Goal: Task Accomplishment & Management: Use online tool/utility

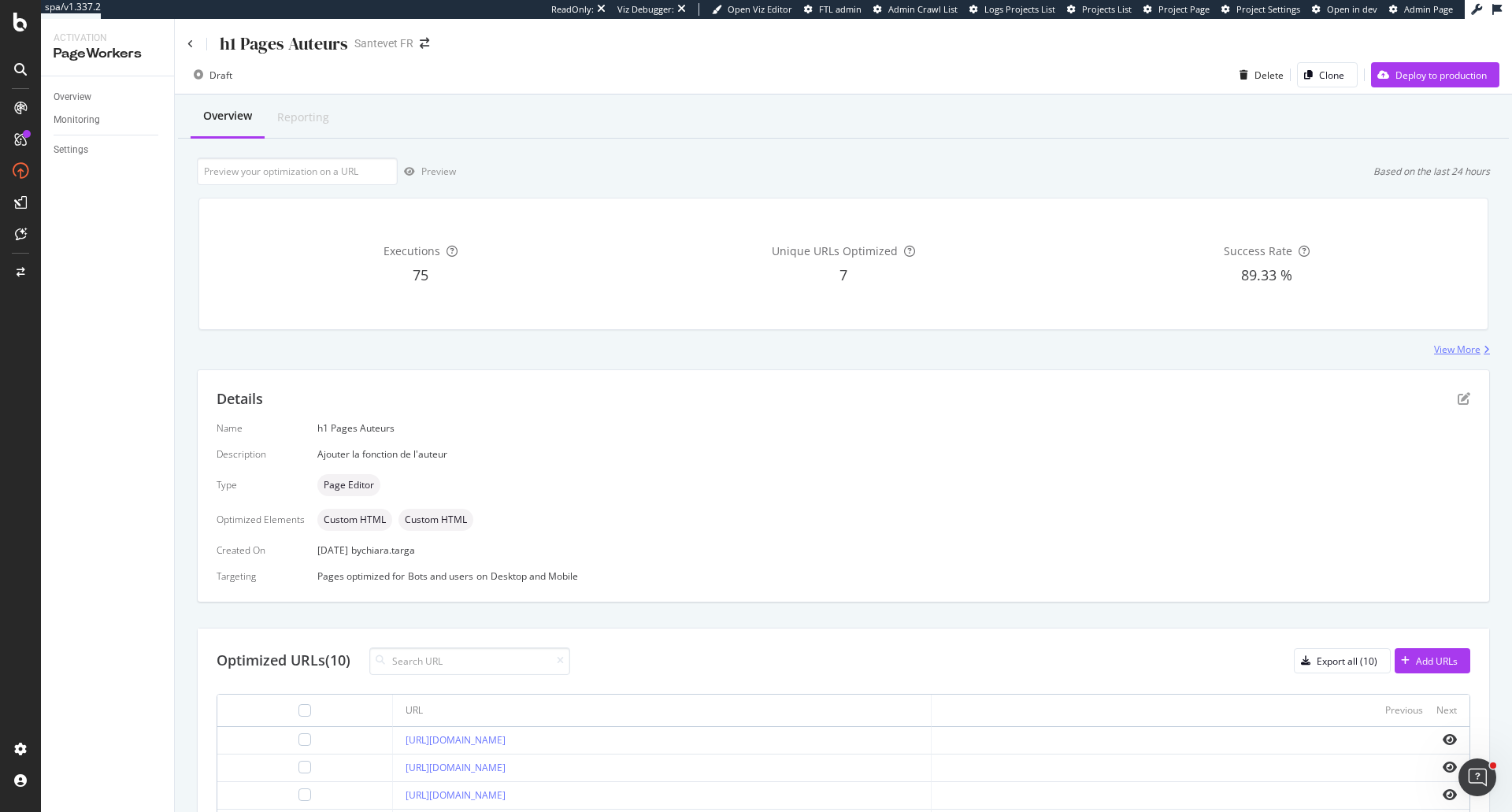
click at [1464, 349] on div "View More" at bounding box center [1457, 350] width 46 height 14
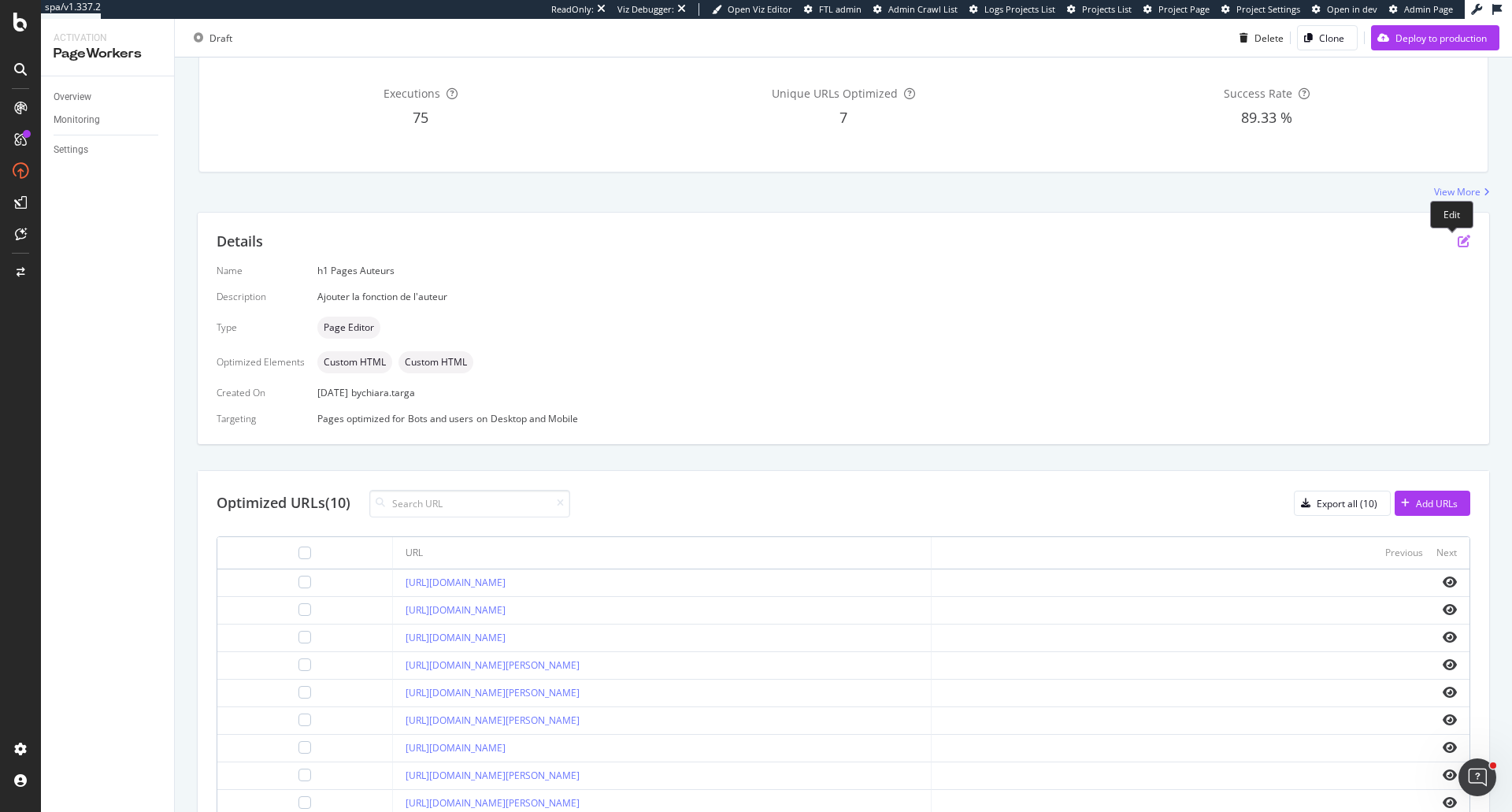
click at [1458, 238] on icon "pen-to-square" at bounding box center [1464, 240] width 13 height 13
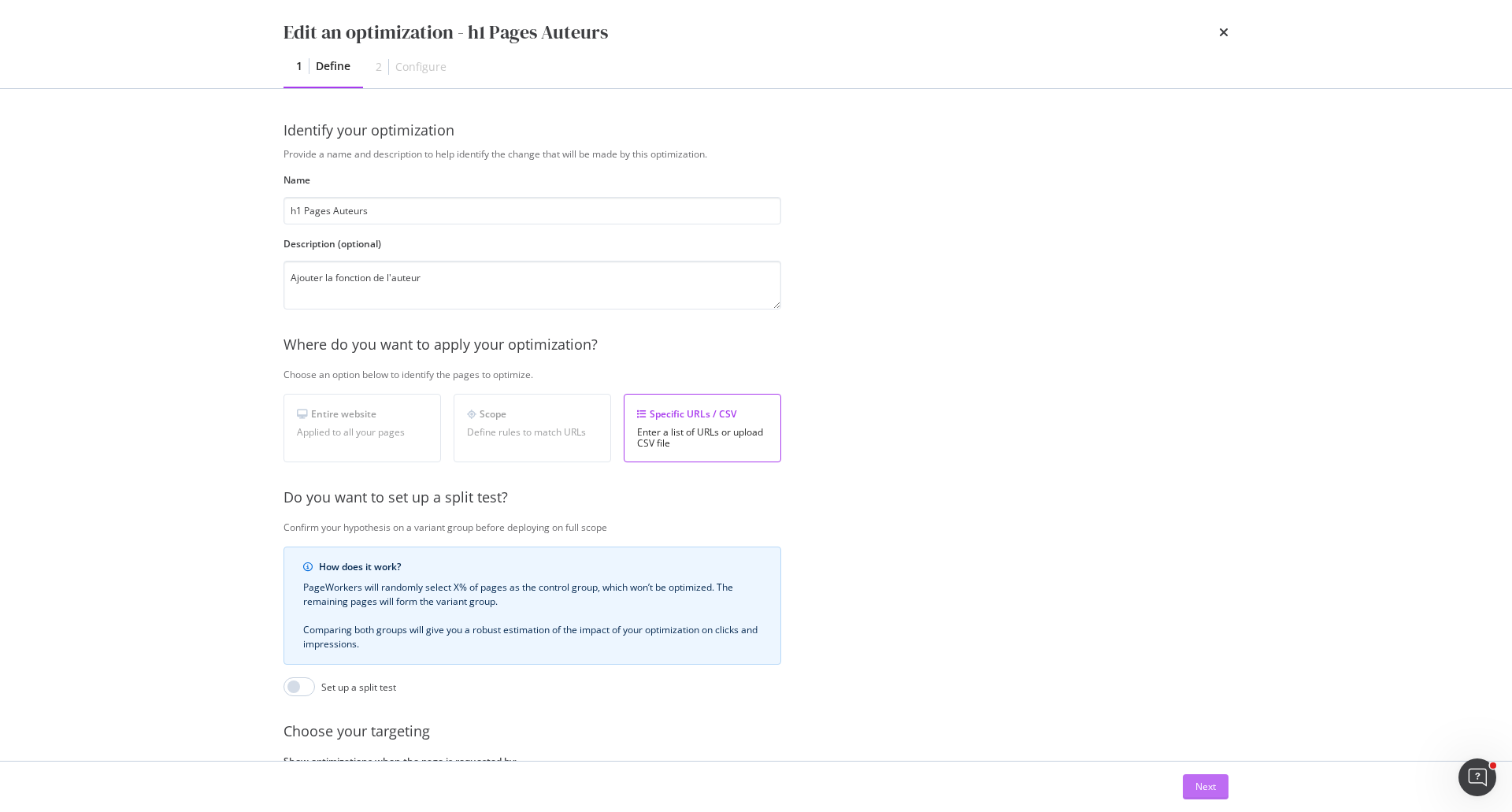
click at [1218, 784] on button "Next" at bounding box center [1205, 786] width 45 height 26
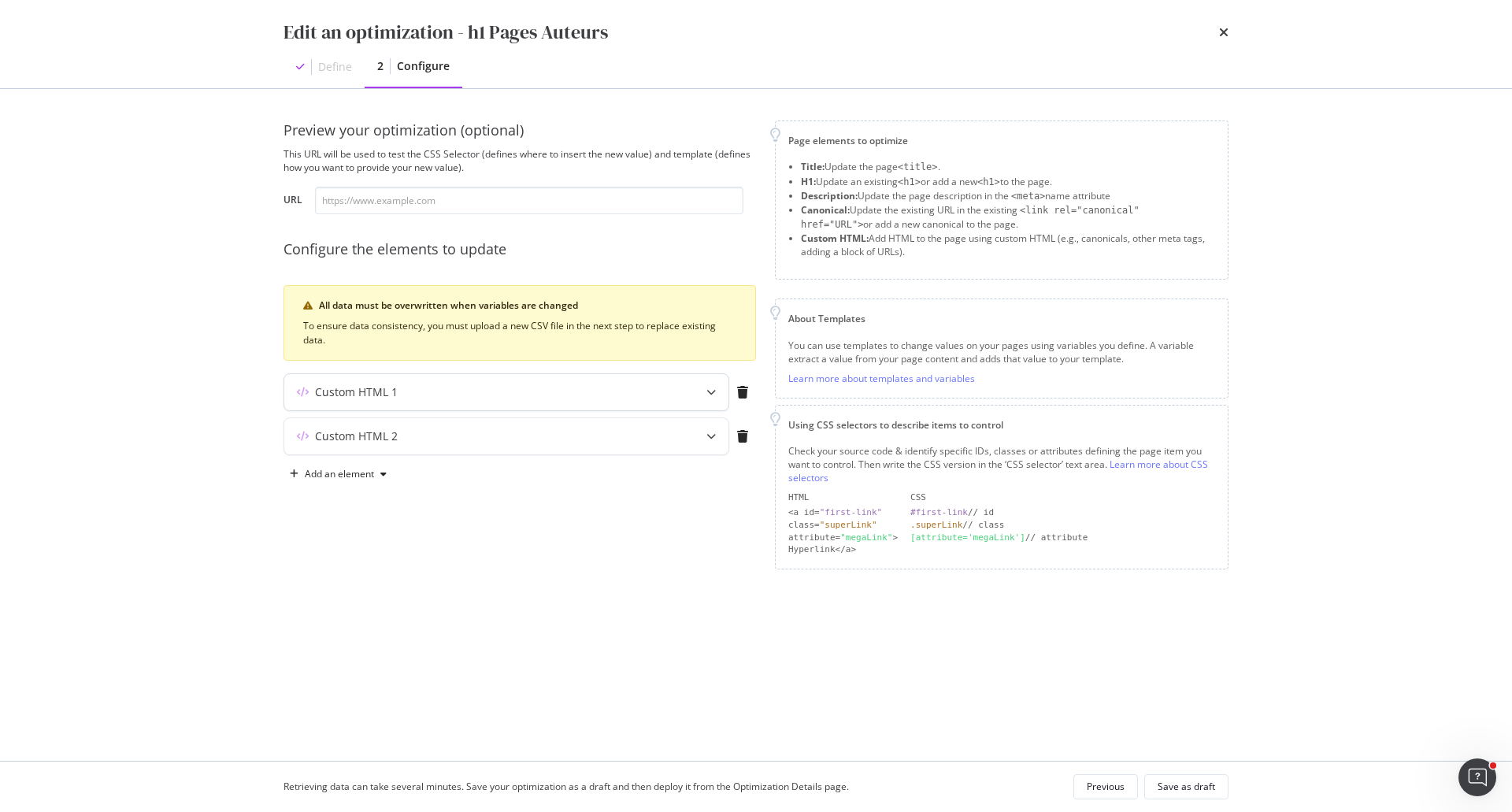
click at [713, 393] on icon "modal" at bounding box center [712, 392] width 10 height 10
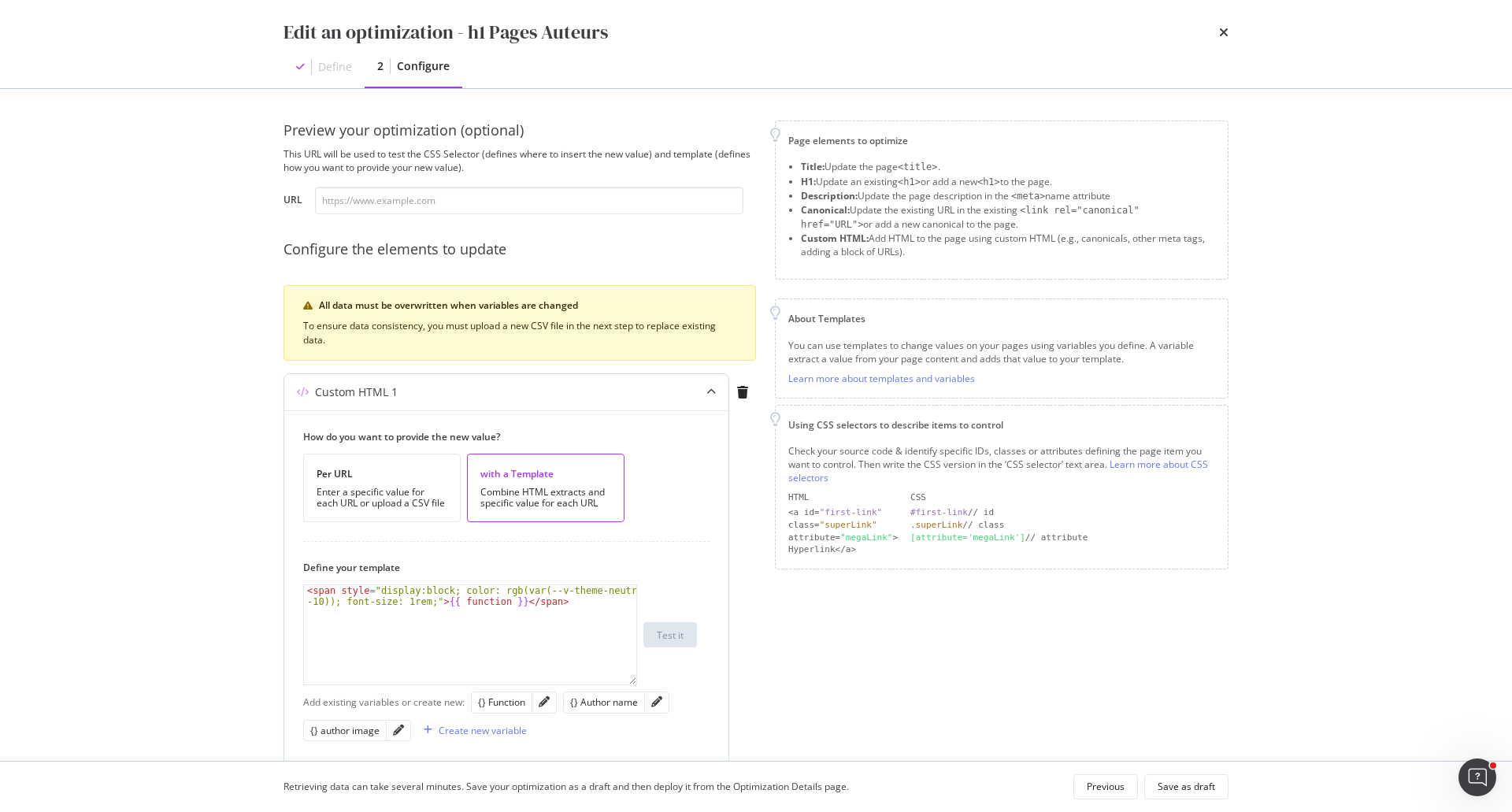
type textarea "<span style="display:block; color: rgb(var(--v-theme-neutral-10)); font-size: 1…"
drag, startPoint x: 568, startPoint y: 607, endPoint x: 263, endPoint y: 580, distance: 306.2
click at [263, 580] on div "Preview your optimization (optional) This URL will be used to test the CSS Sele…" at bounding box center [756, 425] width 1008 height 672
paste textarea "text--h1 article__title article__title"
type textarea "text--h1 article__title article__title"
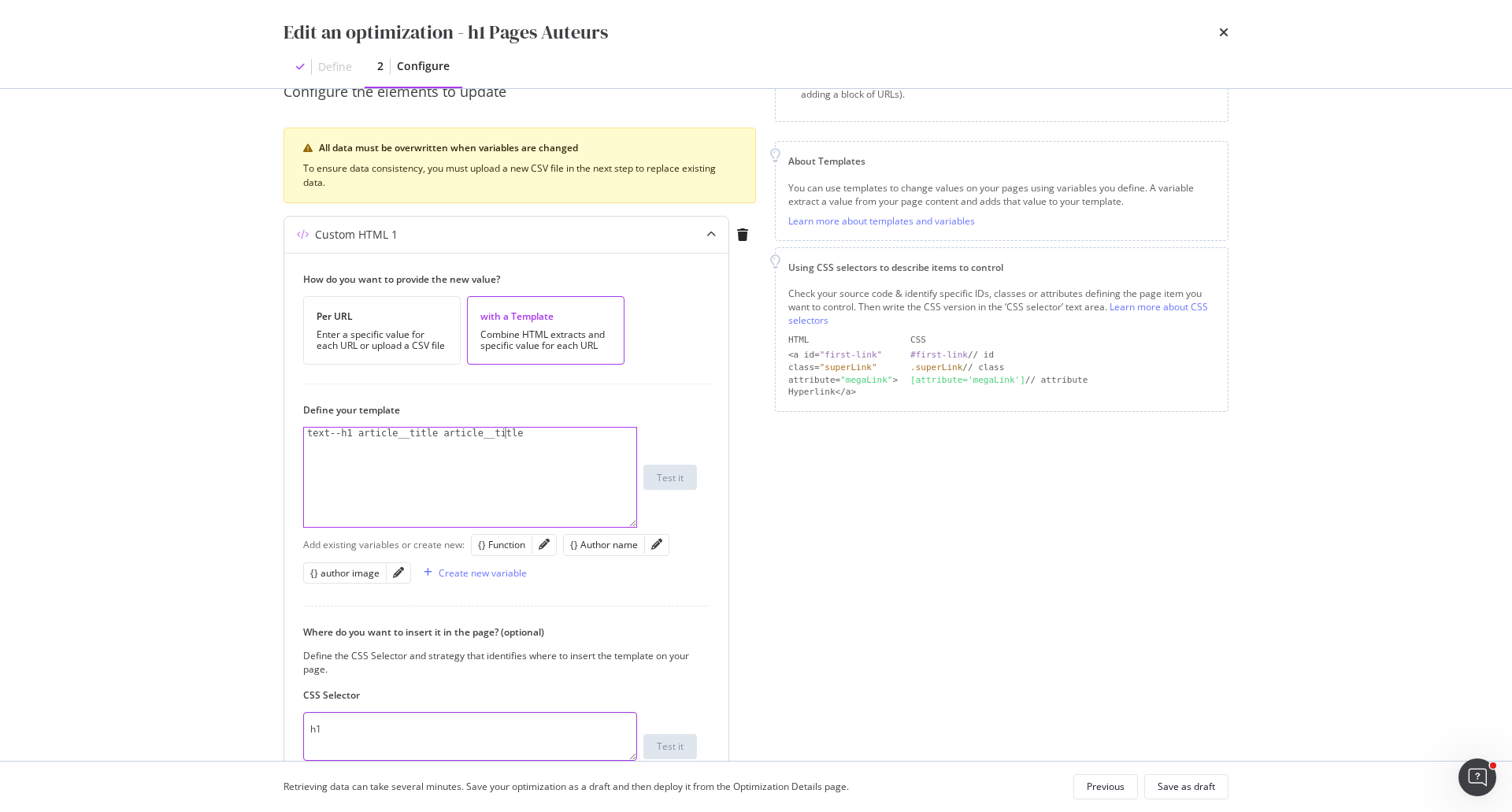
click at [370, 725] on textarea "h1" at bounding box center [470, 736] width 334 height 49
paste textarea "text--h1 article__title article__title"
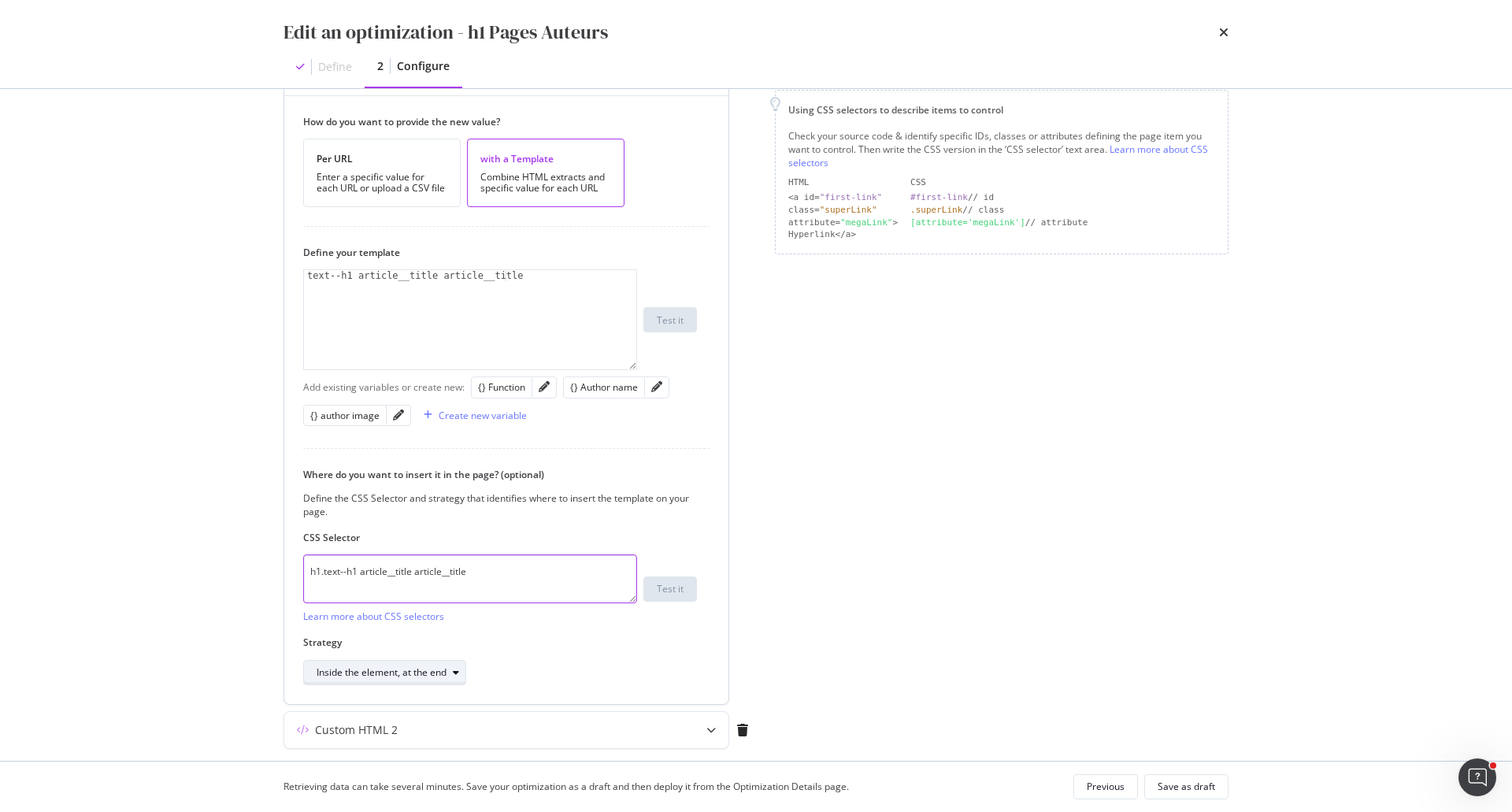
type textarea "h1.text--h1 article__title article__title"
click at [375, 668] on div "Inside the element, at the end" at bounding box center [381, 673] width 130 height 10
click at [401, 645] on div "Replace the element entirely" at bounding box center [385, 646] width 125 height 14
drag, startPoint x: 531, startPoint y: 277, endPoint x: 257, endPoint y: 276, distance: 274.0
click at [257, 276] on div "Preview your optimization (optional) This URL will be used to test the CSS Sele…" at bounding box center [756, 425] width 1008 height 672
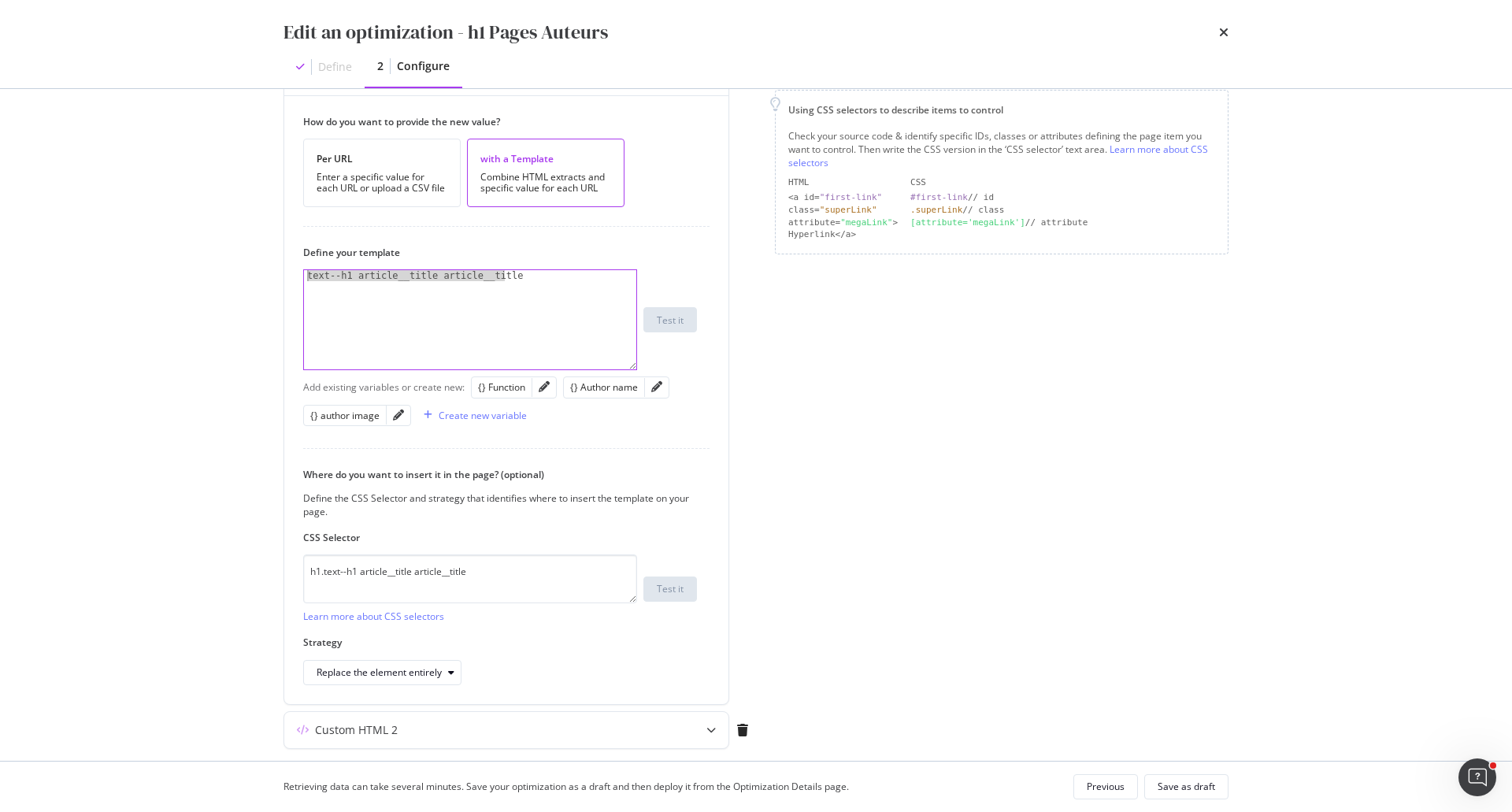
paste textarea "<h1 class="text--h1 article__title article__title" data-v-786a7d1a=""><span cla…"
drag, startPoint x: 323, startPoint y: 273, endPoint x: 313, endPoint y: 272, distance: 10.0
click at [313, 272] on div "< h1 class = "text--h1 article__title article__title" data-v -786a7d1a = "" > <…" at bounding box center [469, 353] width 332 height 166
drag, startPoint x: 312, startPoint y: 297, endPoint x: 397, endPoint y: 297, distance: 85.0
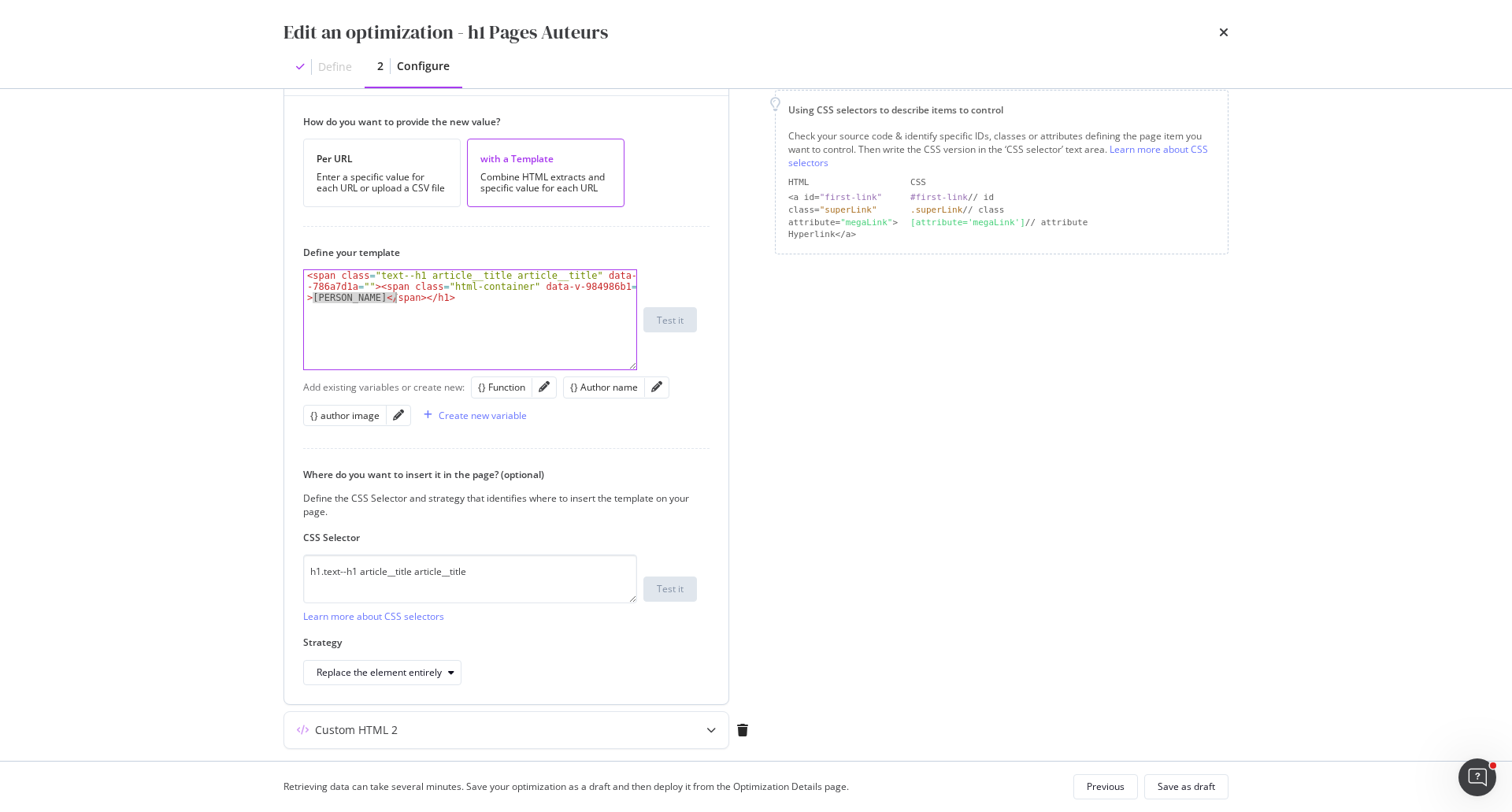
click at [397, 297] on div "< span class = "text--h1 article__title article__title" data-v -786a7d1a = "" >…" at bounding box center [469, 353] width 332 height 166
type textarea "<span class="text--h1 article__title article__title" data-v-786a7d1a=""><span c…"
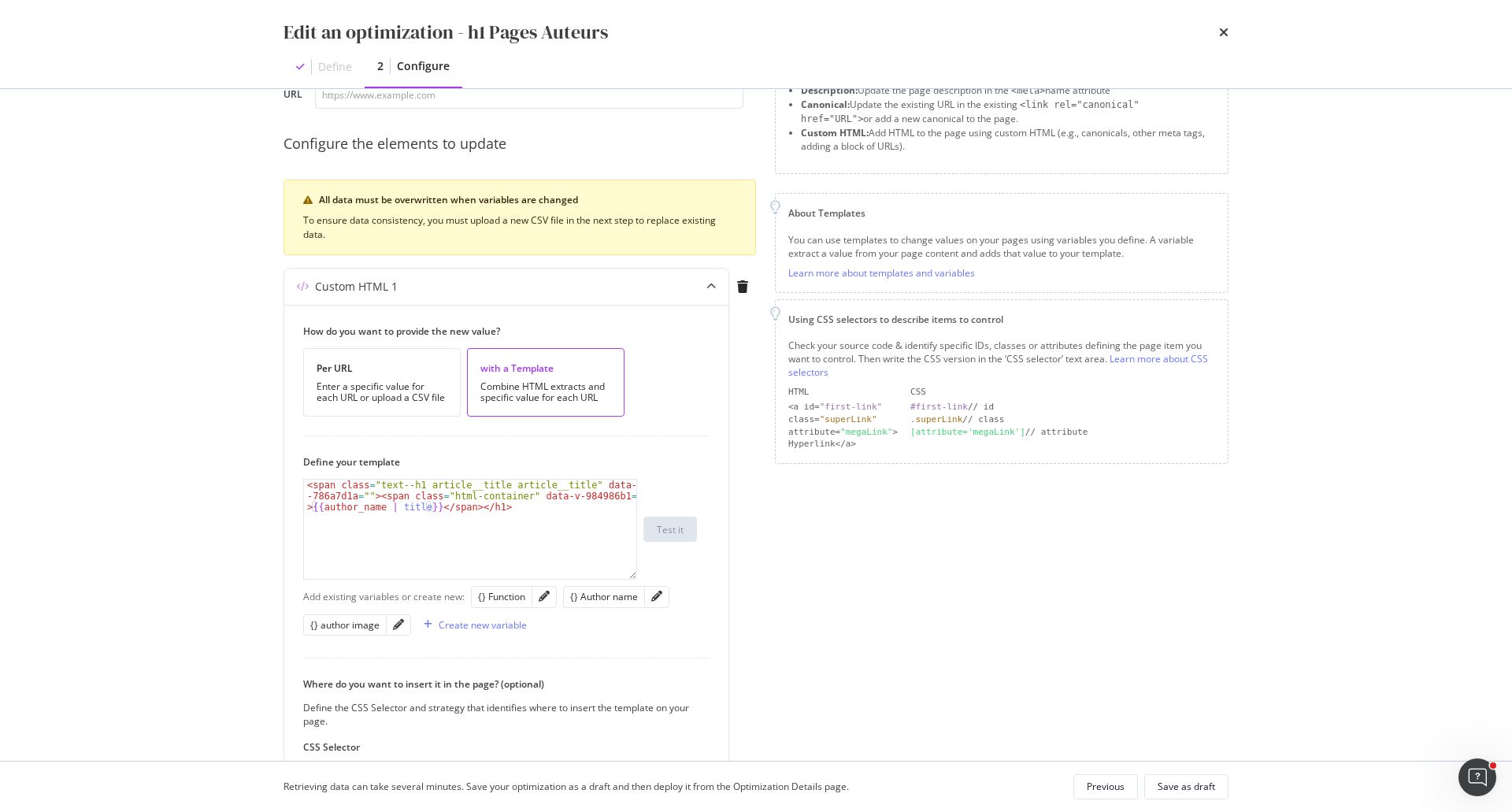
scroll to position [79, 0]
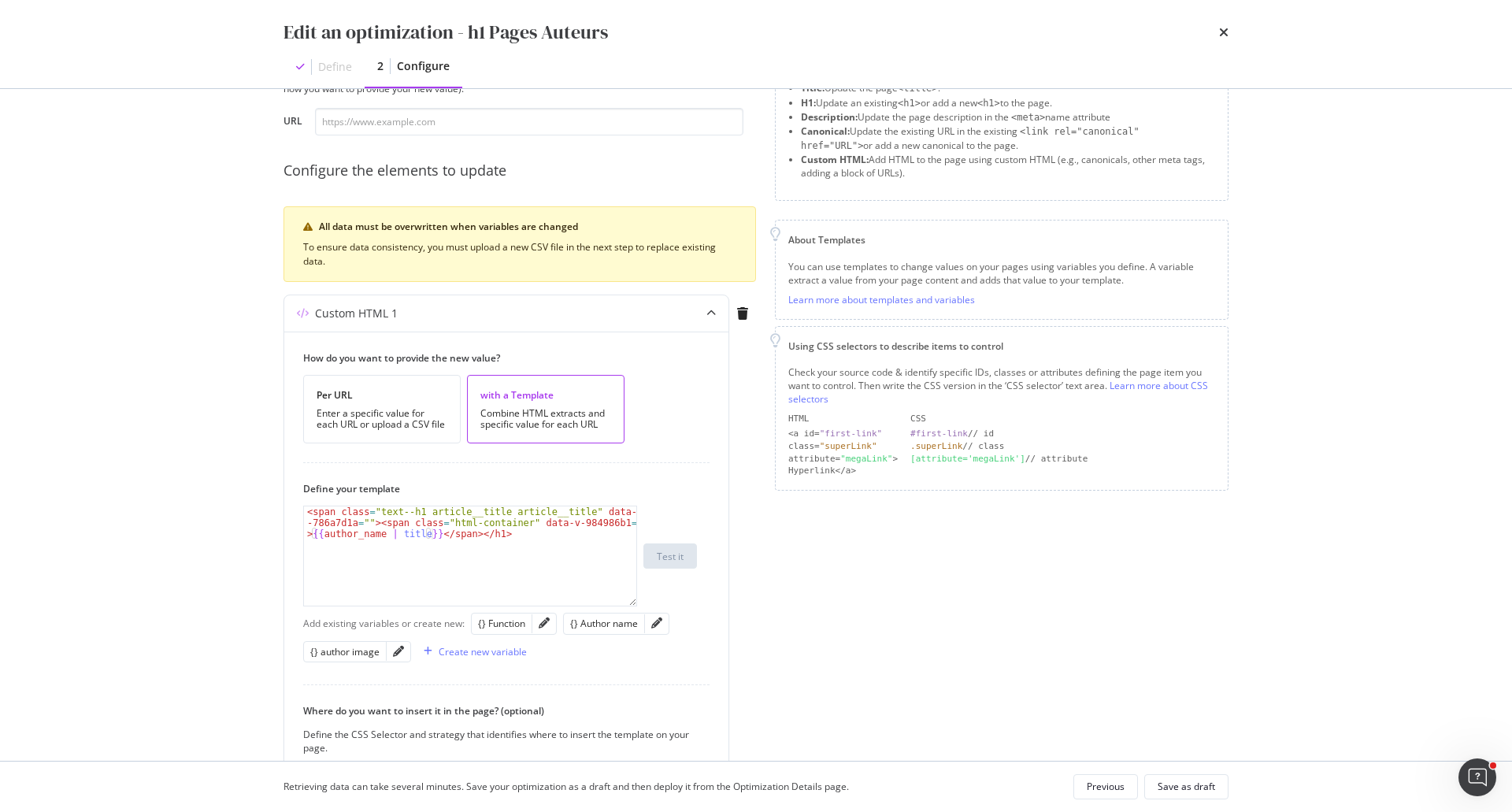
click at [512, 143] on div "Preview your optimization (optional) This URL will be used to test the CSS Sele…" at bounding box center [519, 528] width 472 height 974
click at [512, 131] on input "modal" at bounding box center [529, 121] width 429 height 28
paste input "[URL][DOMAIN_NAME][PERSON_NAME]"
type input "[URL][DOMAIN_NAME][PERSON_NAME]"
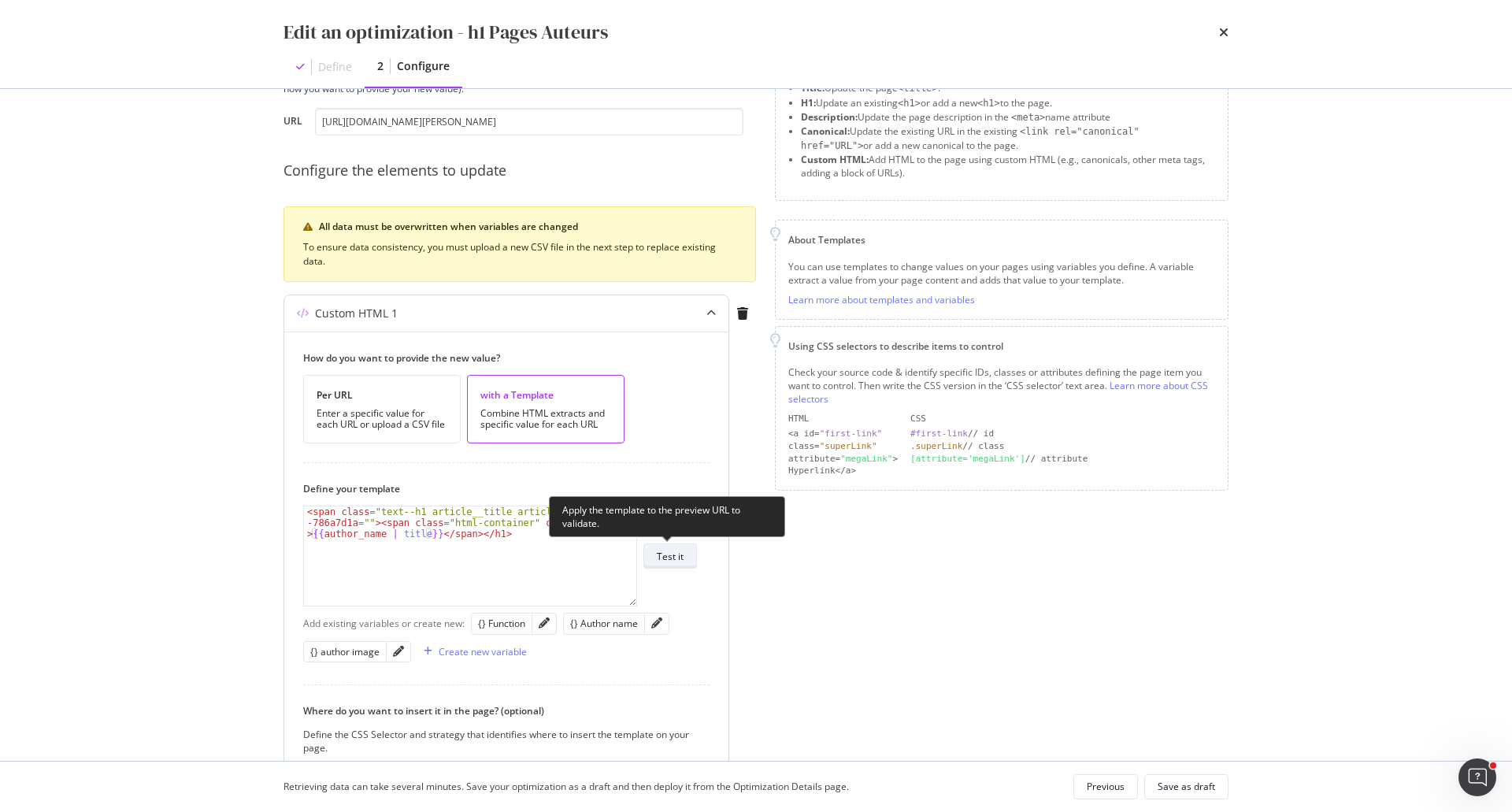
click at [674, 551] on div "Test it" at bounding box center [669, 557] width 27 height 14
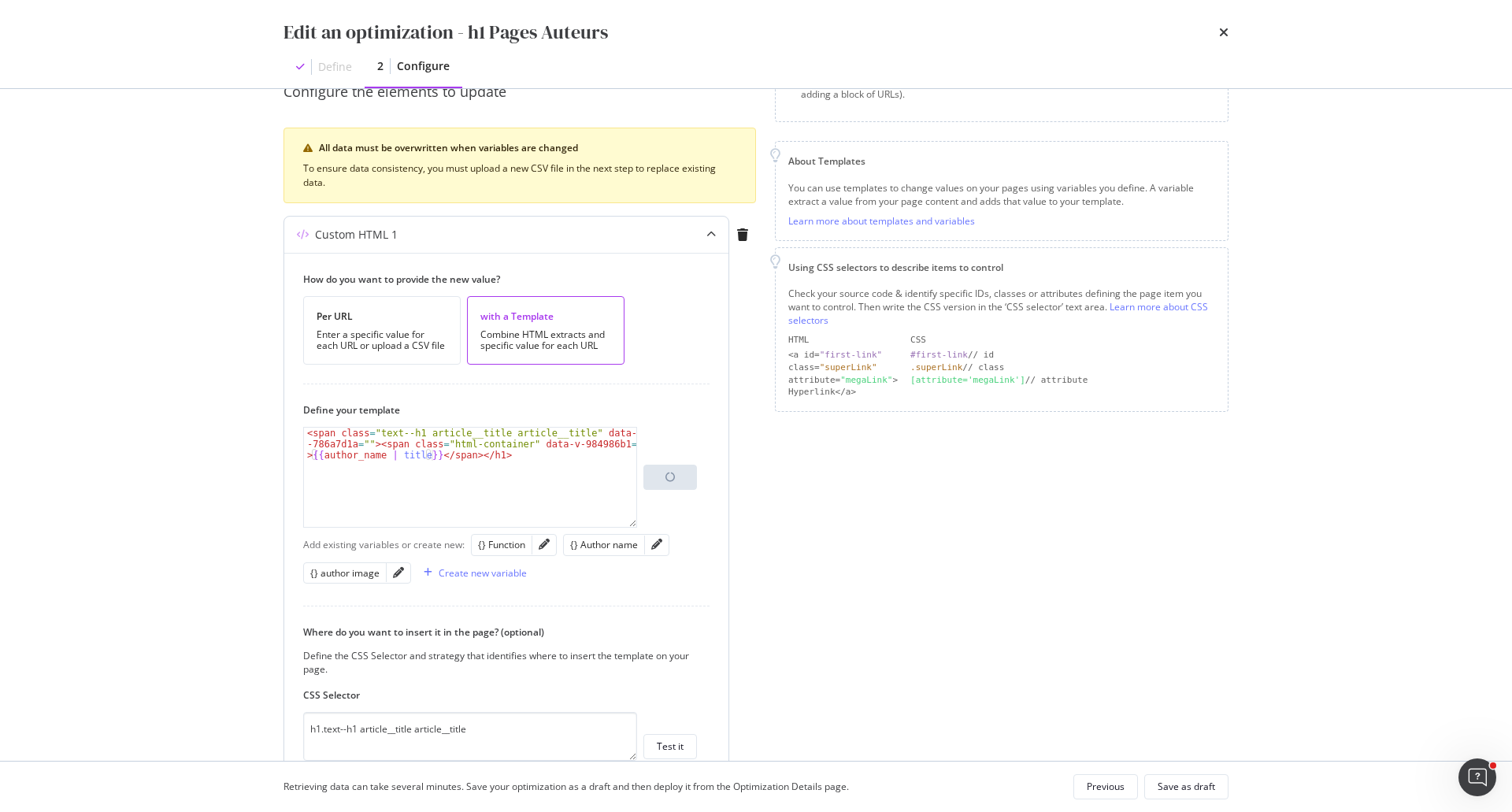
scroll to position [237, 0]
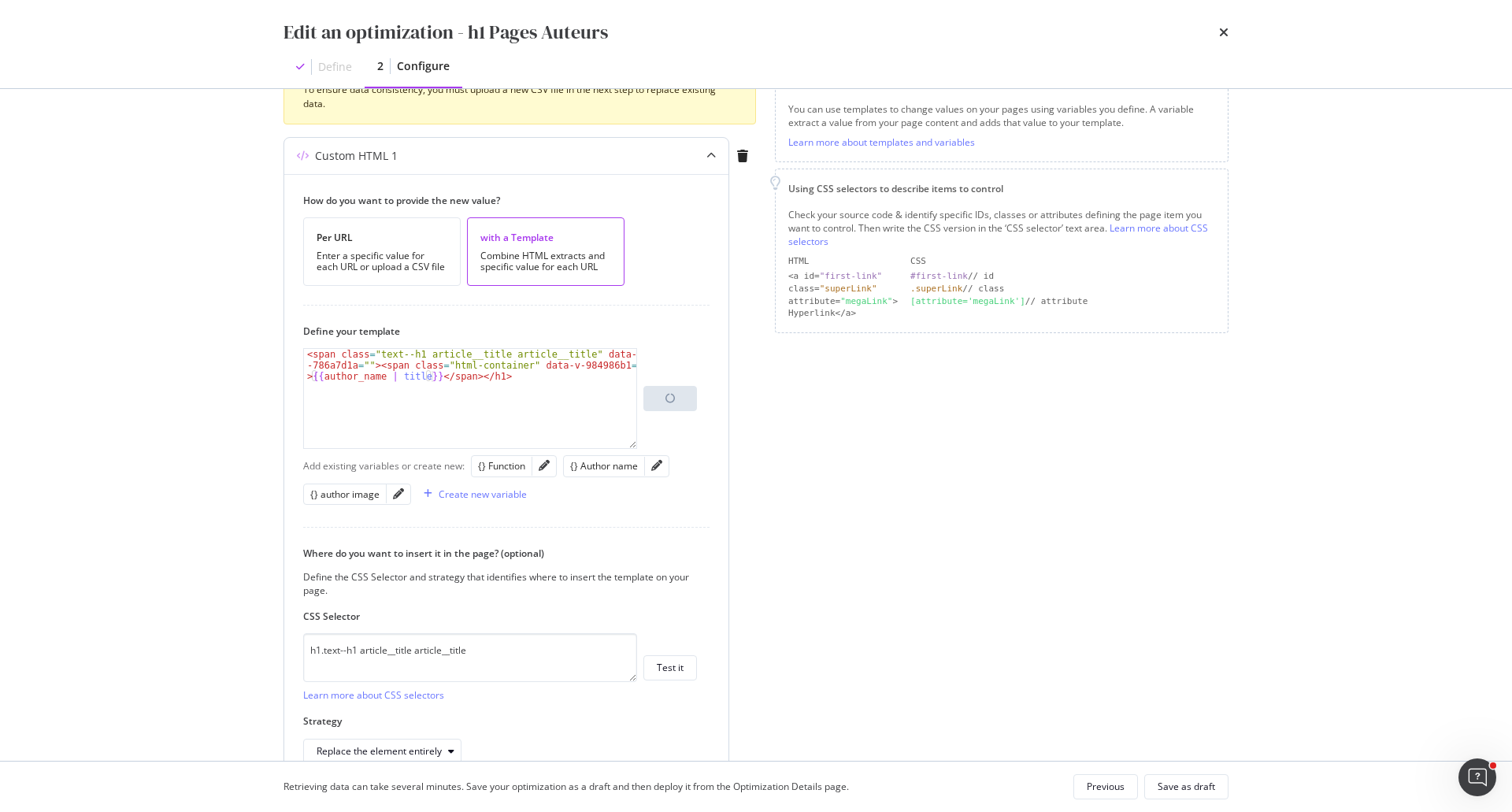
click at [329, 352] on div "< span class = "text--h1 article__title article__title" data-v -786a7d1a = "" >…" at bounding box center [469, 432] width 332 height 166
click at [485, 376] on div "< h2 class = "text--h1 article__title article__title" data-v -786a7d1a = "" > <…" at bounding box center [469, 432] width 332 height 166
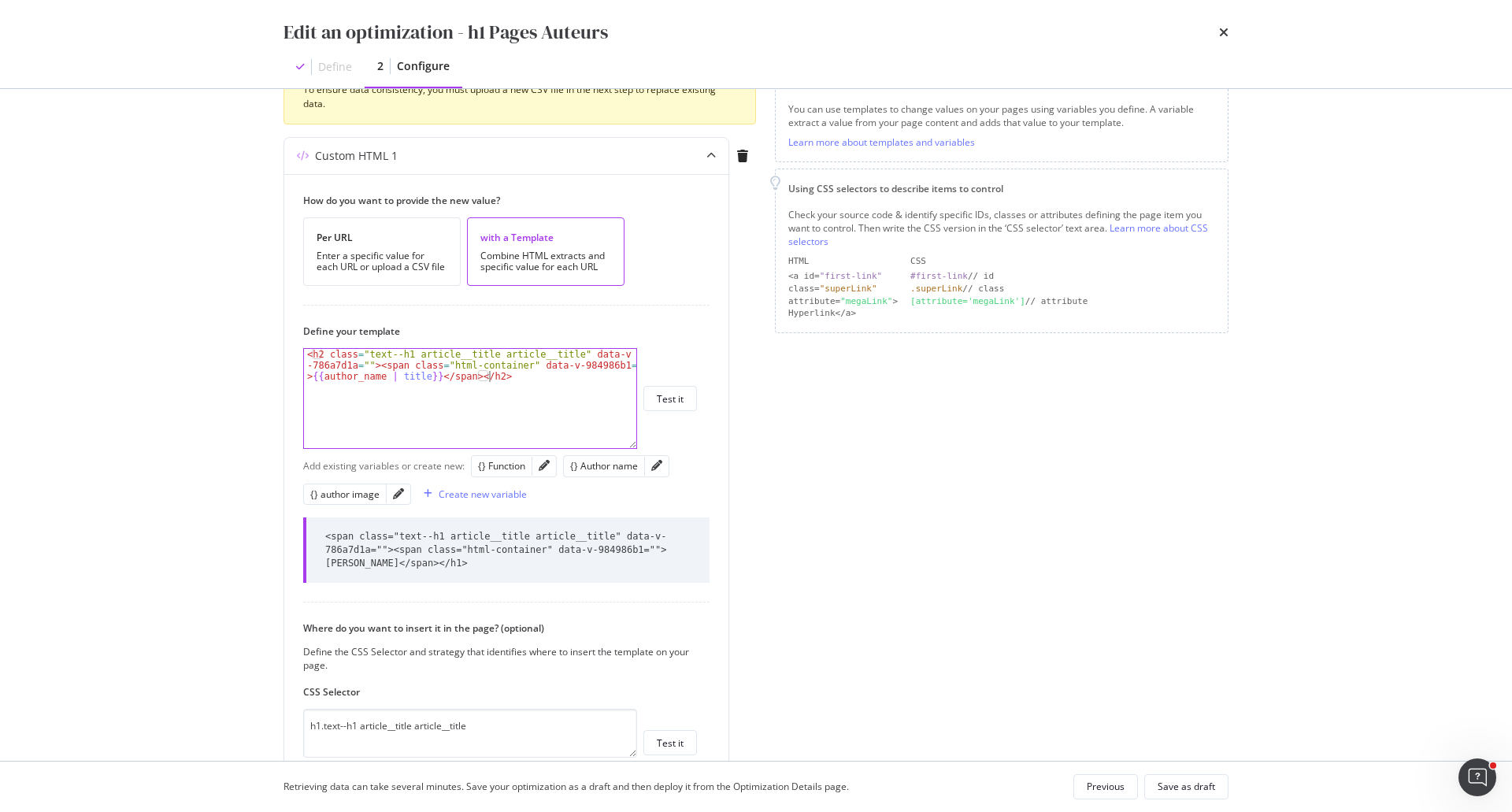
type textarea "<h2 class="text--h1 article__title article__title" data-v-786a7d1a=""><span cla…"
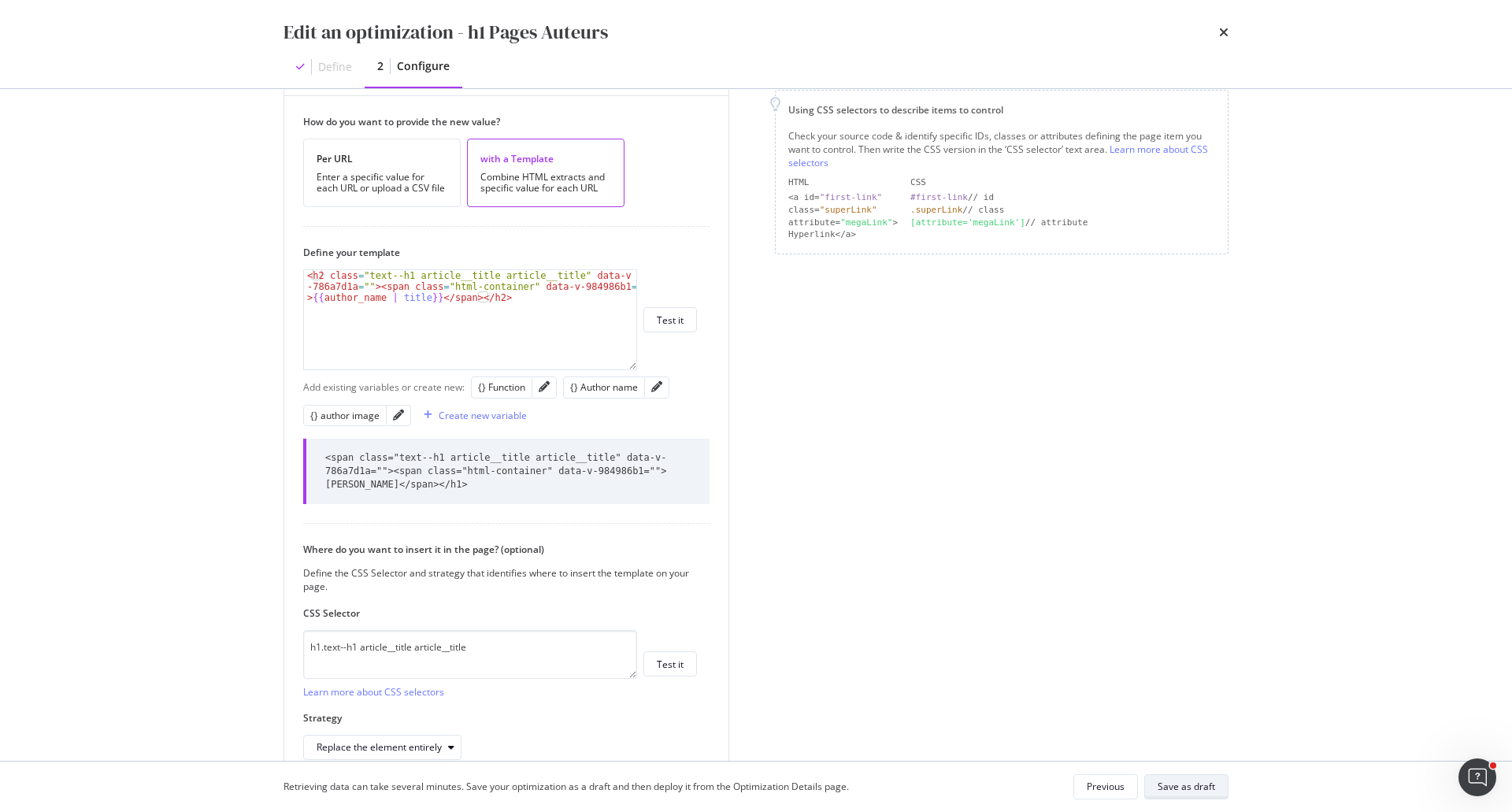
click at [1175, 779] on div "Save as draft" at bounding box center [1187, 786] width 57 height 14
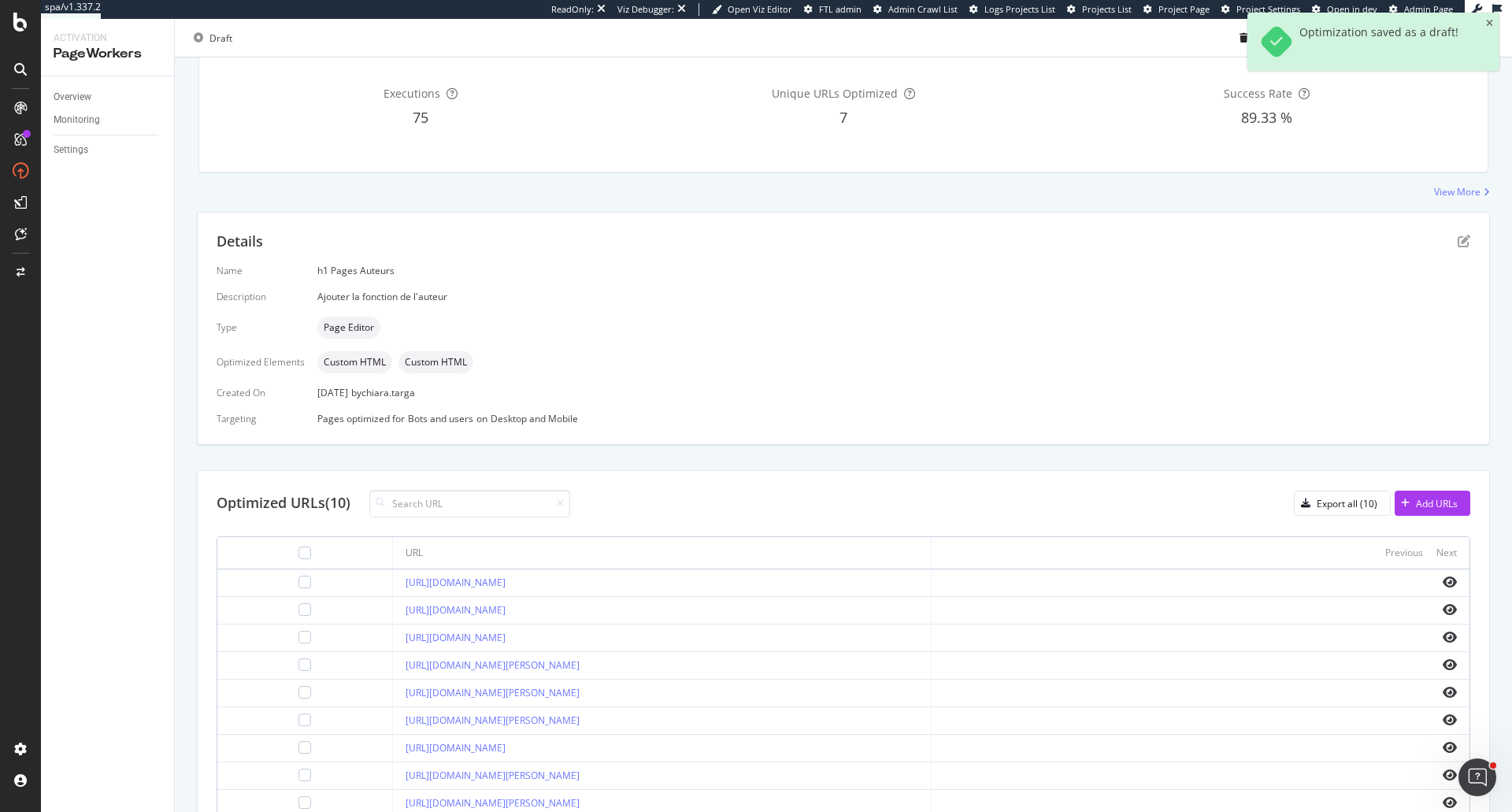
scroll to position [266, 0]
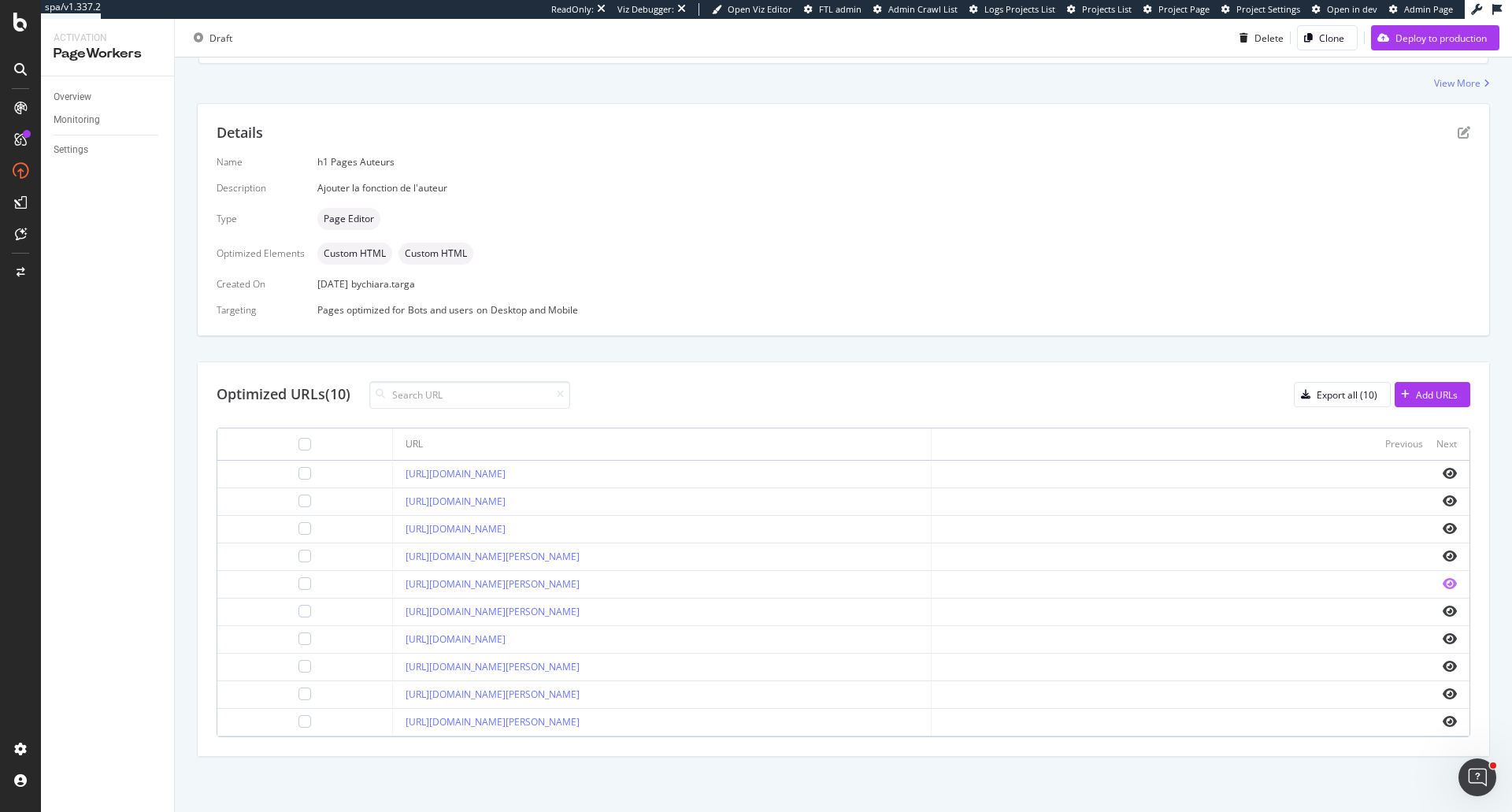
click at [1443, 582] on icon "eye" at bounding box center [1450, 583] width 14 height 13
click at [1443, 473] on icon "eye" at bounding box center [1450, 473] width 14 height 13
click at [1443, 580] on icon "eye" at bounding box center [1450, 583] width 14 height 13
click at [1443, 638] on icon "eye" at bounding box center [1450, 639] width 14 height 13
click at [1458, 134] on icon "pen-to-square" at bounding box center [1464, 132] width 13 height 13
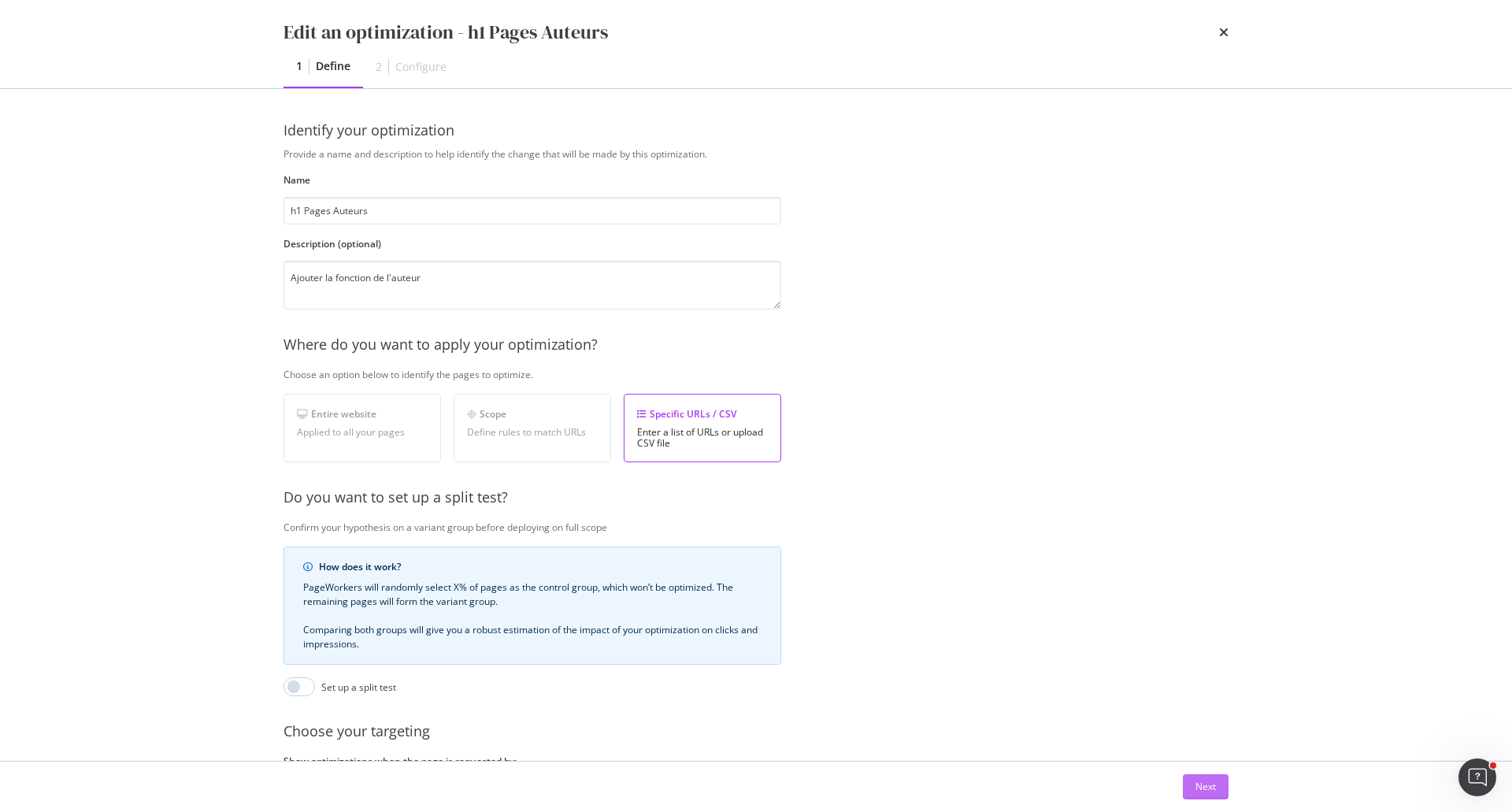
click at [1196, 778] on div "Next" at bounding box center [1205, 786] width 21 height 24
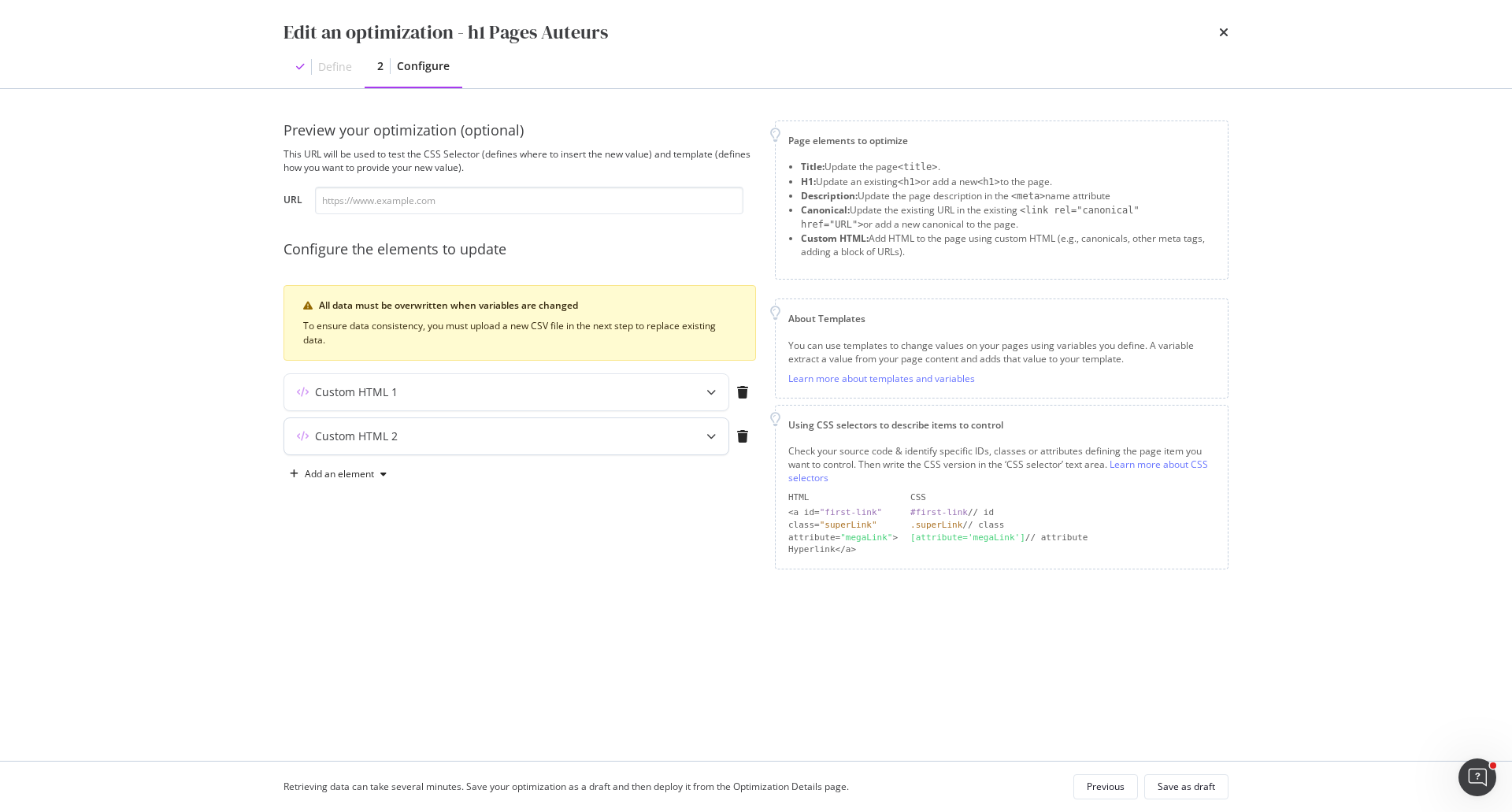
click at [714, 433] on icon "modal" at bounding box center [712, 437] width 10 height 10
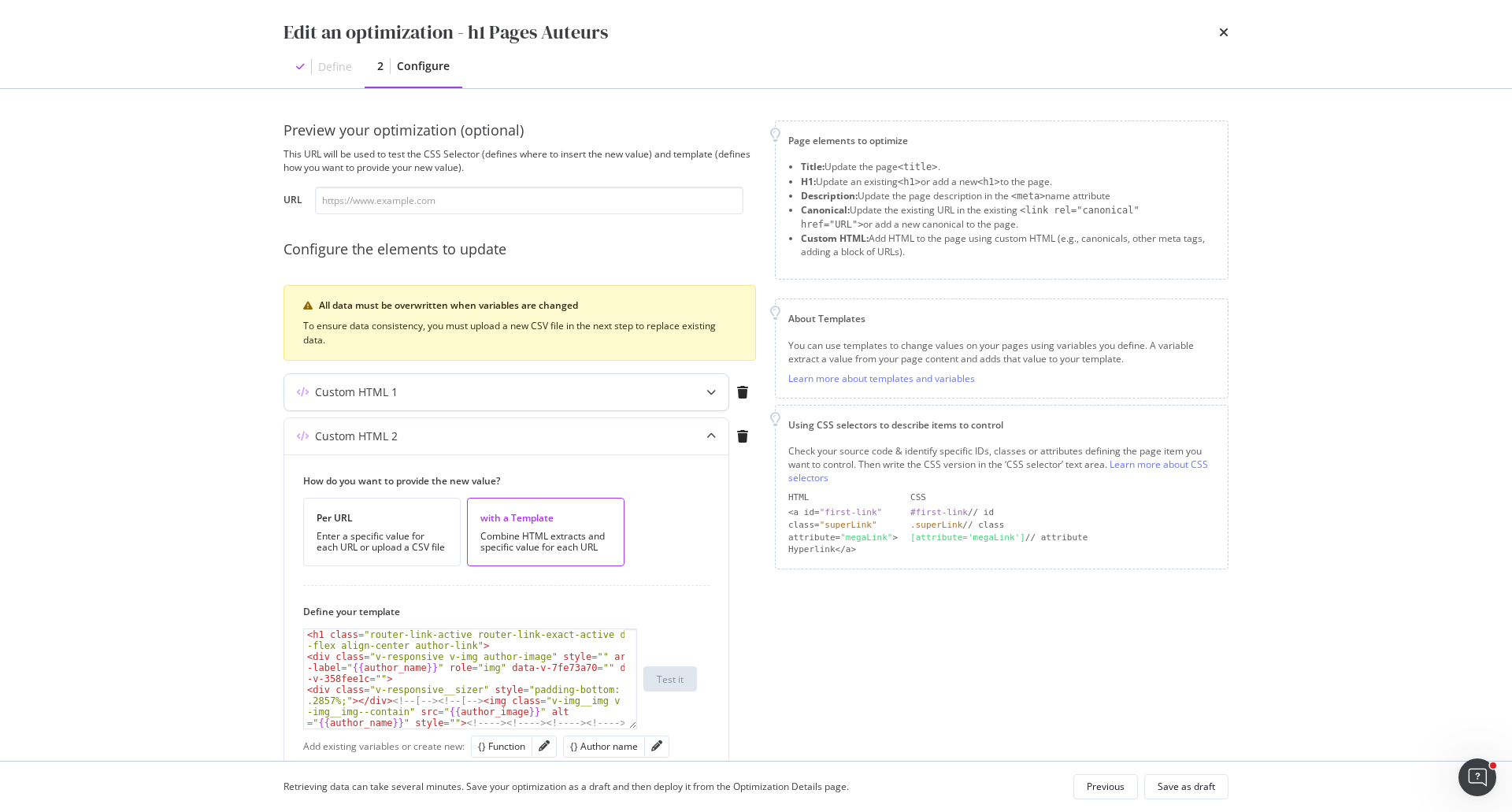
click at [709, 390] on icon "modal" at bounding box center [712, 392] width 10 height 10
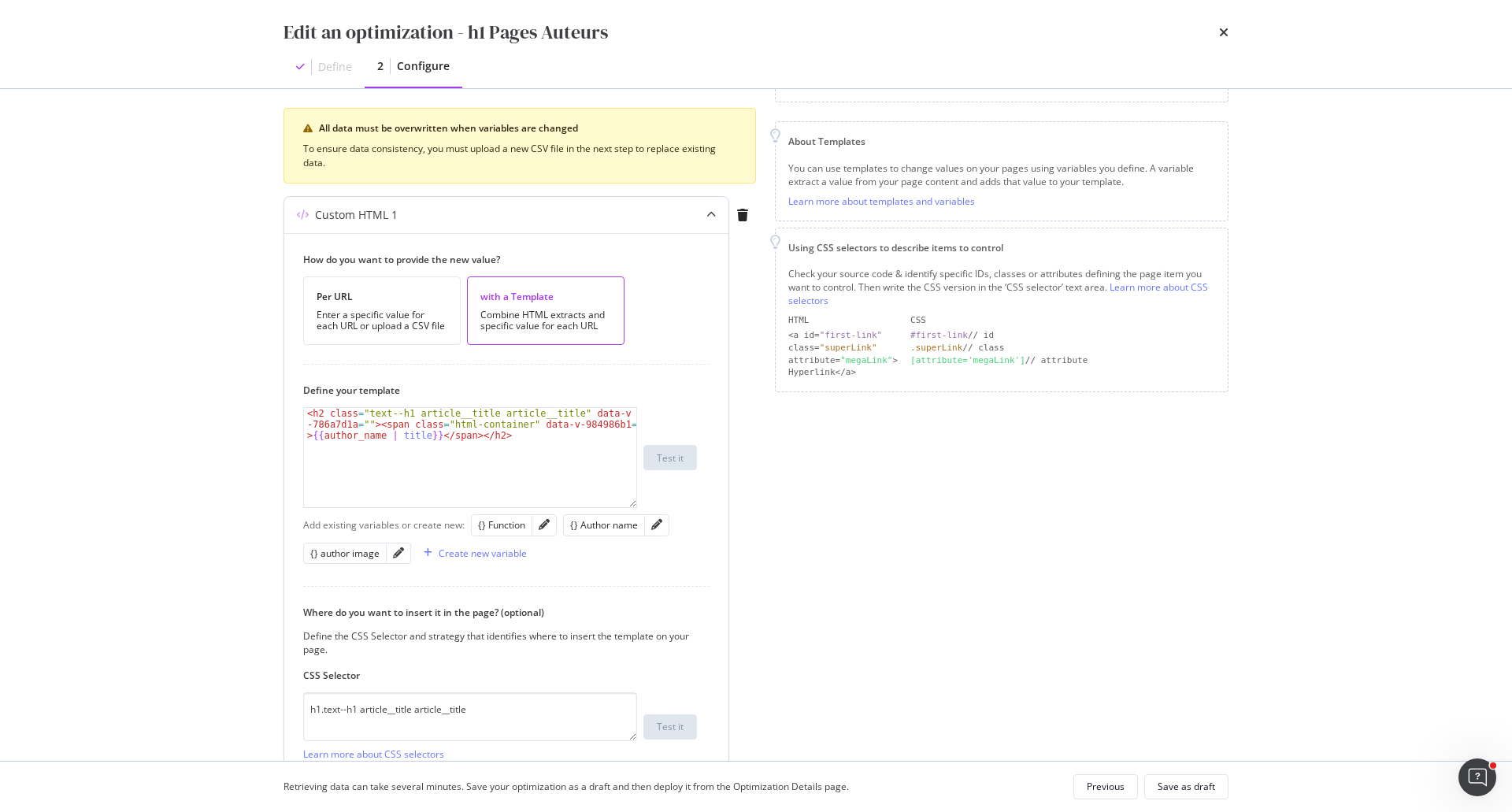
scroll to position [366, 0]
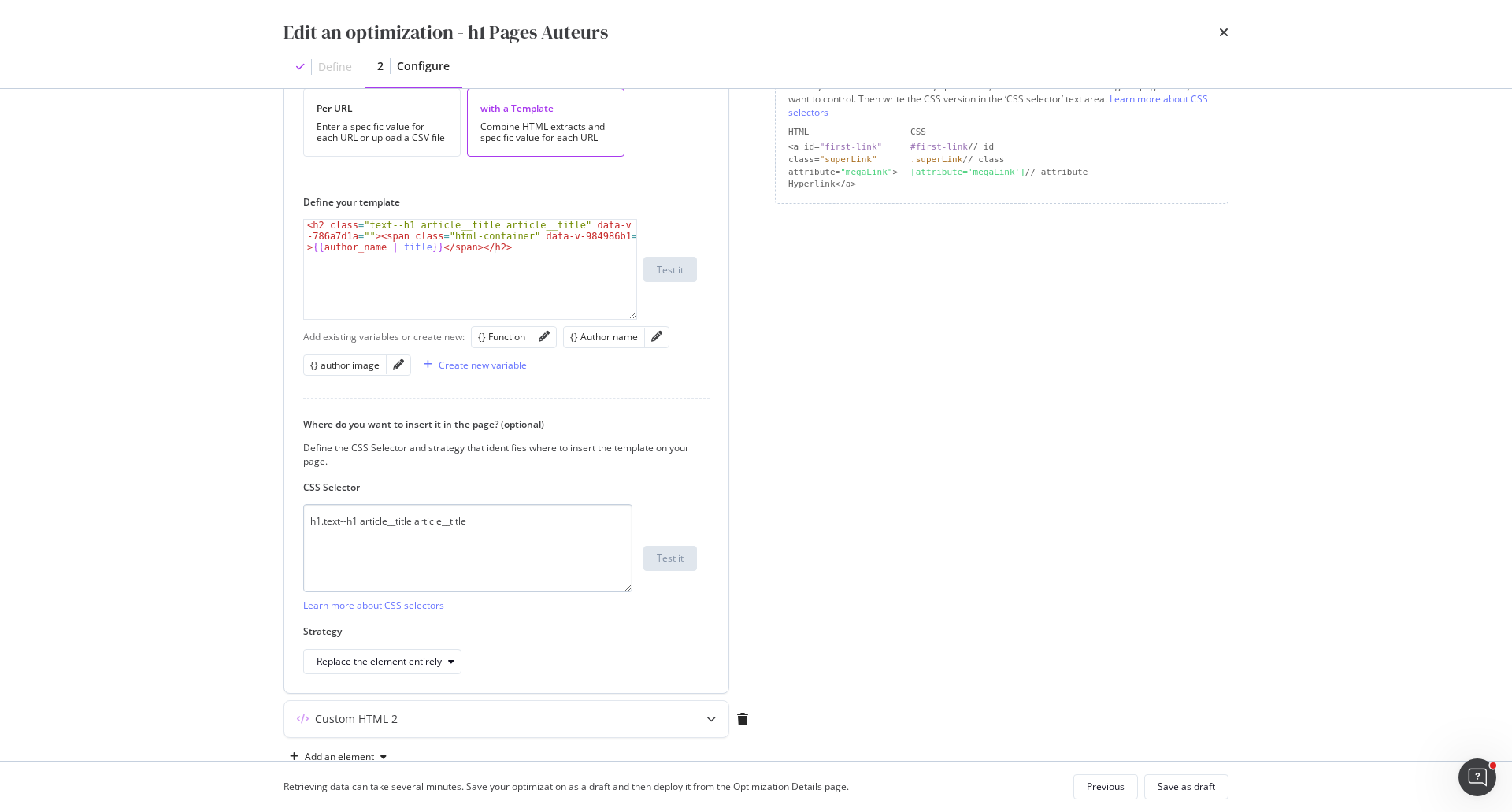
drag, startPoint x: 628, startPoint y: 547, endPoint x: 623, endPoint y: 586, distance: 39.3
click at [623, 586] on textarea "h1.text--h1 article__title article__title" at bounding box center [468, 547] width 329 height 88
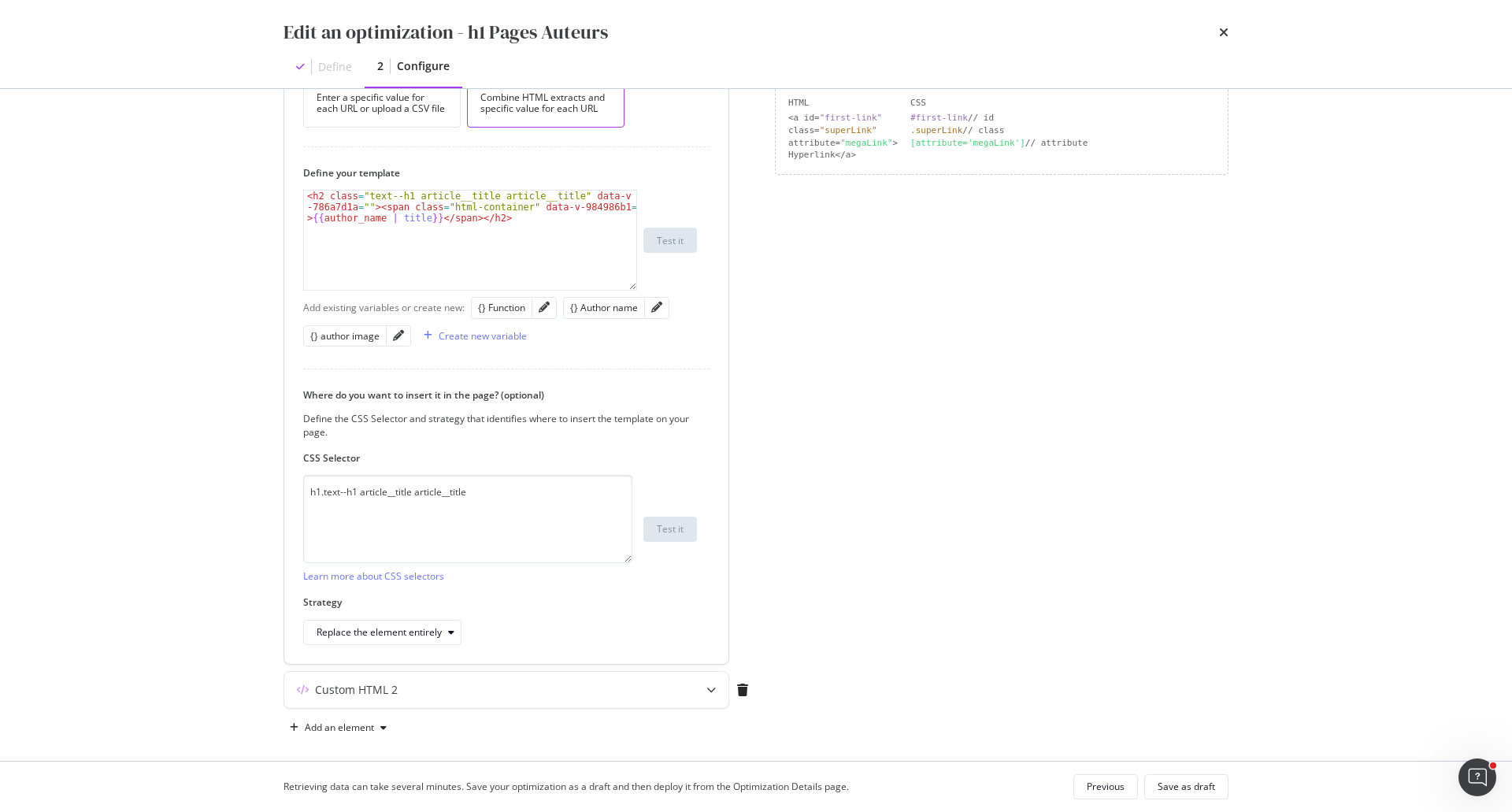
scroll to position [405, 0]
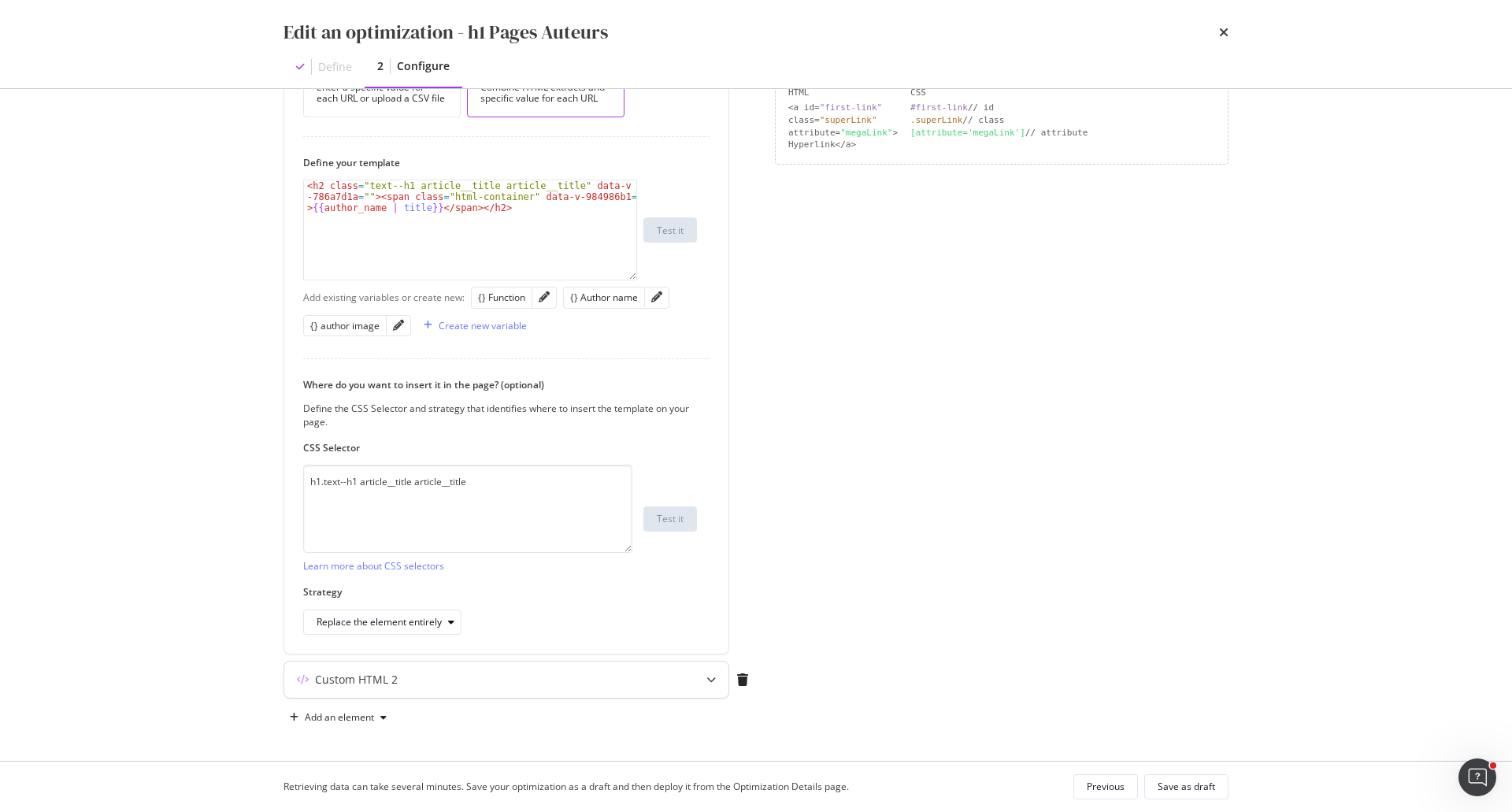
click at [715, 680] on icon "modal" at bounding box center [712, 680] width 10 height 10
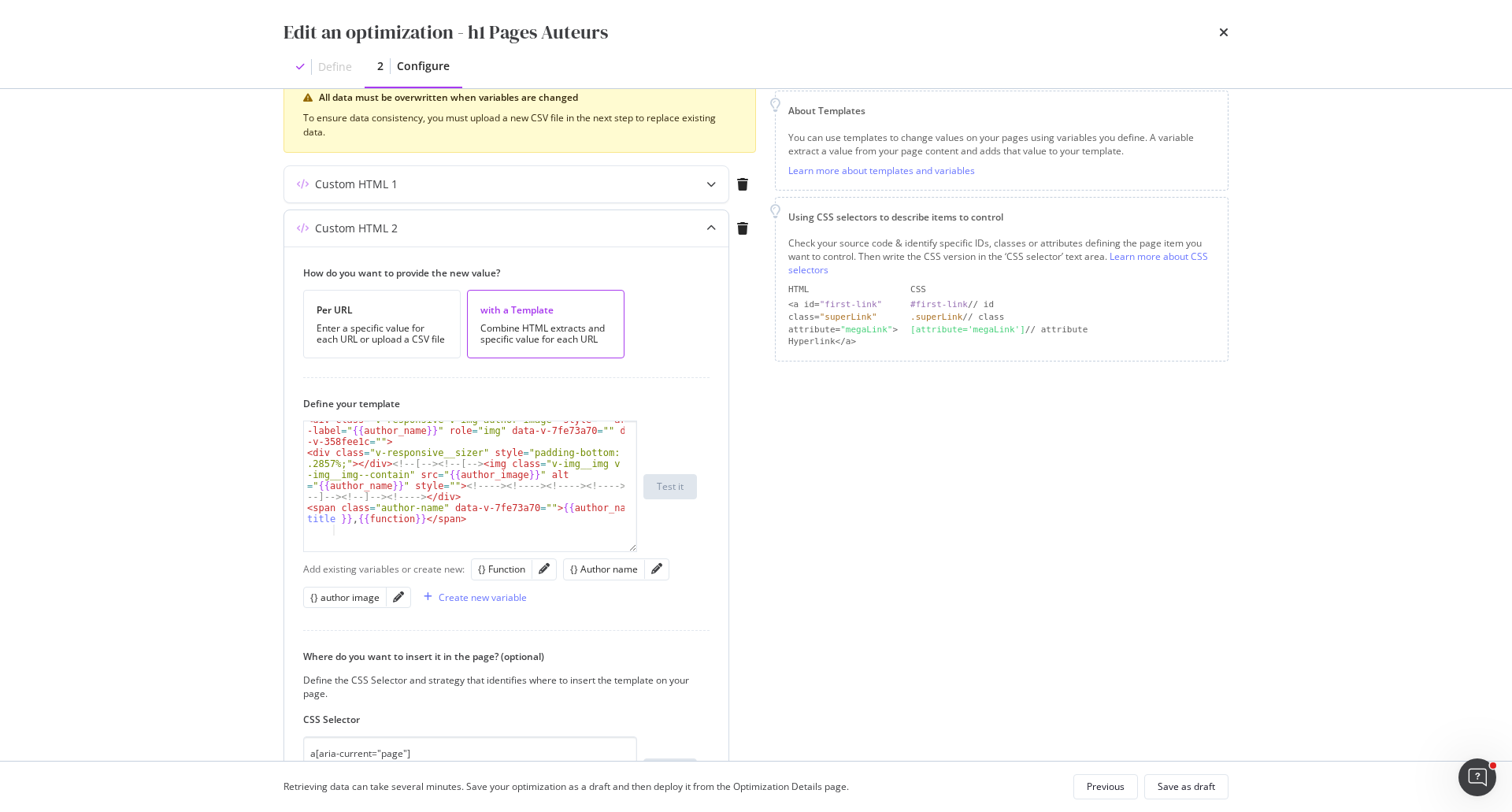
scroll to position [41, 0]
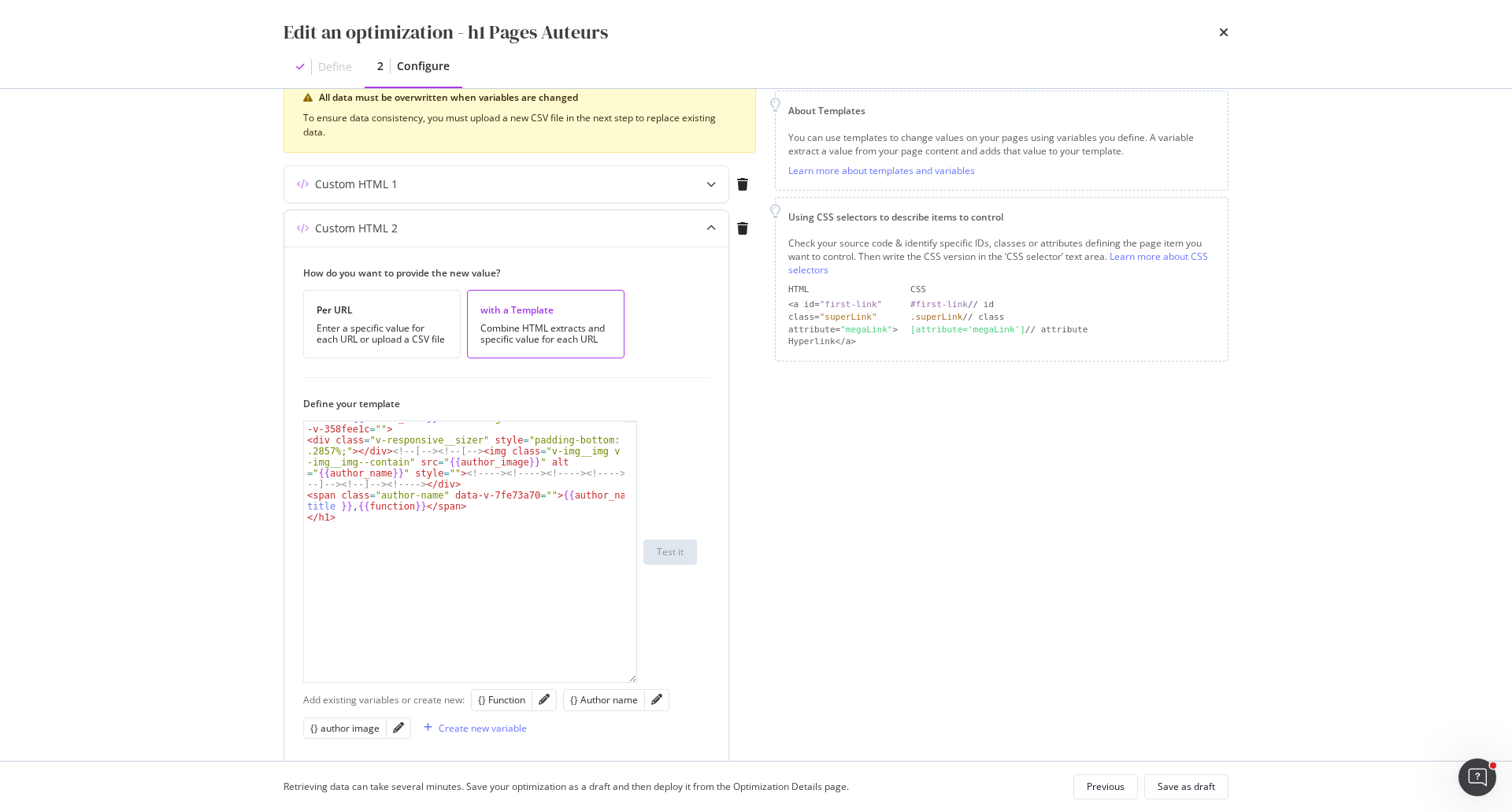
drag, startPoint x: 635, startPoint y: 519, endPoint x: 633, endPoint y: 709, distance: 190.0
click at [633, 683] on div "< div class = "v-responsive v-img author-image" style = "" aria -label = " {{ a…" at bounding box center [470, 552] width 334 height 262
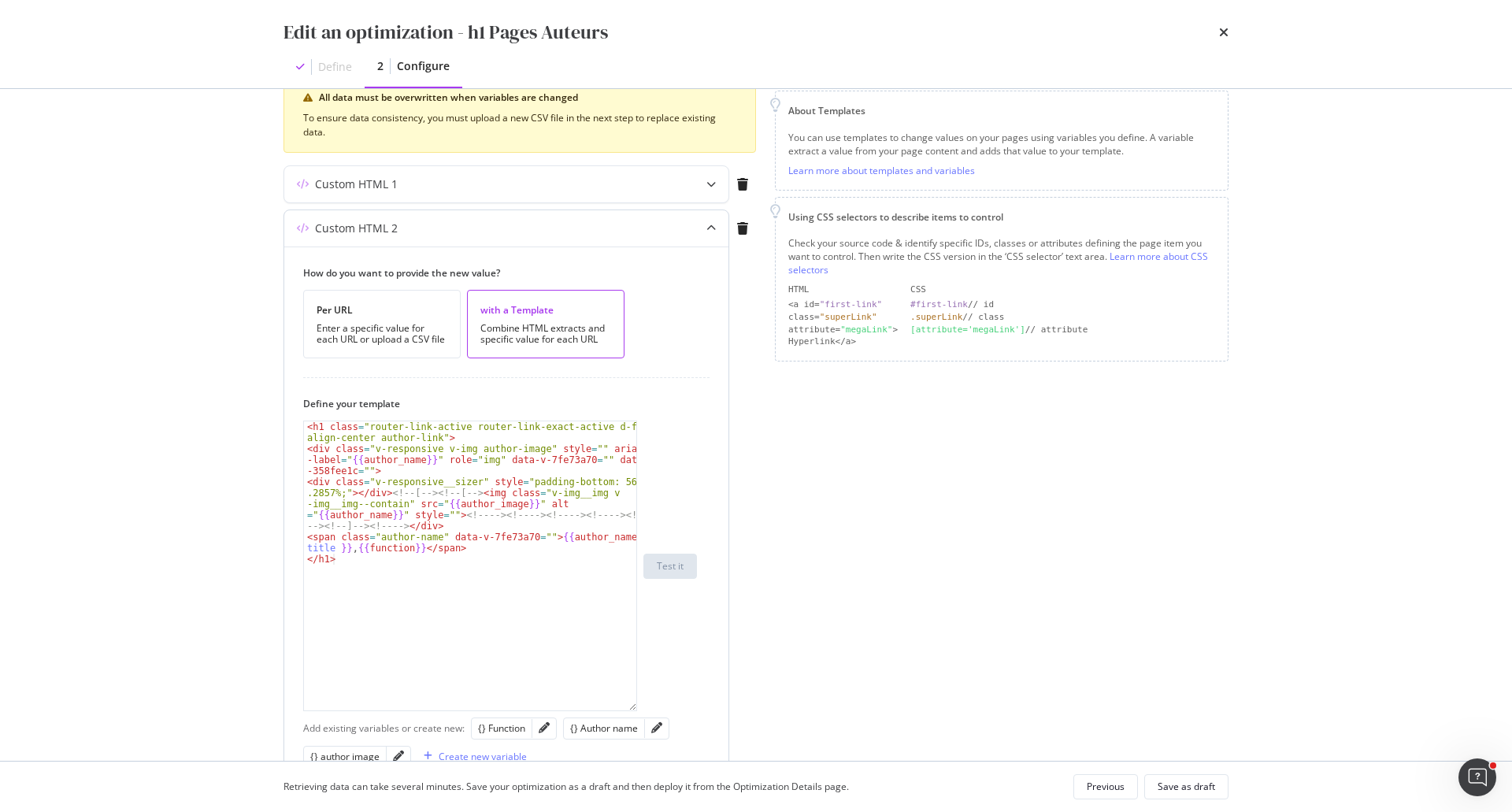
scroll to position [0, 0]
click at [347, 550] on div "< h1 class = "router-link-active router-link-exact-active d-flex align-center a…" at bounding box center [469, 581] width 332 height 322
click at [313, 561] on div "< h1 class = "router-link-active router-link-exact-active d-flex align-center a…" at bounding box center [469, 581] width 332 height 322
click at [380, 560] on div "< h1 class = "router-link-active router-link-exact-active d-flex align-center a…" at bounding box center [469, 581] width 332 height 322
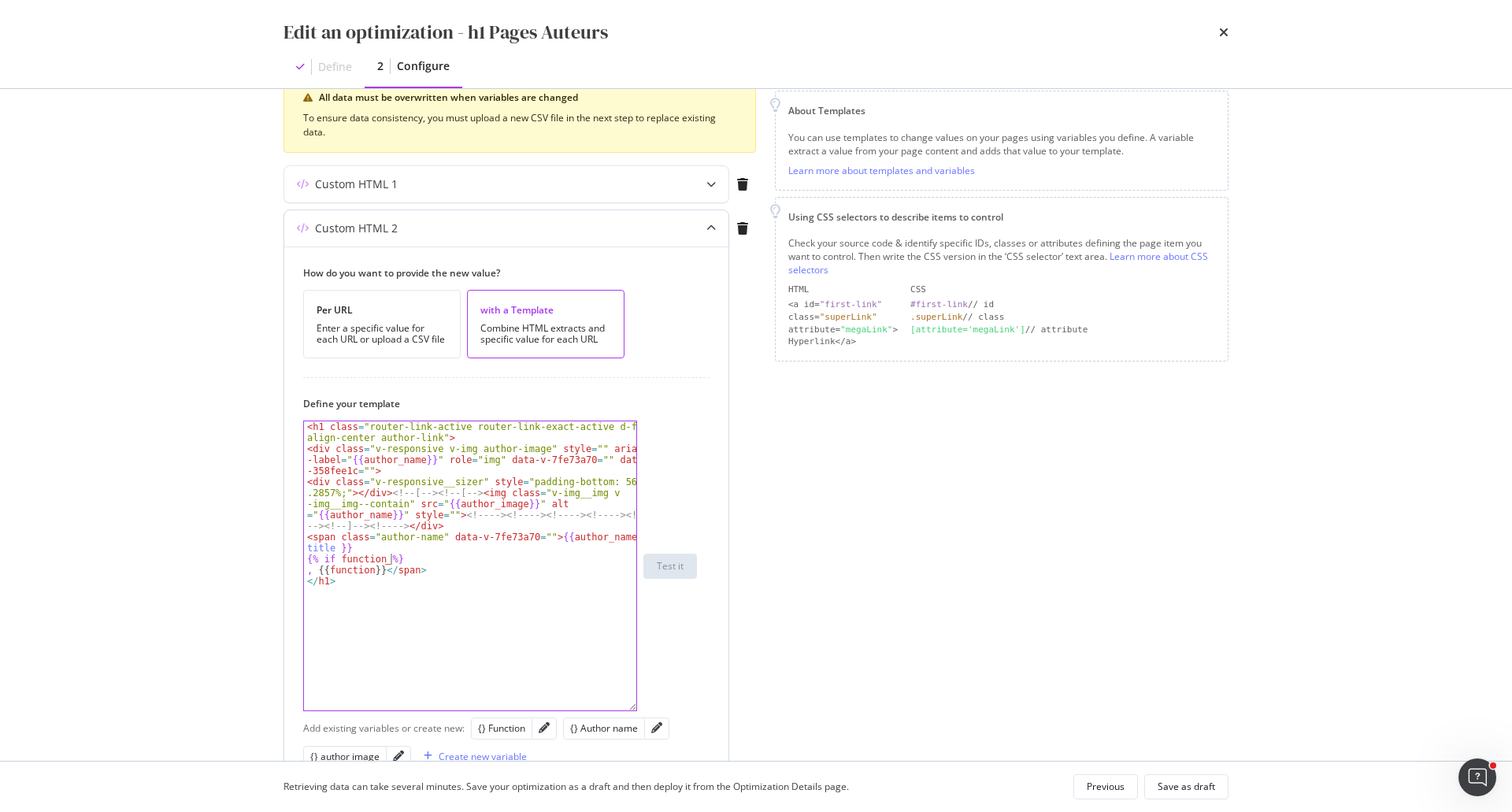
scroll to position [0, 6]
click at [405, 558] on div "< h1 class = "router-link-active router-link-exact-active d-flex align-center a…" at bounding box center [469, 581] width 332 height 322
click at [432, 574] on div "< h1 class = "router-link-active router-link-exact-active d-flex align-center a…" at bounding box center [469, 581] width 332 height 322
type textarea ", {{function}}</span>"
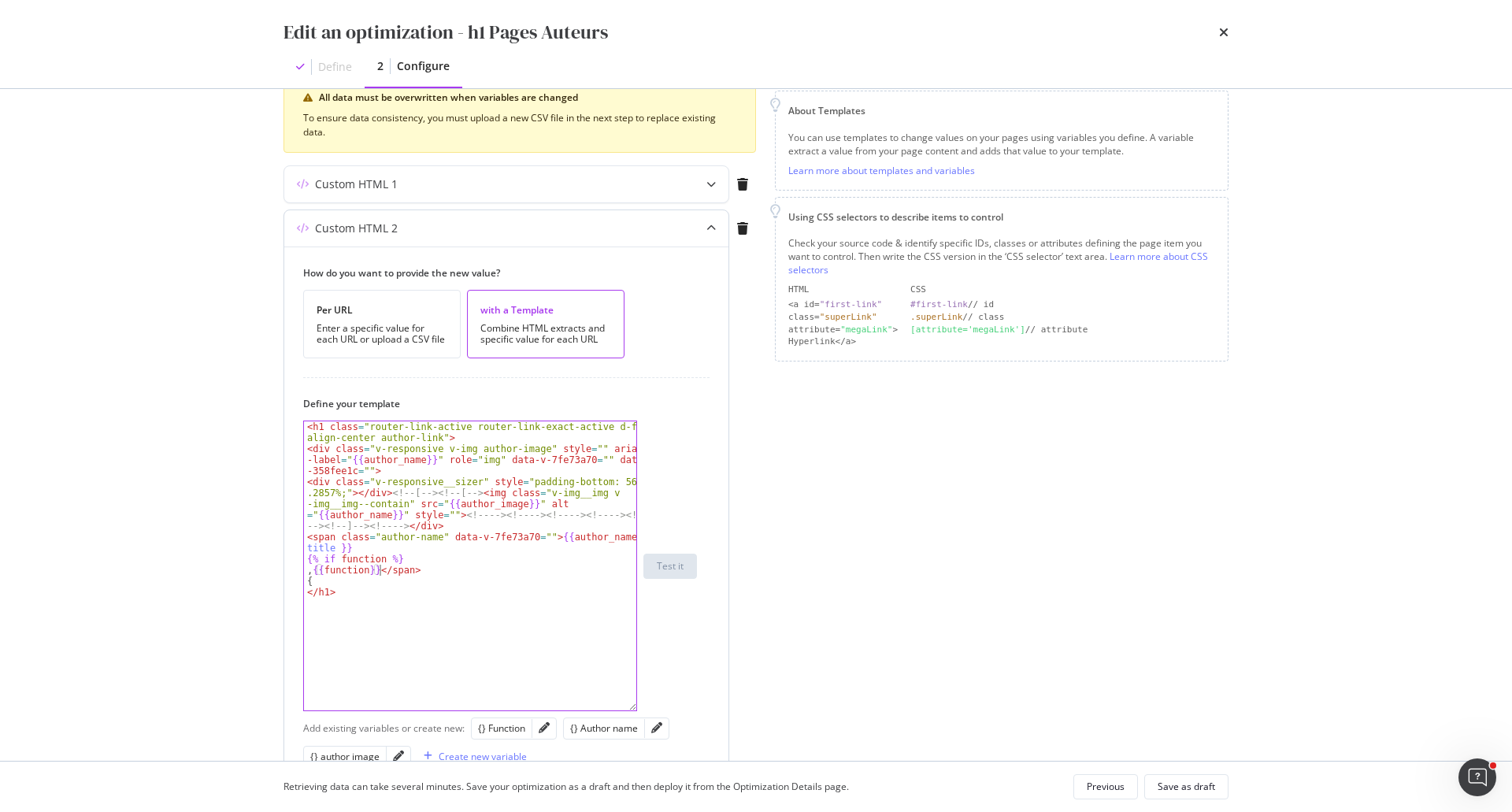
click at [381, 572] on div "< h1 class = "router-link-active router-link-exact-active d-flex align-center a…" at bounding box center [469, 581] width 332 height 322
click at [334, 587] on div "< h1 class = "router-link-active router-link-exact-active d-flex align-center a…" at bounding box center [469, 581] width 332 height 322
type textarea "{"
click at [308, 583] on div "< h1 class = "router-link-active router-link-exact-active d-flex align-center a…" at bounding box center [469, 581] width 332 height 322
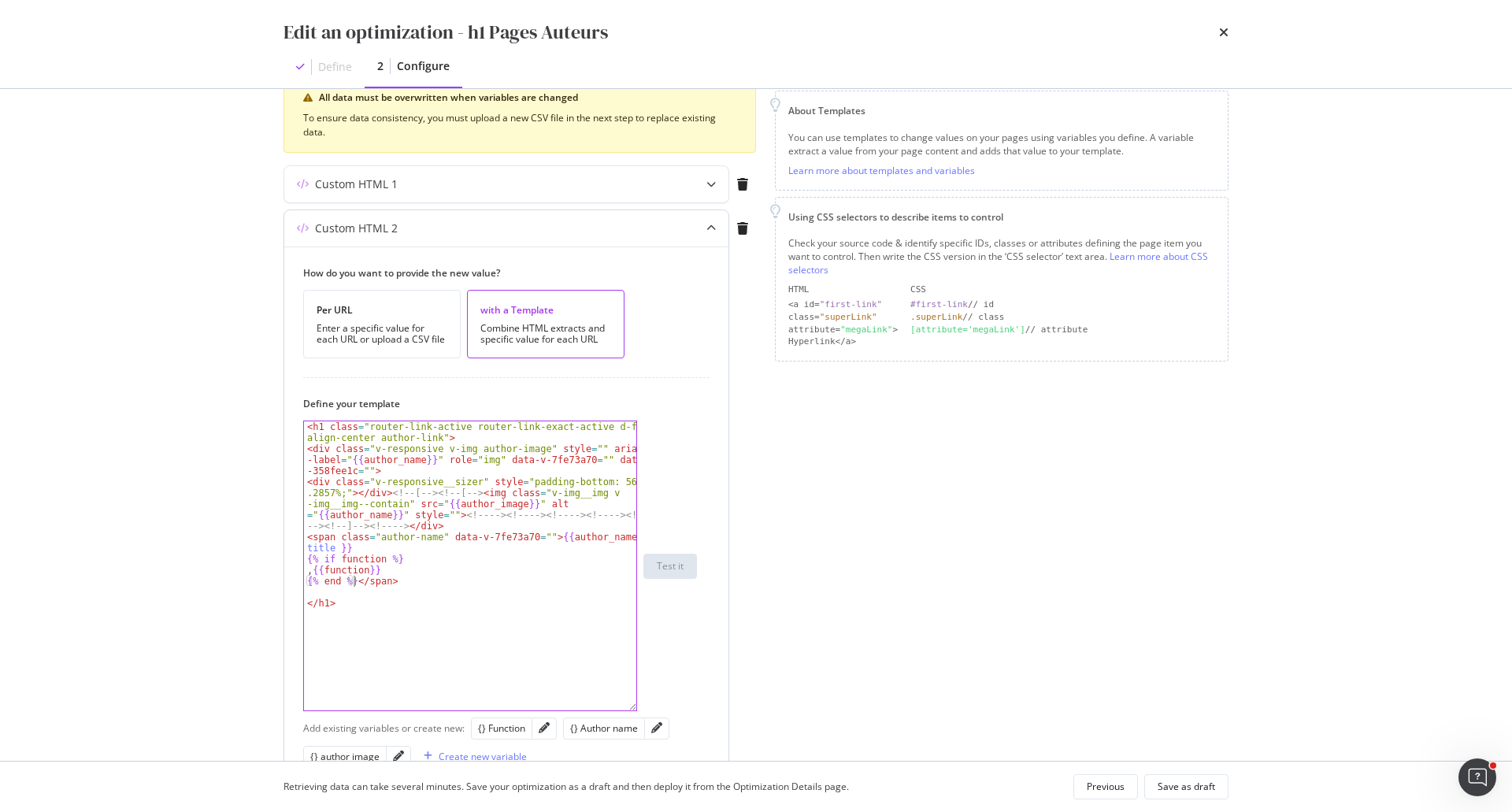
type textarea "</span>"
click at [320, 608] on div "< h1 class = "router-link-active router-link-exact-active d-flex align-center a…" at bounding box center [469, 581] width 332 height 322
type textarea "</span>"
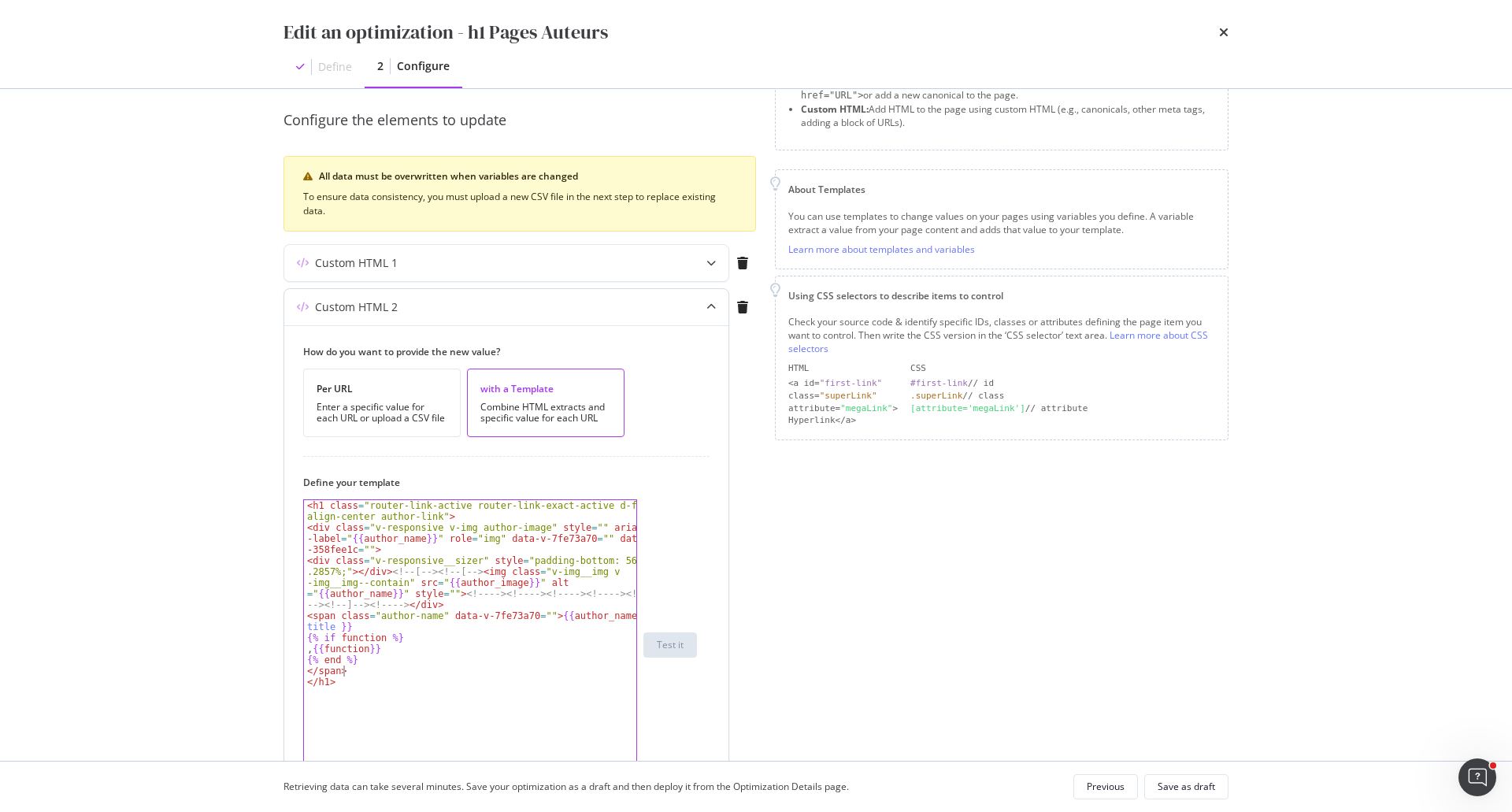
scroll to position [50, 0]
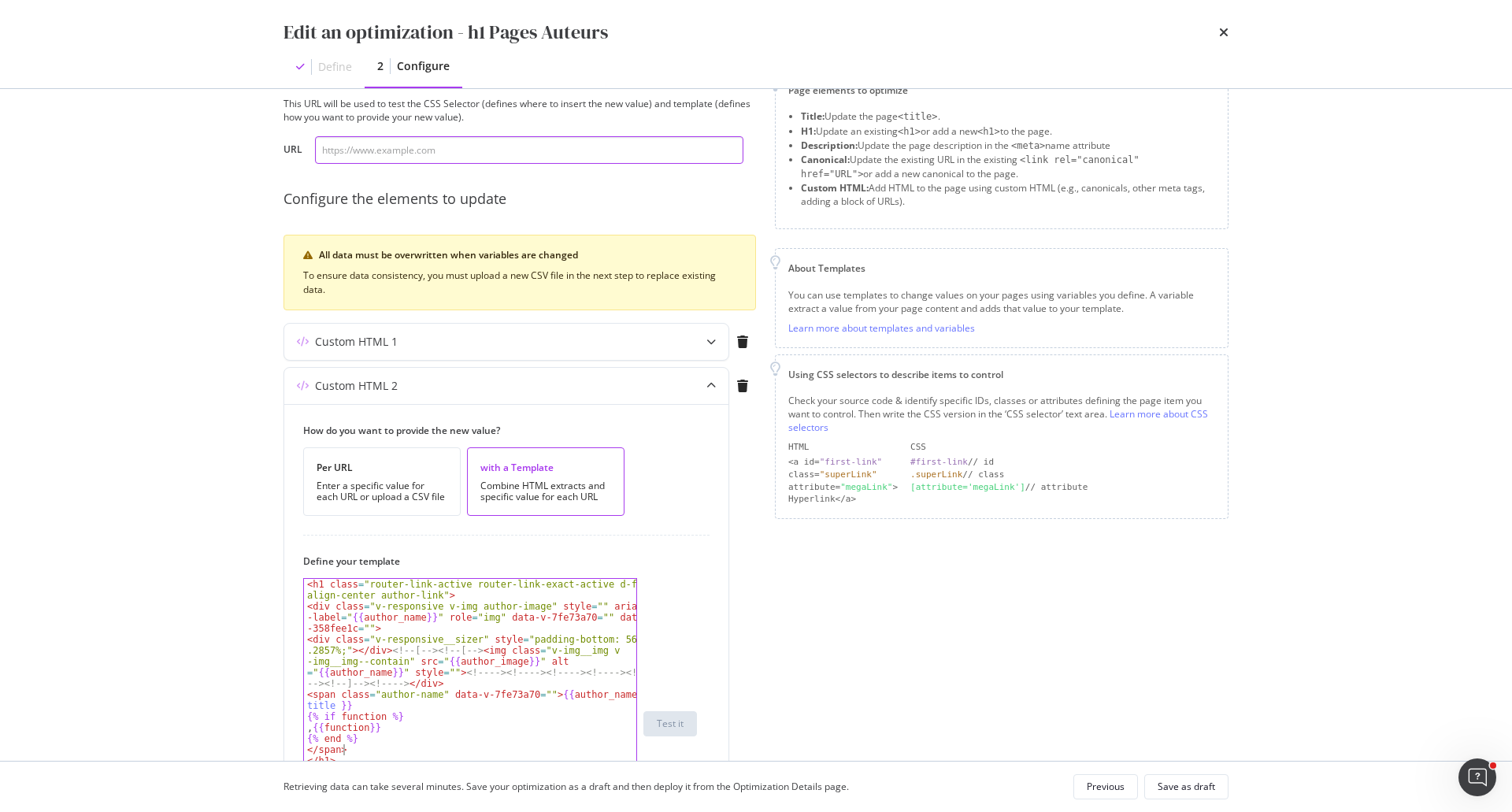
click at [483, 160] on input "modal" at bounding box center [529, 150] width 429 height 28
paste input "[URL][DOMAIN_NAME]"
type input "[URL][DOMAIN_NAME]"
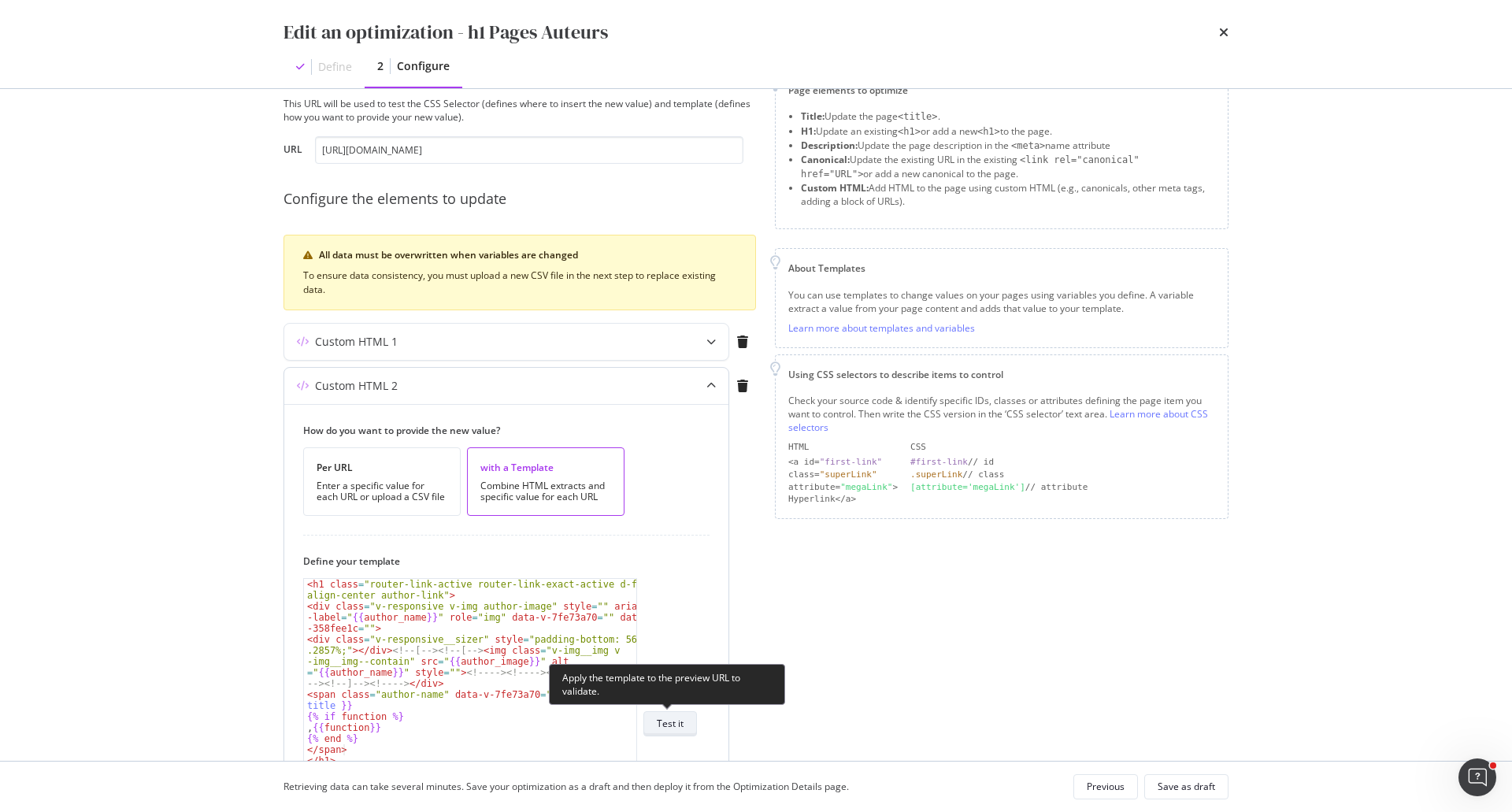
click at [682, 726] on div "Test it" at bounding box center [669, 723] width 27 height 14
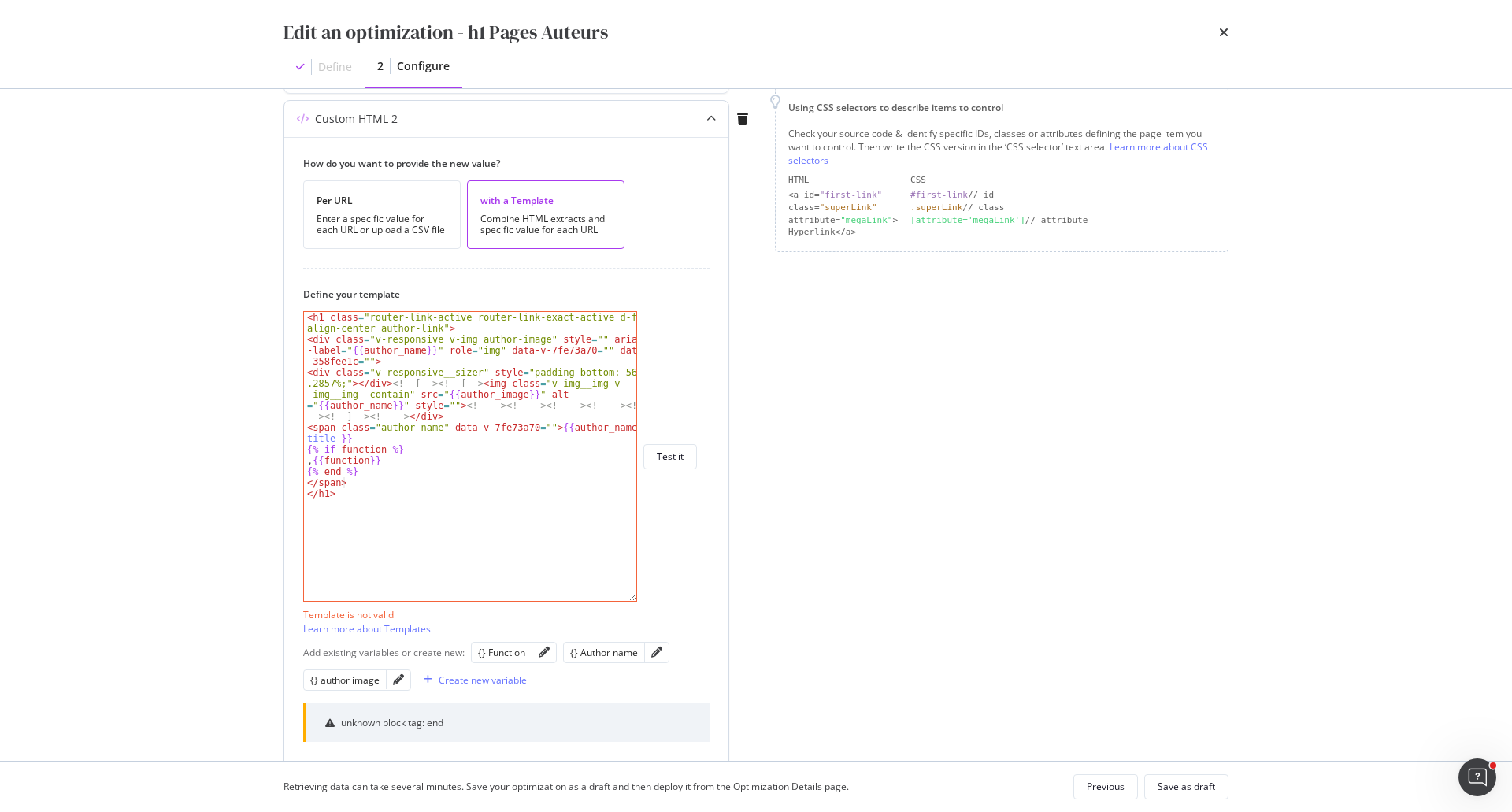
scroll to position [366, 0]
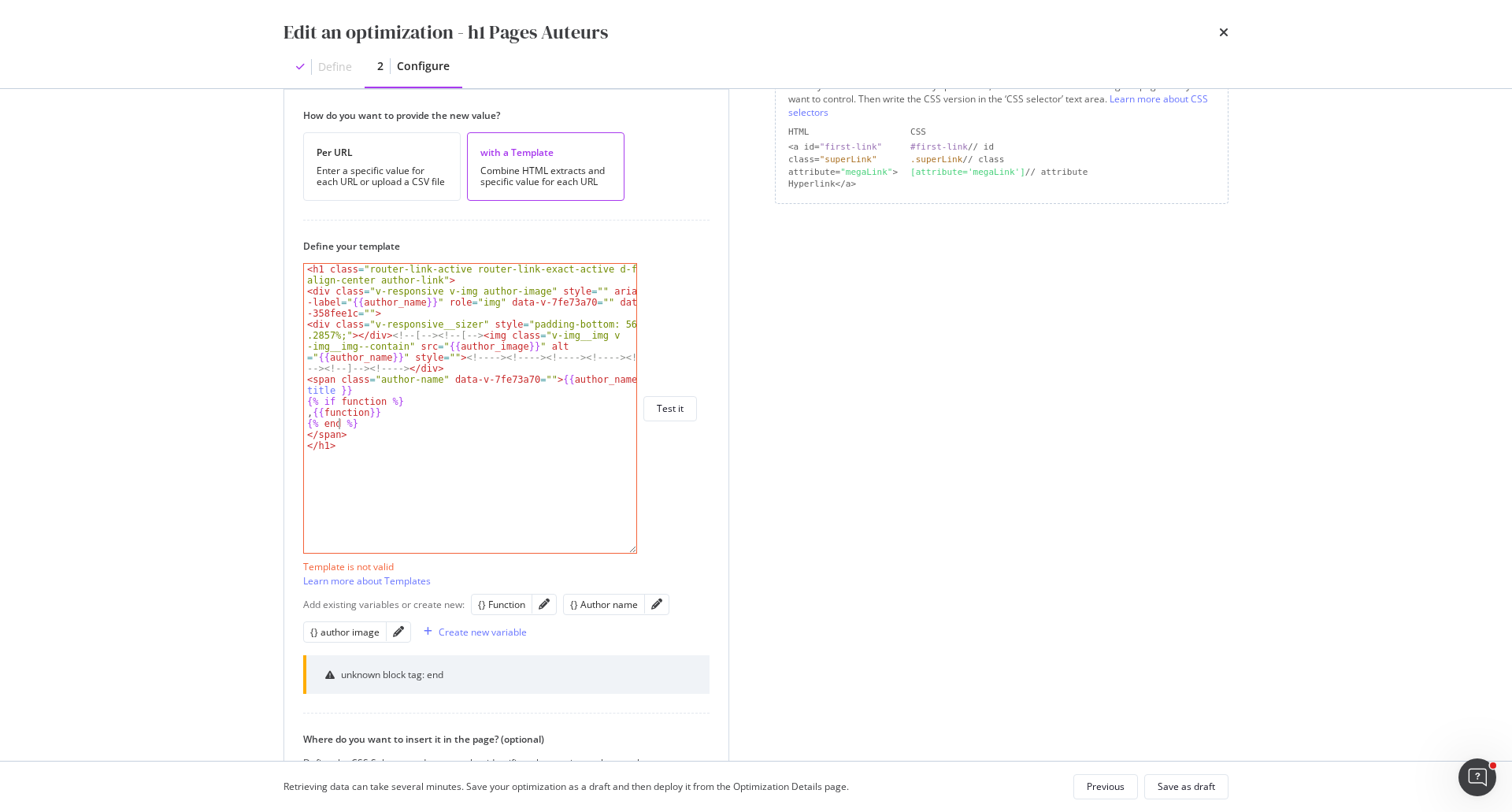
click at [339, 421] on div "< h1 class = "router-link-active router-link-exact-active d-flex align-center a…" at bounding box center [469, 425] width 332 height 322
type textarea "{% endif %}"
click at [669, 411] on div "Test it" at bounding box center [669, 408] width 27 height 14
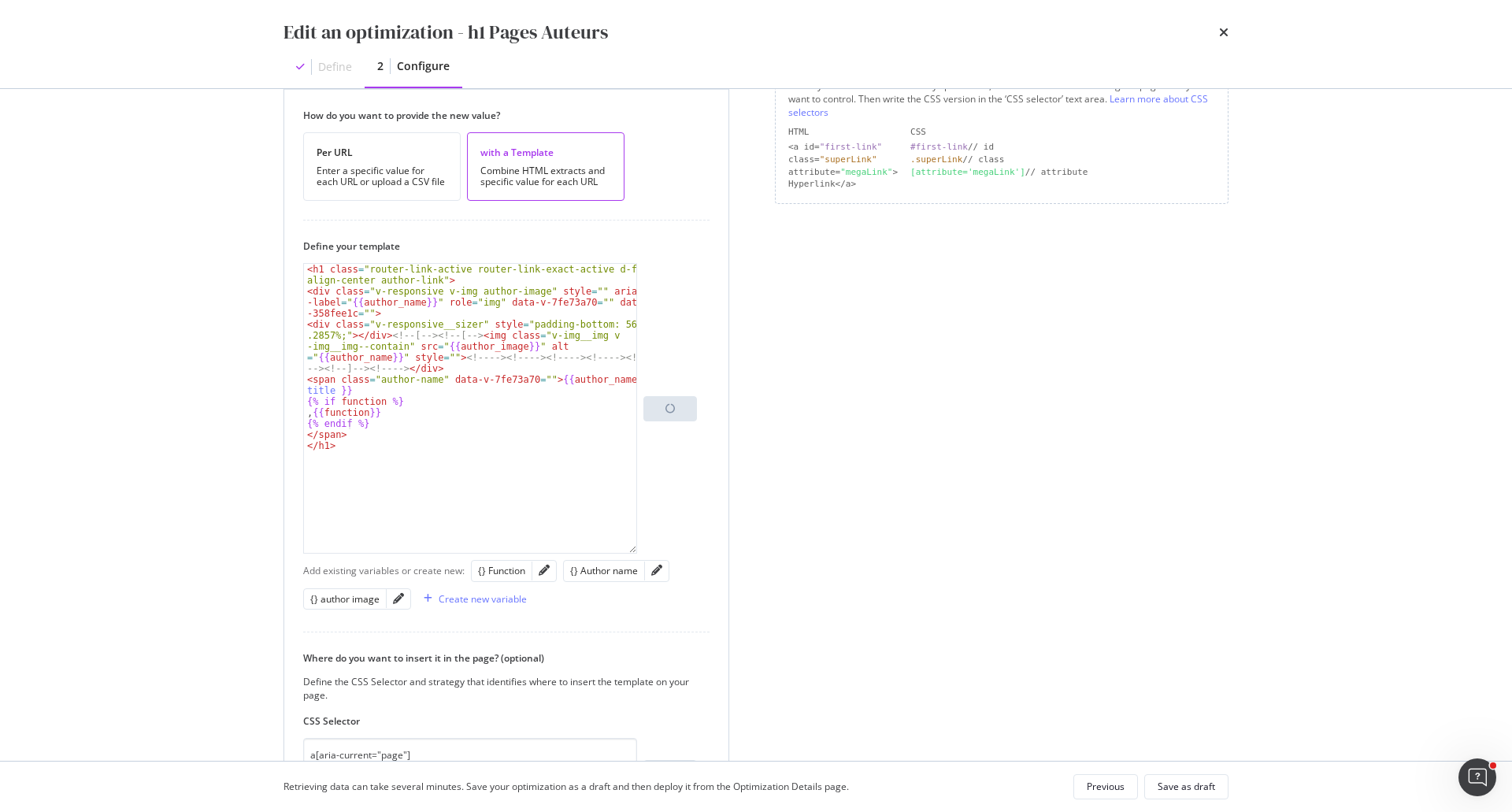
scroll to position [444, 0]
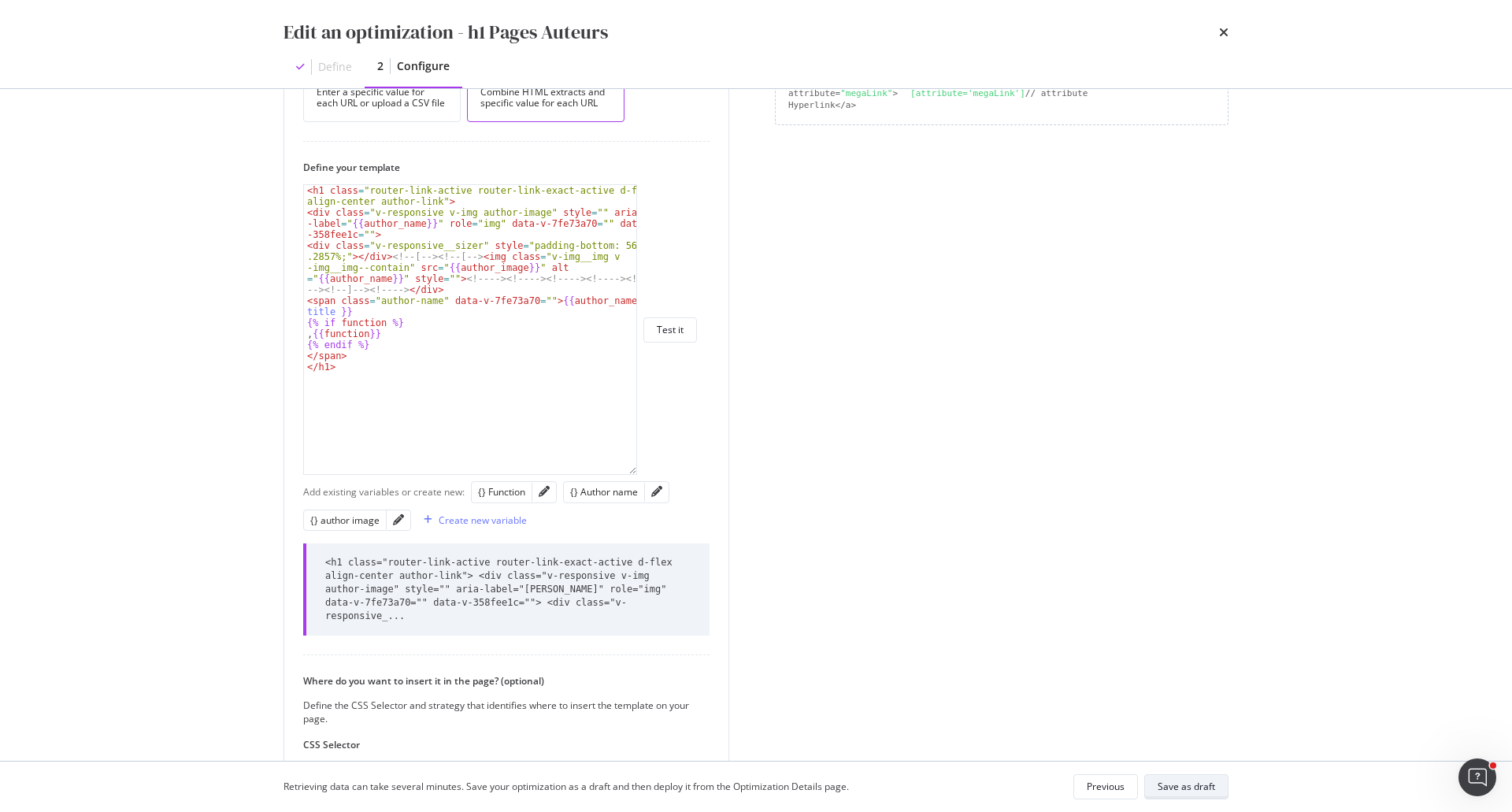
click at [1200, 781] on div "Save as draft" at bounding box center [1187, 786] width 57 height 14
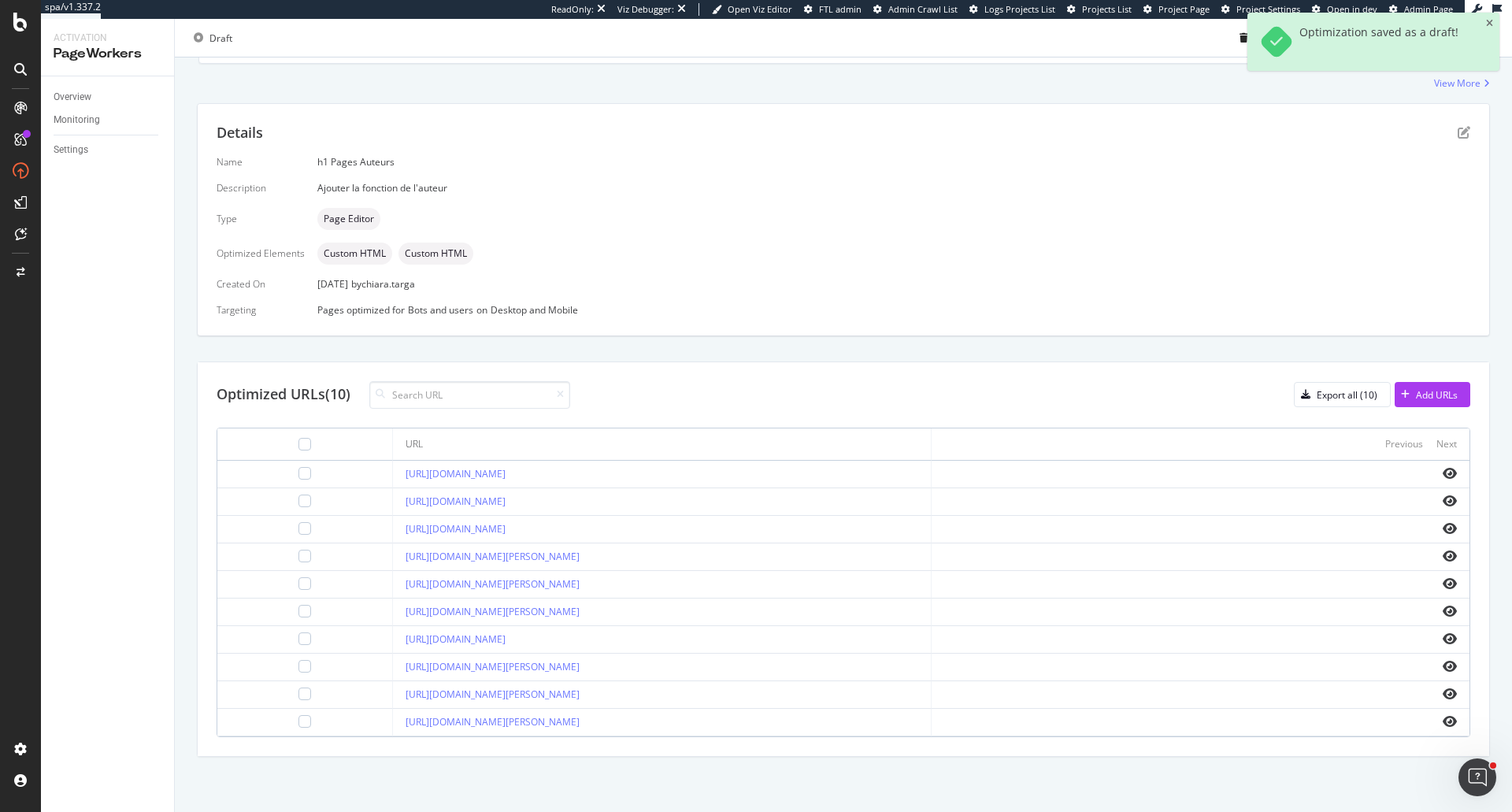
scroll to position [260, 0]
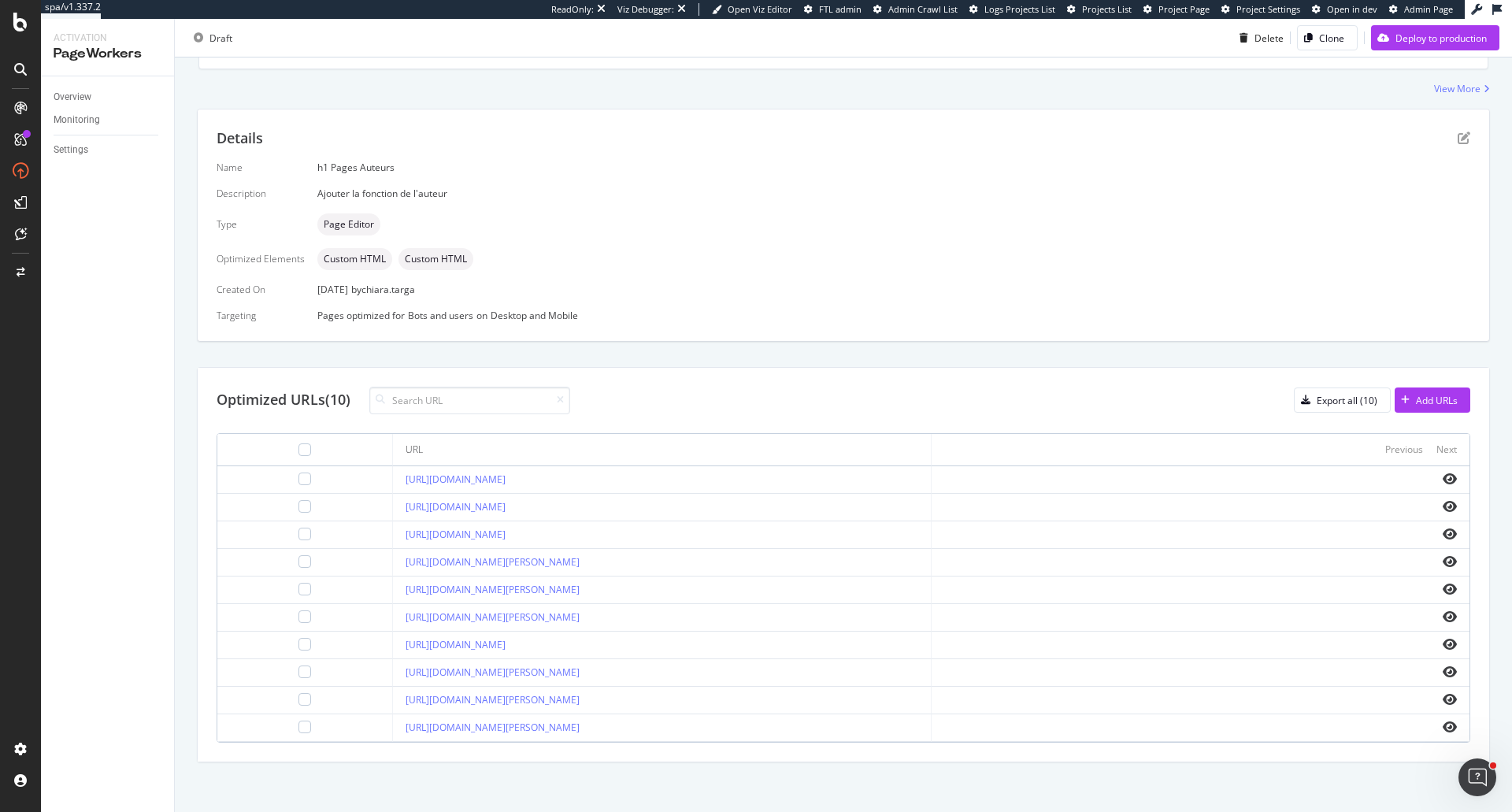
click at [784, 210] on div "Name h1 Pages Auteurs Description Ajouter la fonction de l'auteur Type Page Edi…" at bounding box center [844, 241] width 1254 height 162
click at [1443, 481] on icon "eye" at bounding box center [1450, 478] width 14 height 13
click at [1443, 562] on icon "eye" at bounding box center [1450, 561] width 14 height 13
click at [1444, 137] on div "Details" at bounding box center [844, 138] width 1254 height 21
click at [1458, 137] on icon "pen-to-square" at bounding box center [1464, 137] width 13 height 13
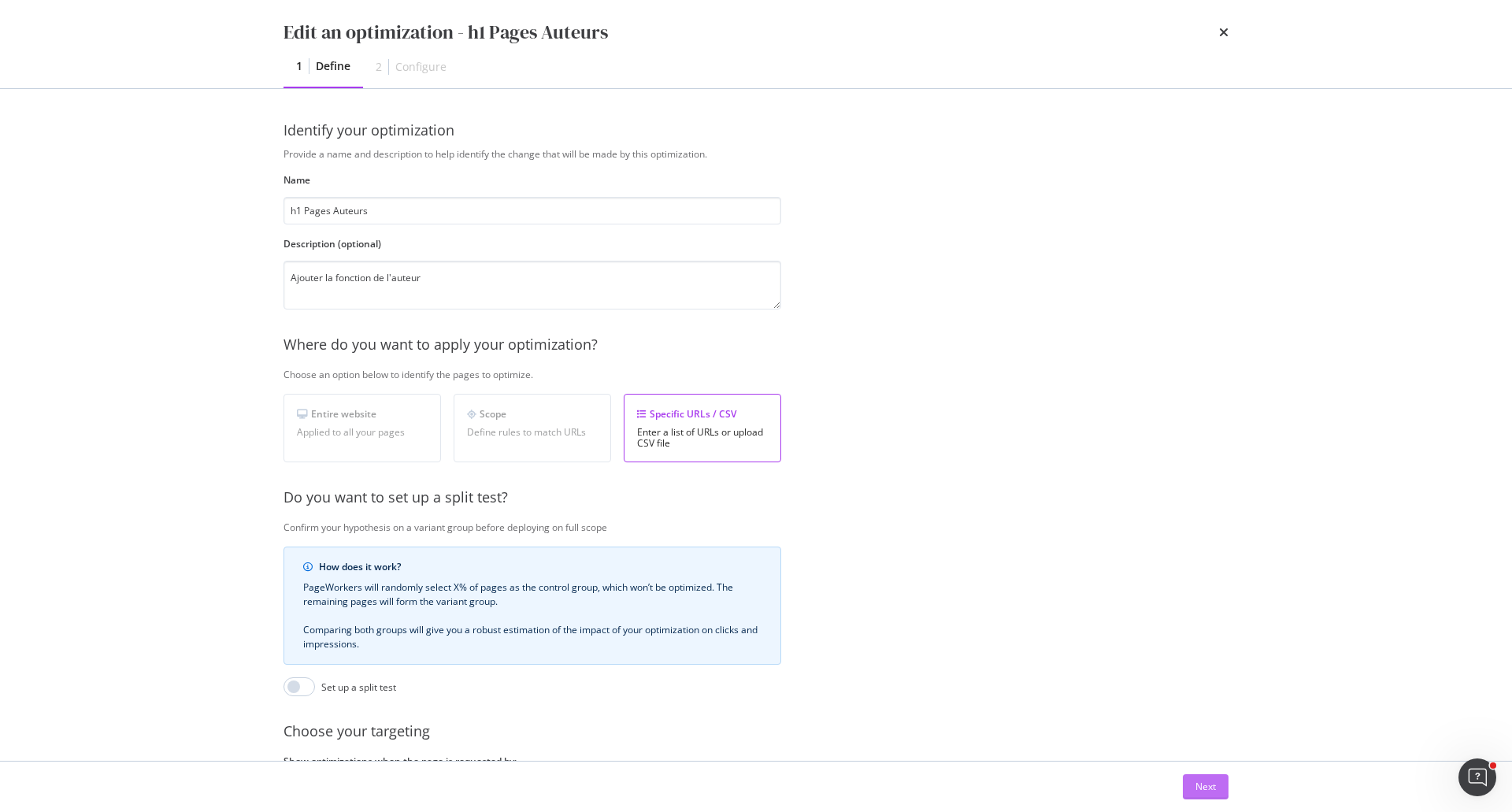
click at [1193, 778] on button "Next" at bounding box center [1205, 786] width 45 height 26
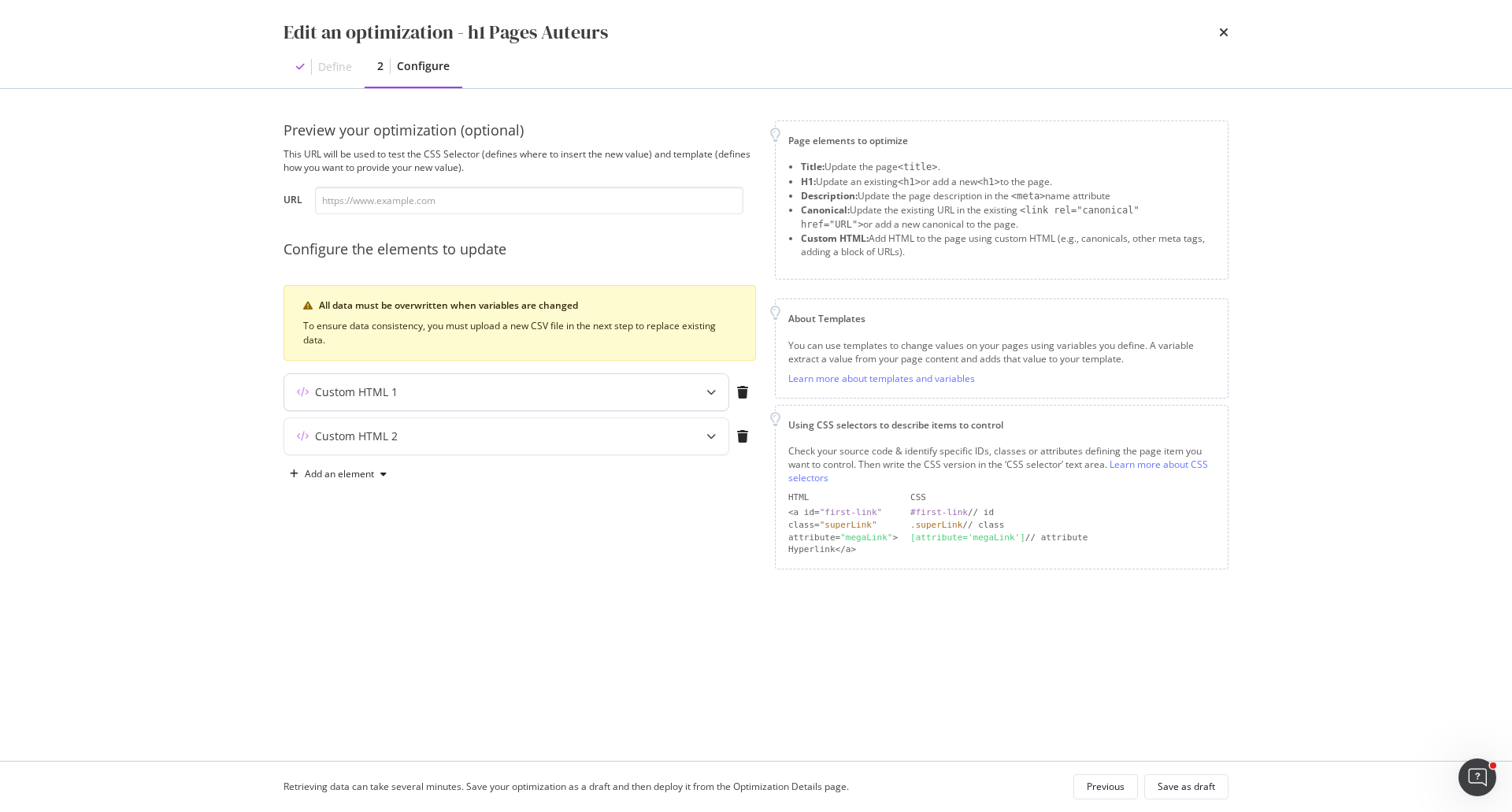
click at [708, 397] on div "modal" at bounding box center [711, 392] width 34 height 36
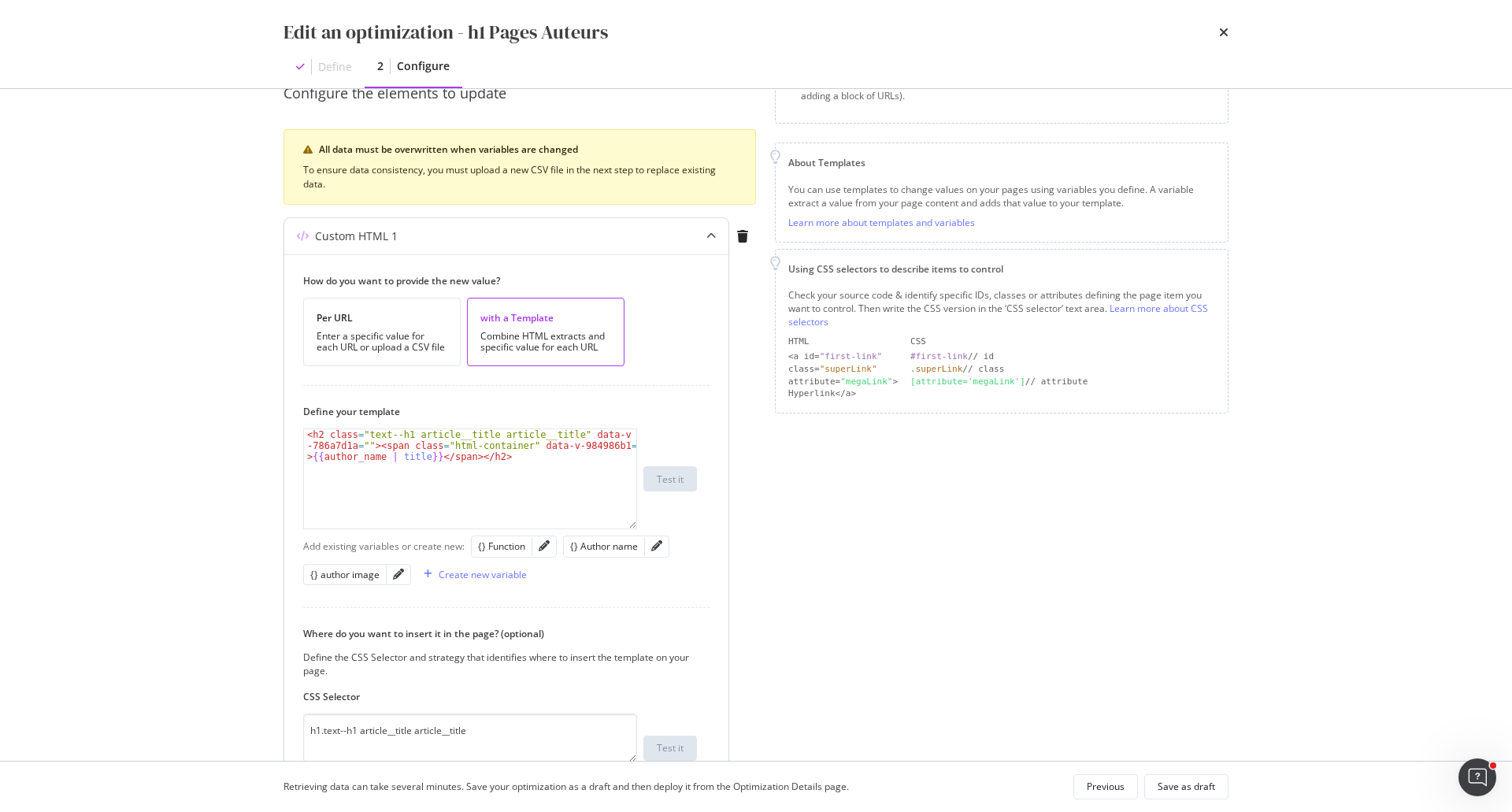
scroll to position [158, 0]
drag, startPoint x: 319, startPoint y: 730, endPoint x: 305, endPoint y: 732, distance: 14.1
click at [305, 732] on textarea "h1.text--h1 article__title article__title" at bounding box center [470, 736] width 334 height 49
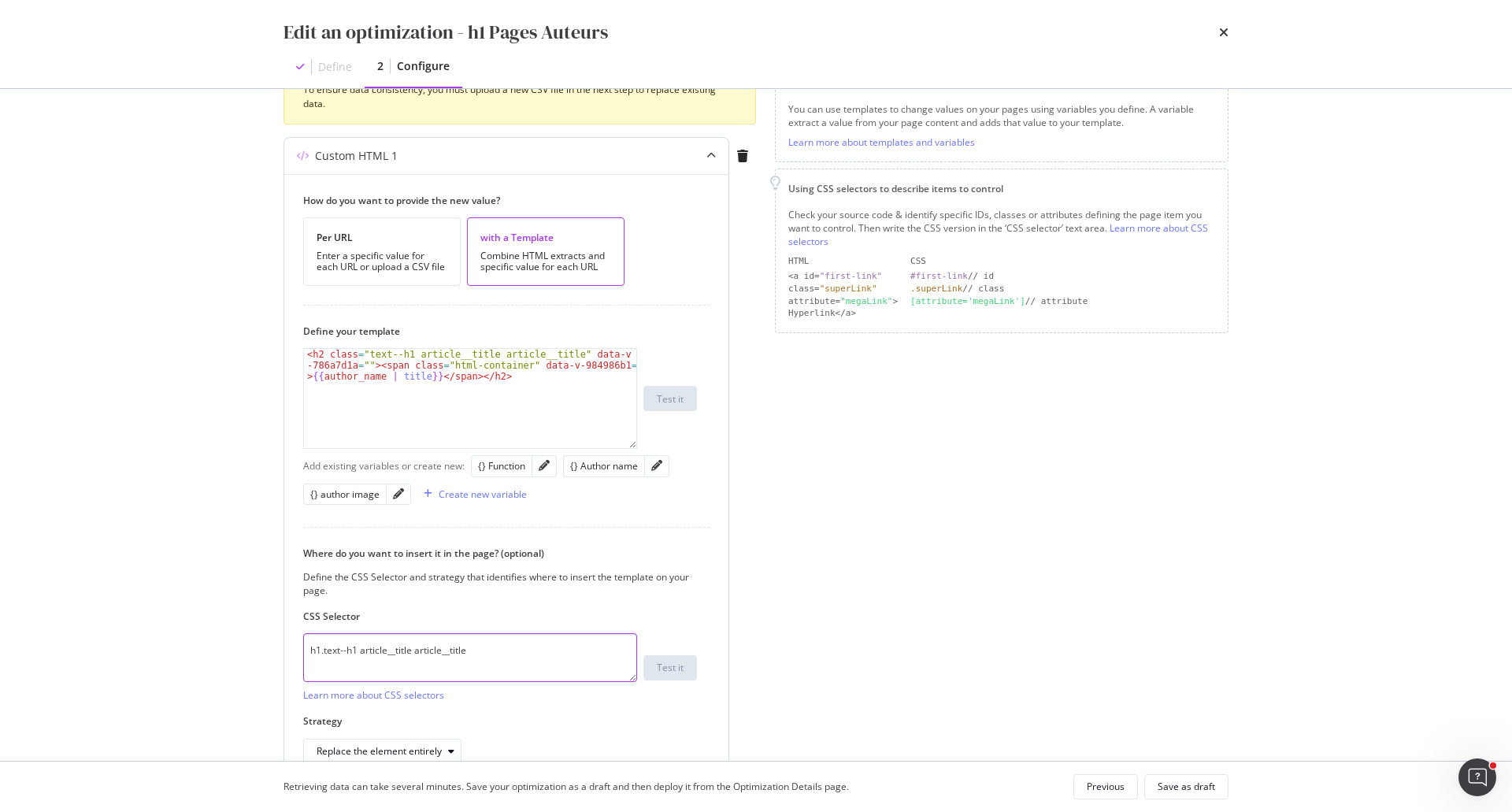
scroll to position [366, 0]
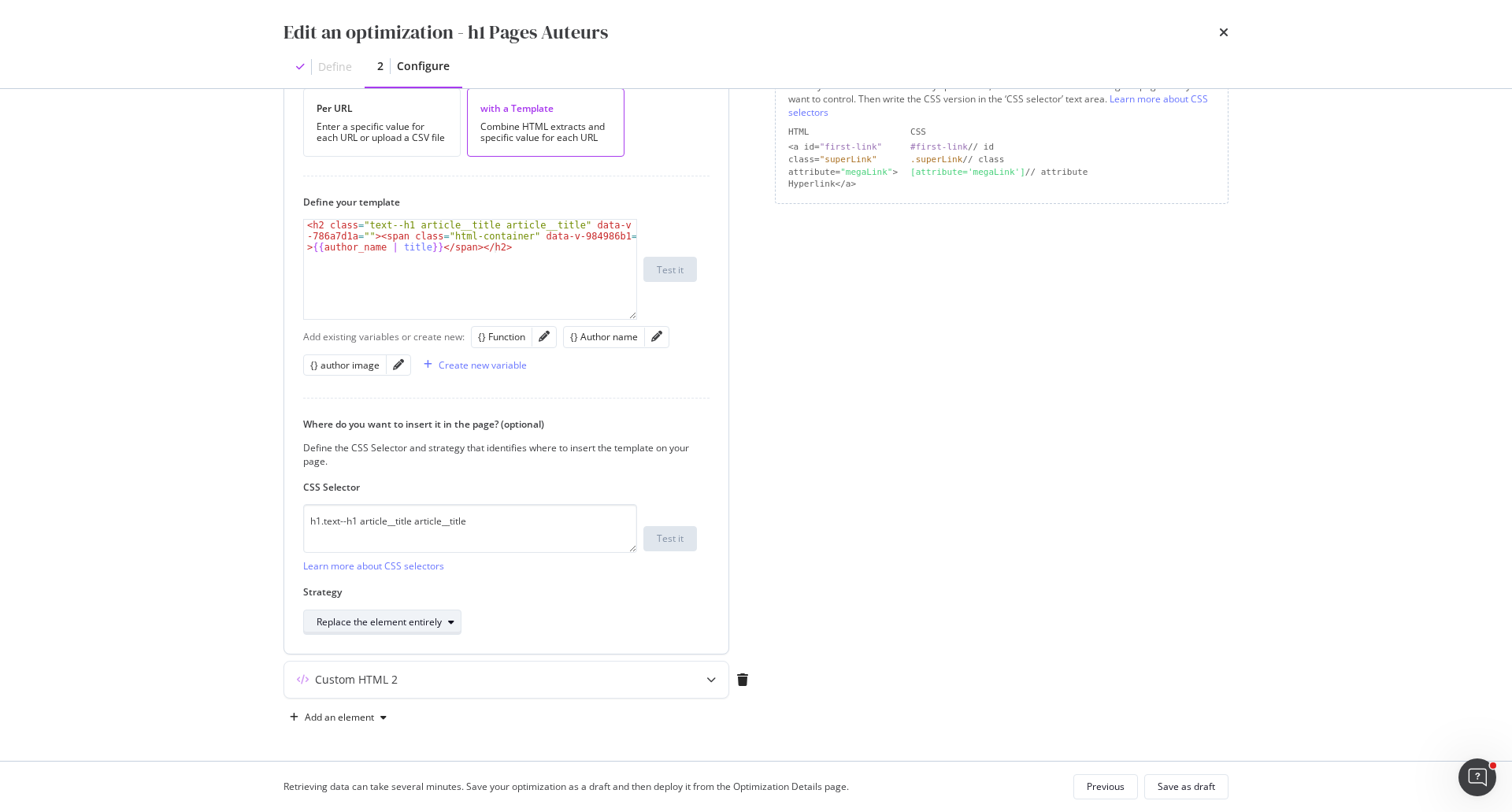
click at [444, 632] on div "Replace the element entirely" at bounding box center [388, 622] width 144 height 22
click at [405, 778] on div "Replace the element entirely" at bounding box center [391, 779] width 136 height 14
drag, startPoint x: 574, startPoint y: 226, endPoint x: 367, endPoint y: 234, distance: 207.2
click at [367, 234] on div "< h2 class = "text--h1 article__title article__title" data-v -786a7d1a = "" > <…" at bounding box center [469, 303] width 332 height 166
type textarea "<h2 class="text--h1 article__title article__title"><span class="html-container"…"
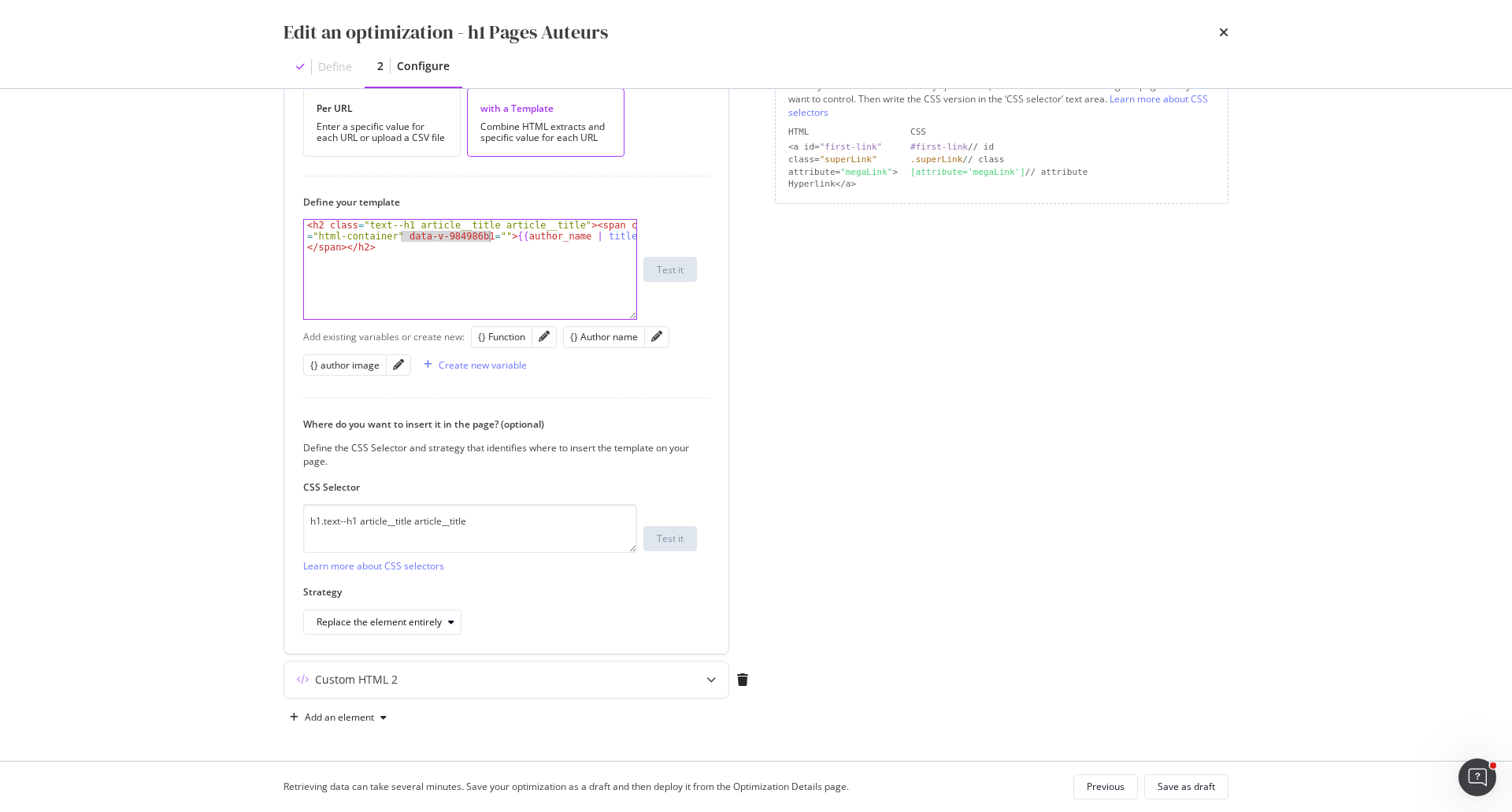
drag, startPoint x: 399, startPoint y: 237, endPoint x: 491, endPoint y: 237, distance: 92.0
click at [491, 237] on div "< h2 class = "text--h1 article__title article__title" > < span class = "html-co…" at bounding box center [469, 303] width 332 height 166
click at [1131, 793] on button "Previous" at bounding box center [1106, 786] width 65 height 26
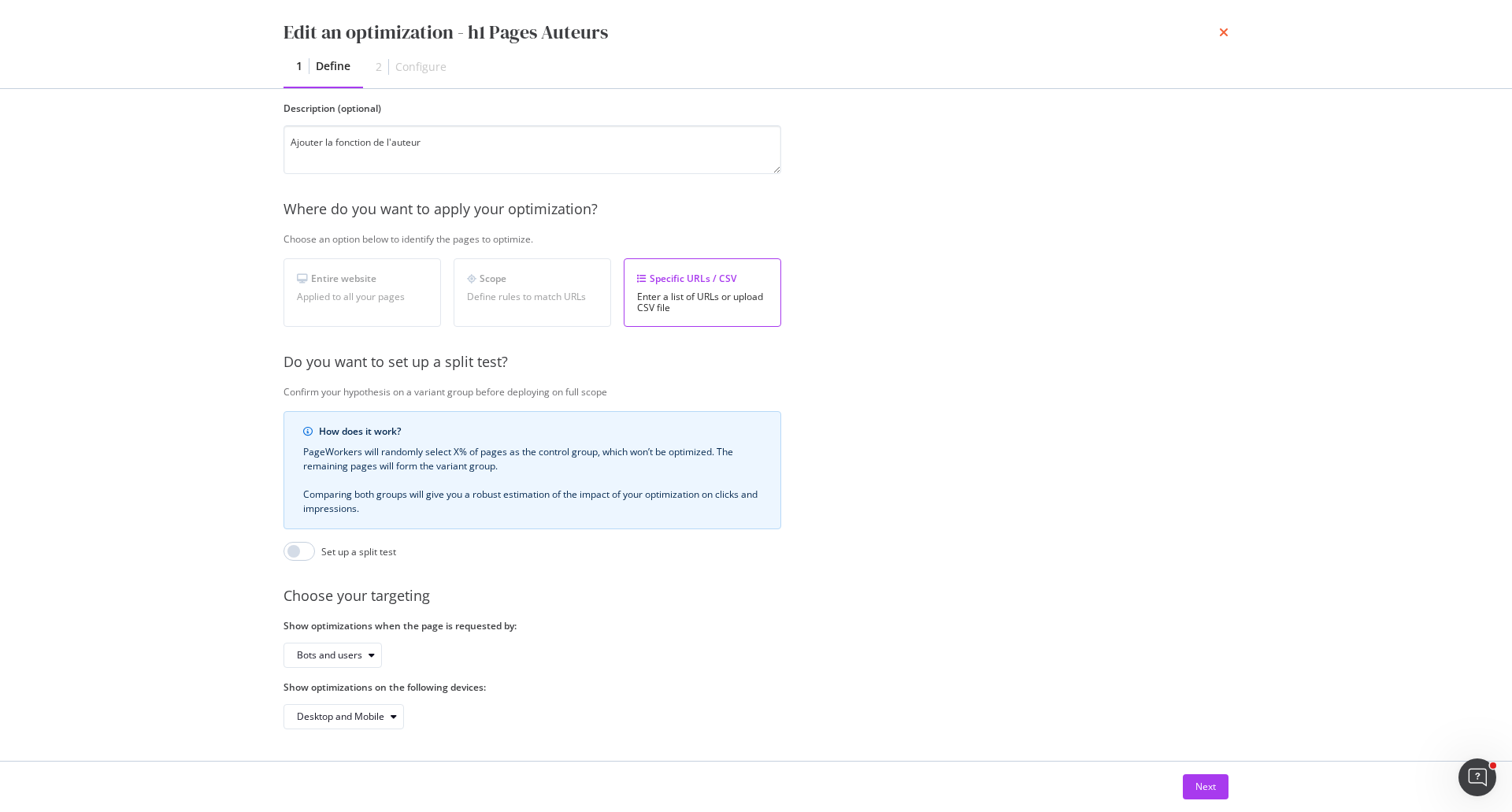
click at [1224, 36] on icon "times" at bounding box center [1224, 32] width 10 height 13
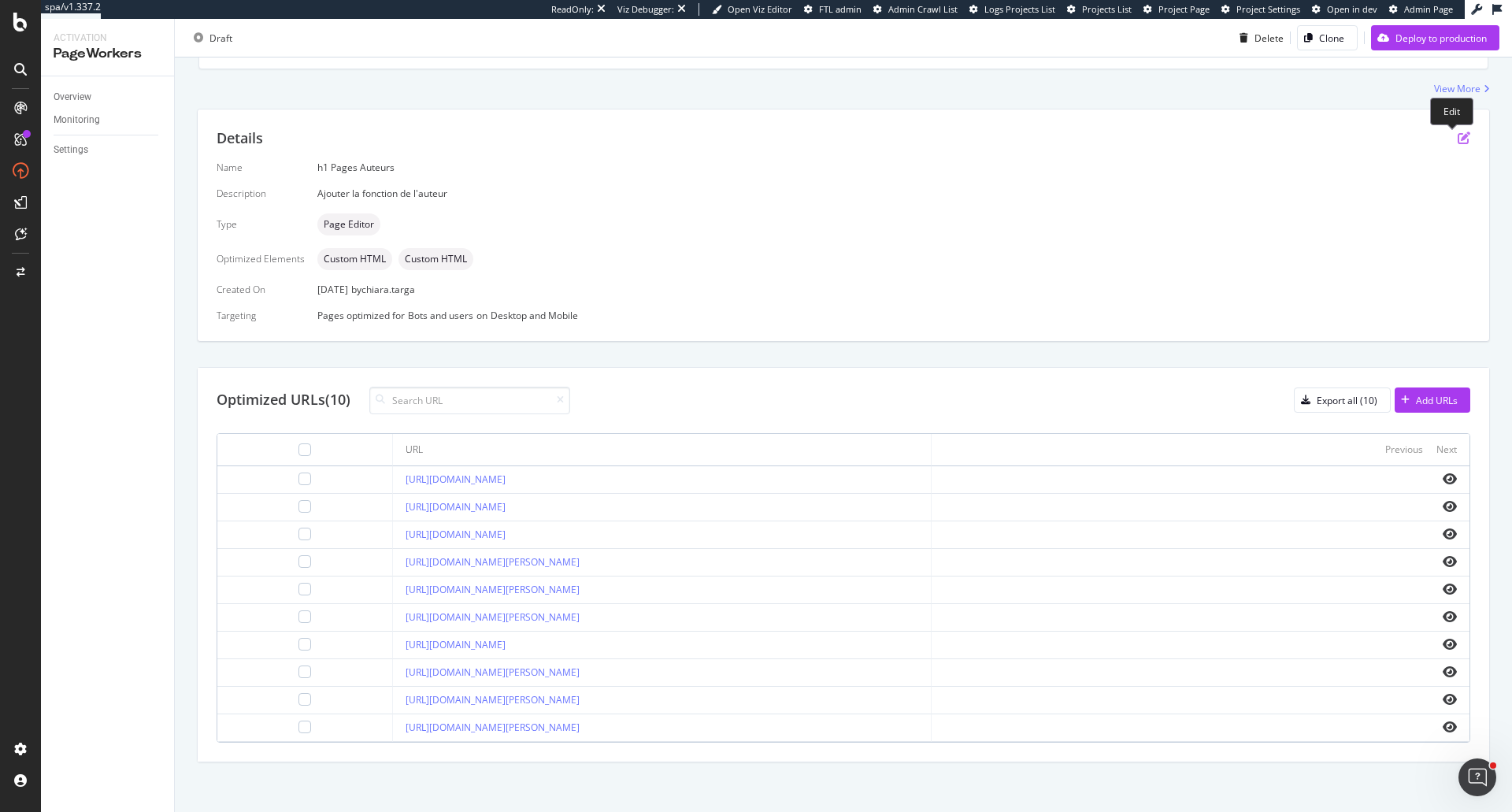
click at [1458, 141] on icon "pen-to-square" at bounding box center [1464, 137] width 13 height 13
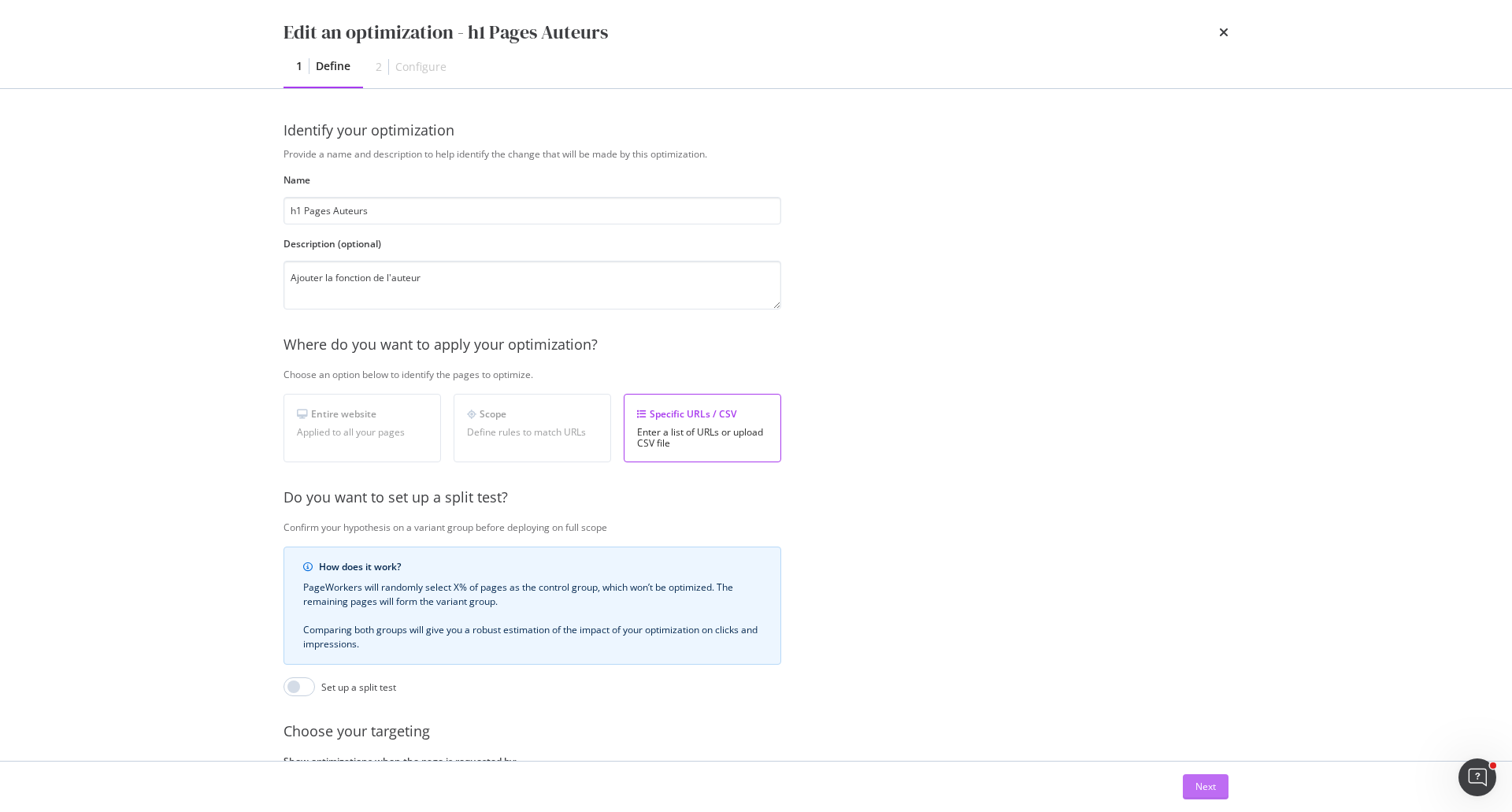
click at [1185, 786] on button "Next" at bounding box center [1205, 786] width 45 height 26
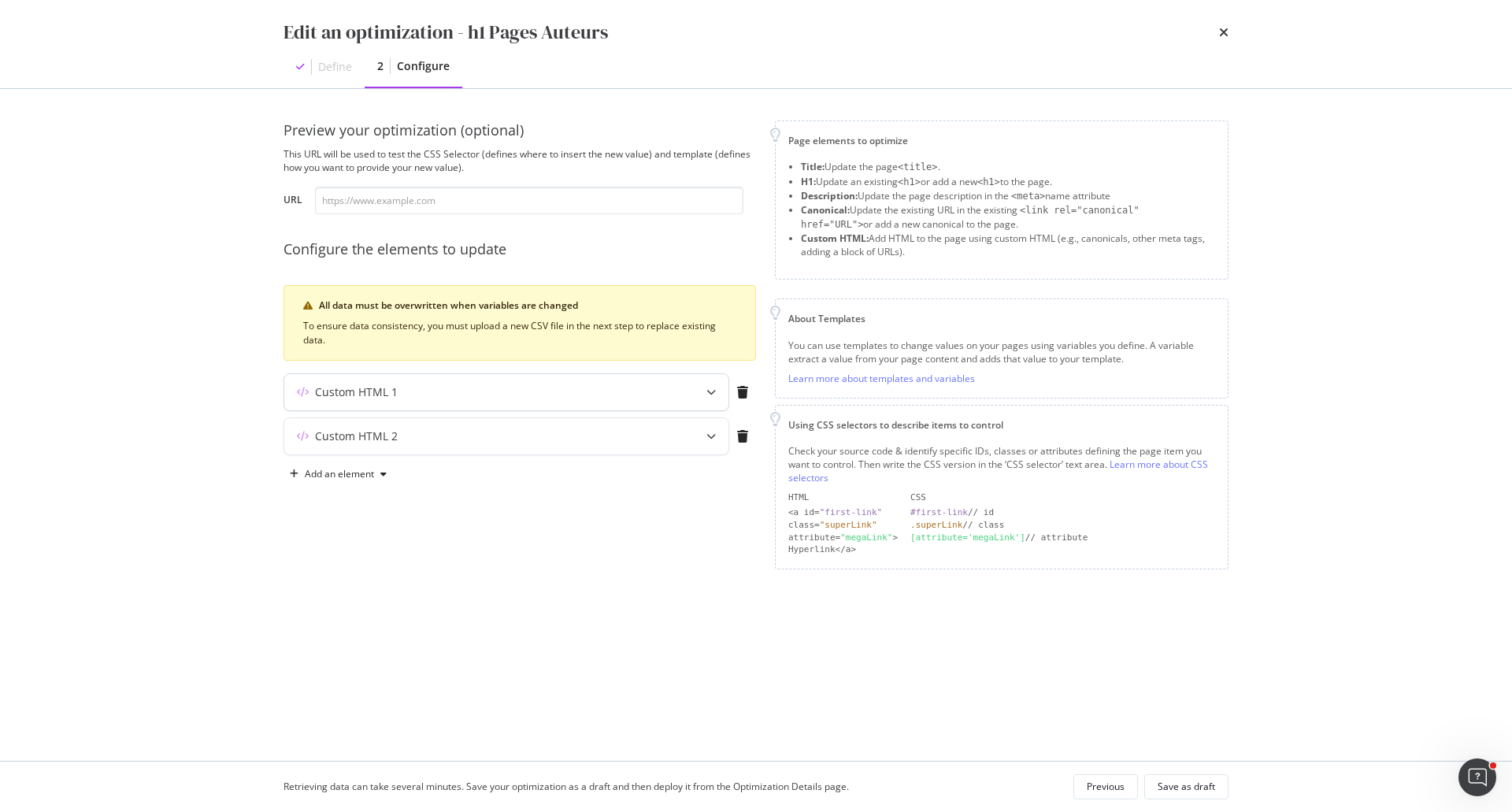
click at [713, 399] on div "modal" at bounding box center [711, 392] width 34 height 36
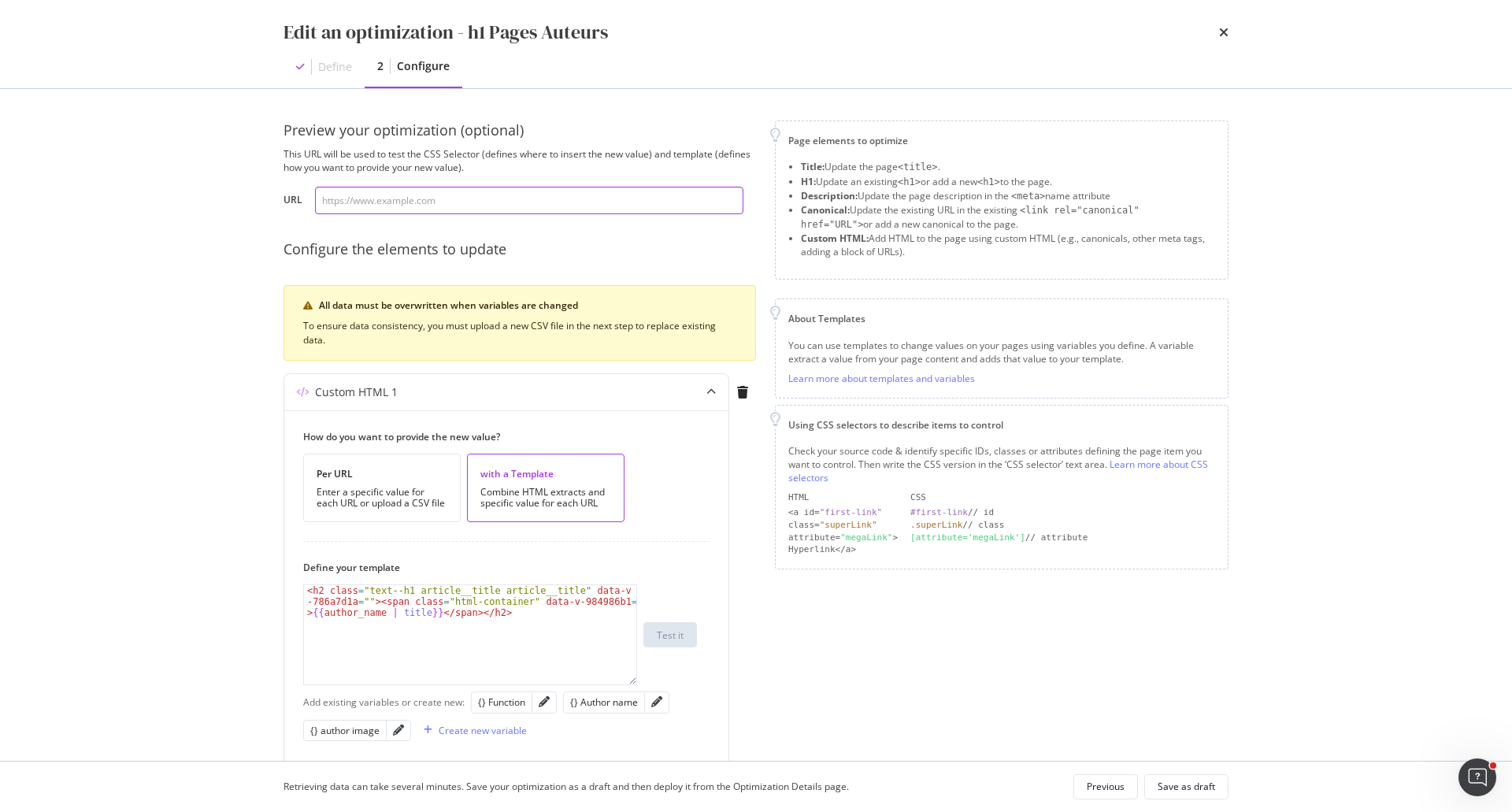
click at [504, 200] on input "modal" at bounding box center [529, 200] width 429 height 28
paste input "[URL][DOMAIN_NAME][PERSON_NAME]"
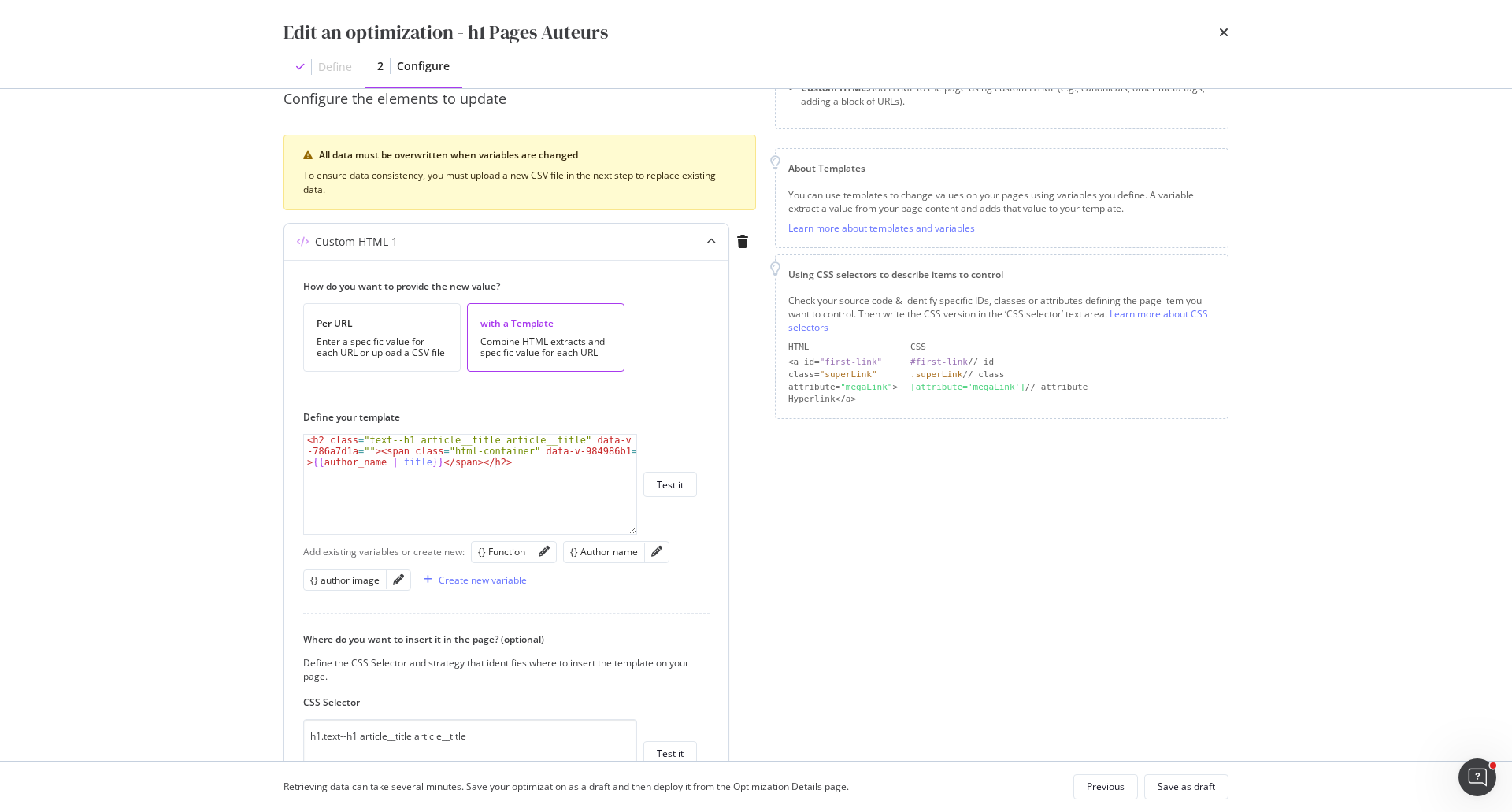
scroll to position [158, 0]
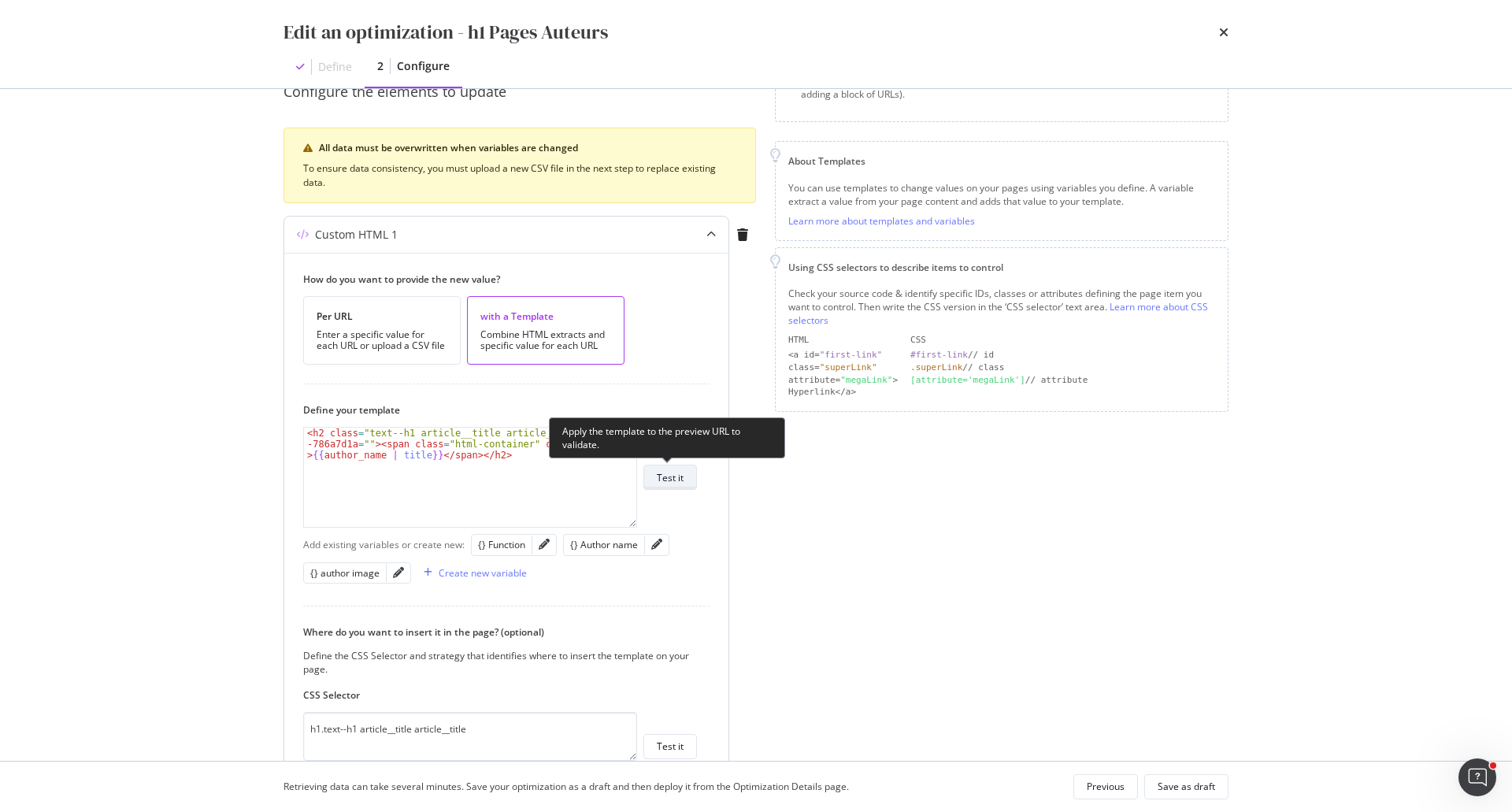
type input "[URL][DOMAIN_NAME][PERSON_NAME]"
click at [676, 487] on div "Test it" at bounding box center [669, 477] width 27 height 22
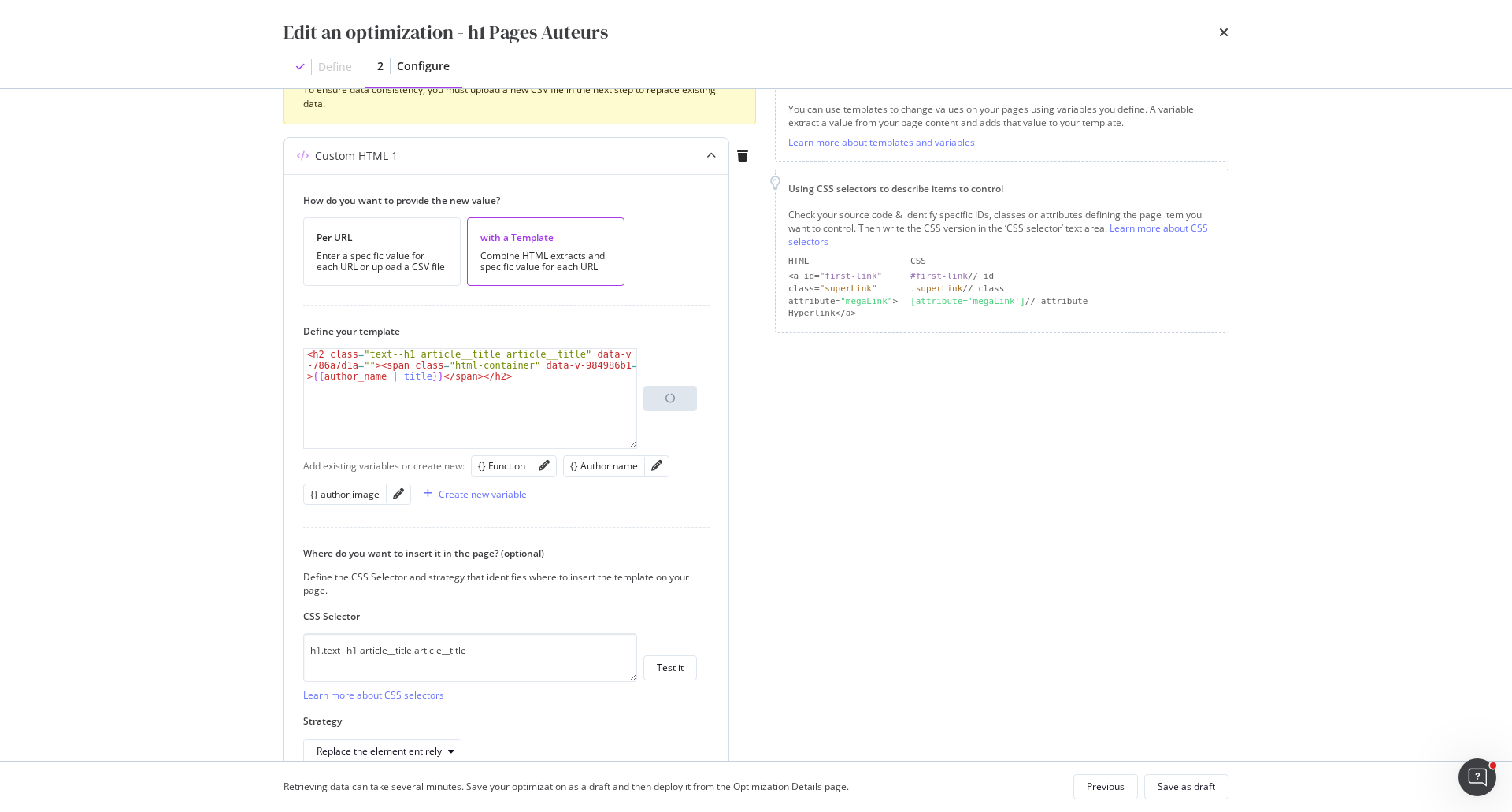
scroll to position [315, 0]
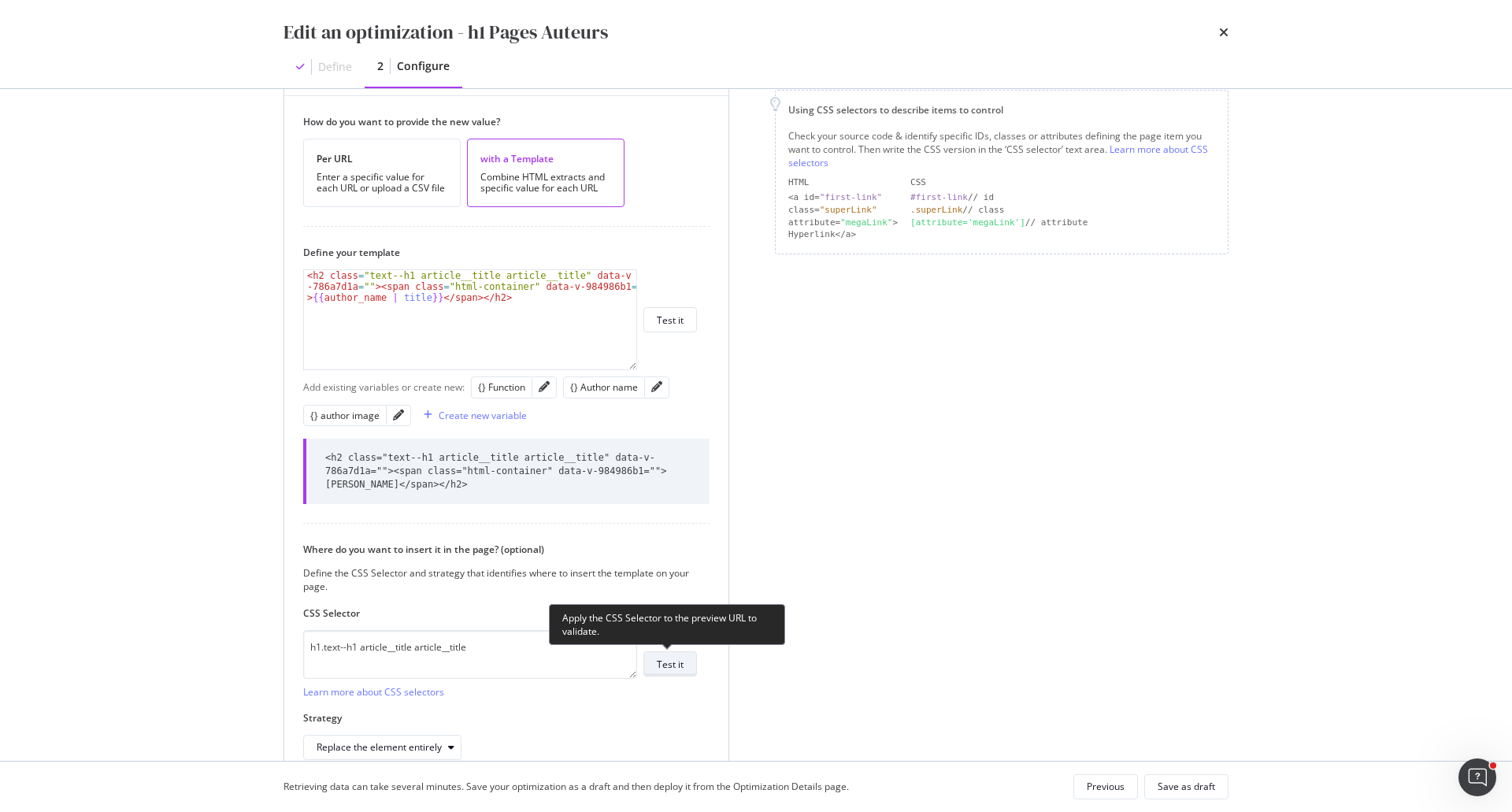
click at [676, 670] on div "Test it" at bounding box center [669, 664] width 27 height 14
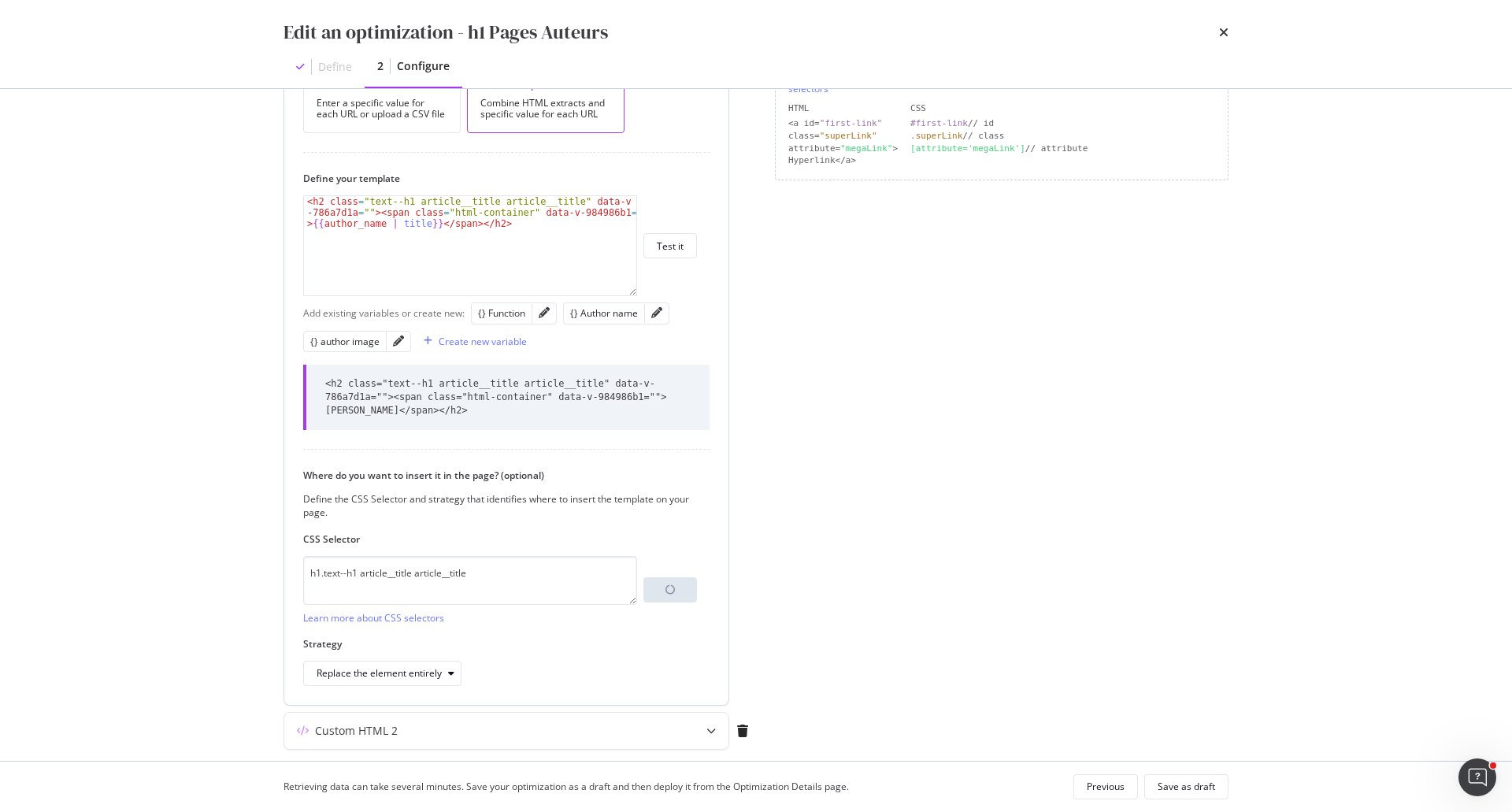
scroll to position [440, 0]
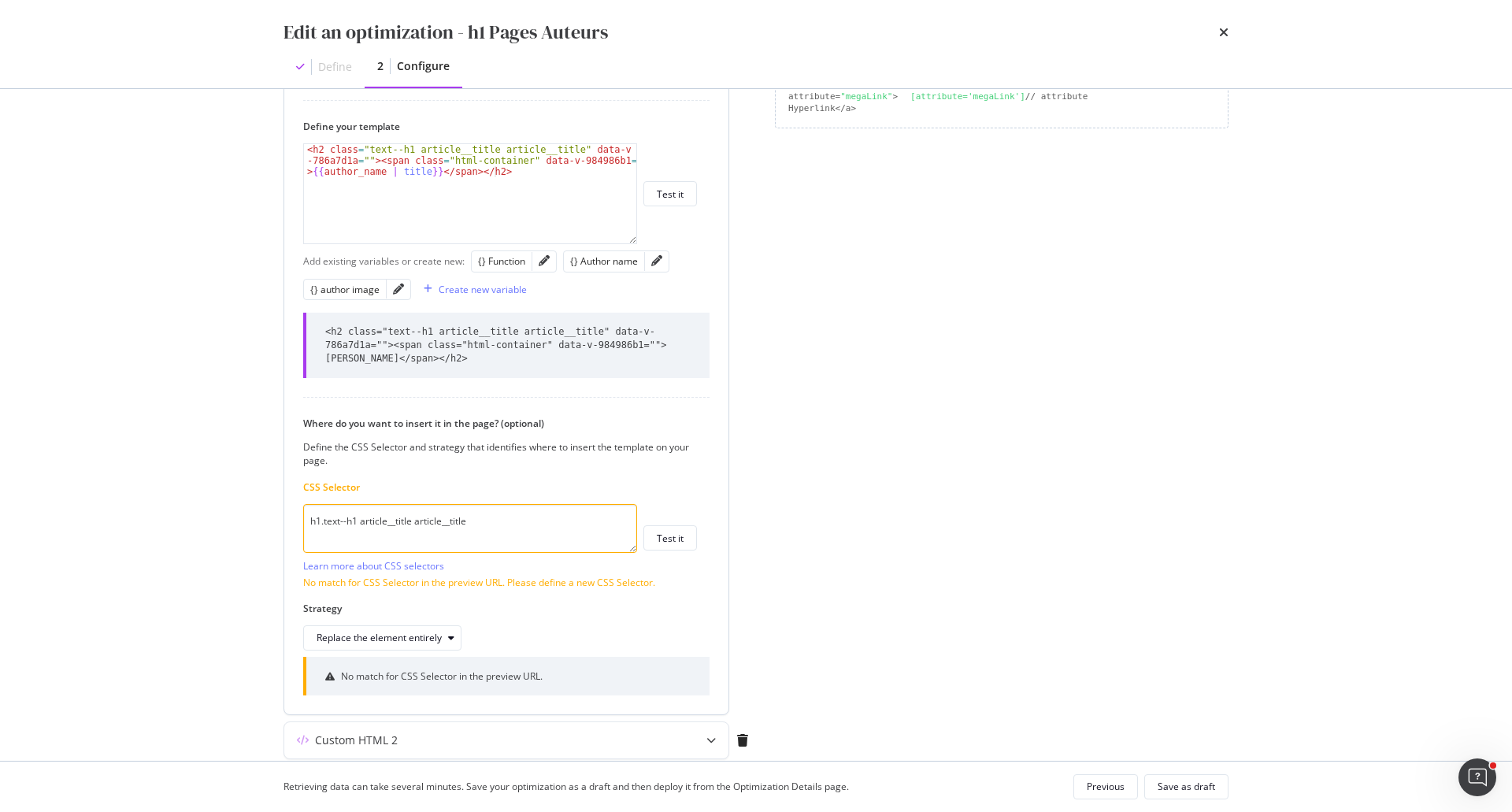
click at [361, 531] on textarea "h1.text--h1 article__title article__title" at bounding box center [470, 528] width 334 height 49
click at [480, 525] on textarea "h1.text--h1 article__title article__title" at bounding box center [470, 528] width 334 height 49
click at [414, 524] on textarea "h1.text--h1 article__title article__title" at bounding box center [470, 528] width 334 height 49
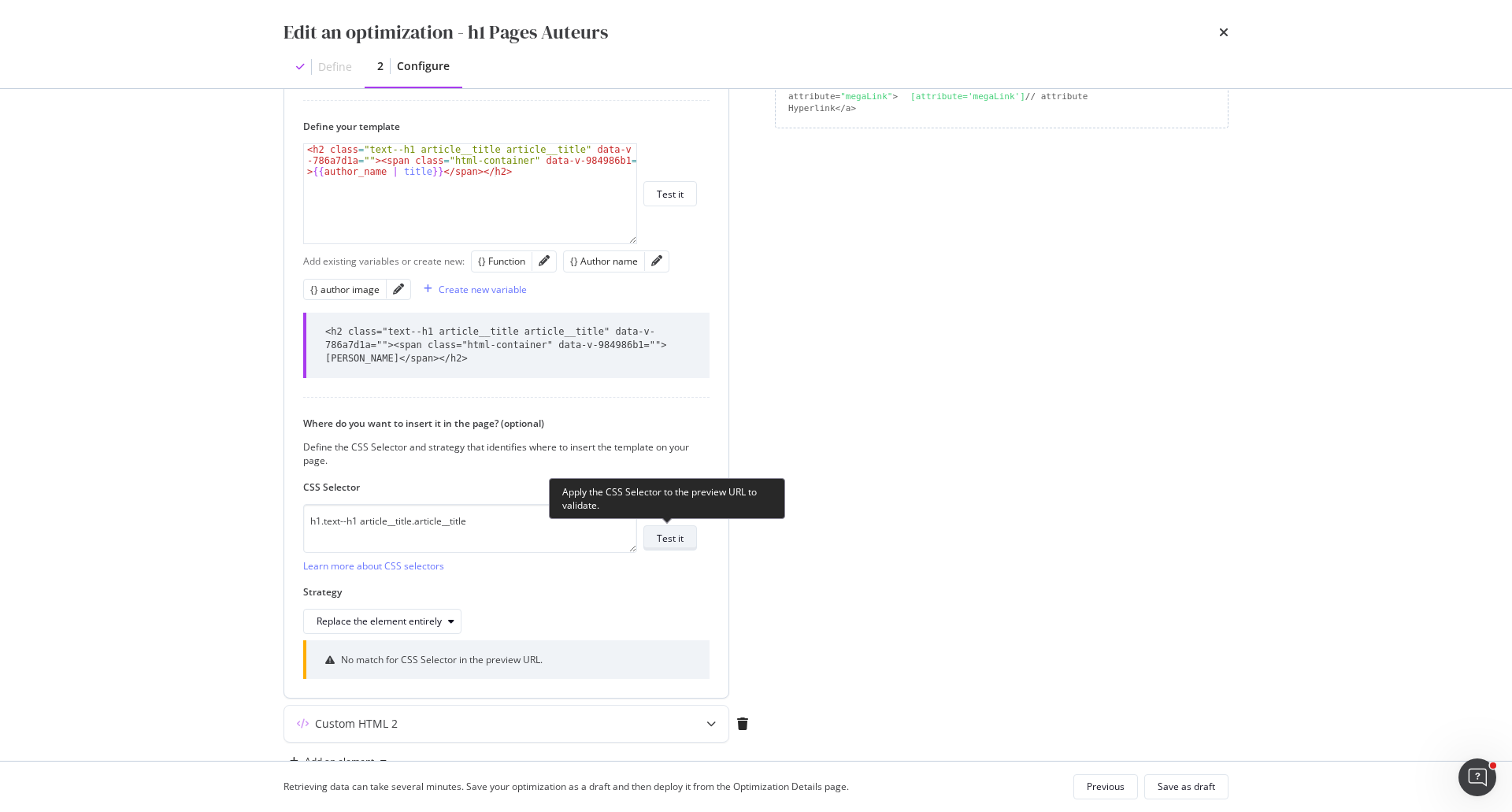
click at [676, 543] on div "Test it" at bounding box center [669, 538] width 27 height 14
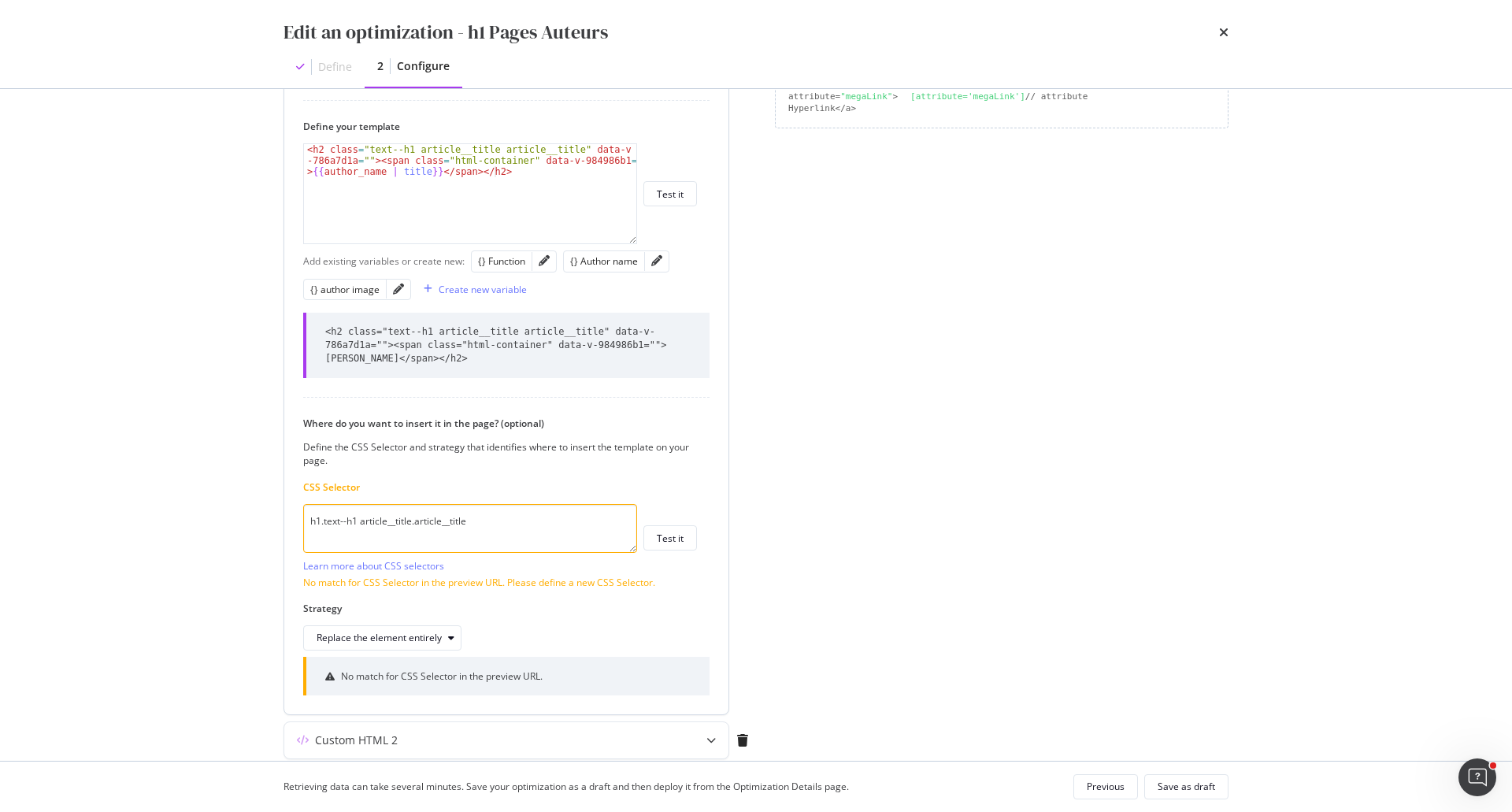
click at [415, 522] on textarea "h1.text--h1 article__title.article__title" at bounding box center [470, 528] width 334 height 49
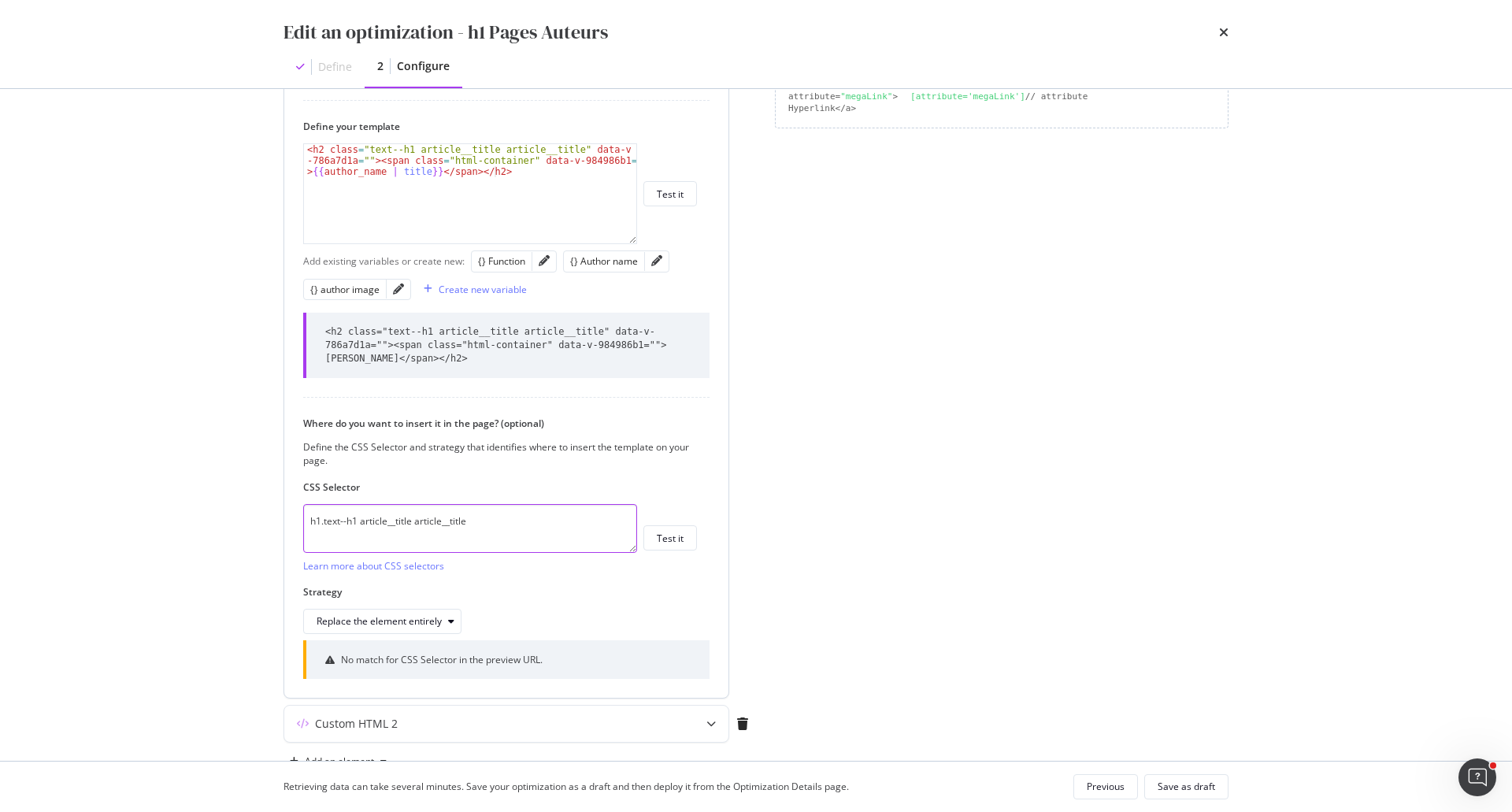
drag, startPoint x: 322, startPoint y: 523, endPoint x: 302, endPoint y: 523, distance: 20.0
click at [302, 523] on div "How do you want to provide the new value? Per URL Enter a specific value for ea…" at bounding box center [506, 333] width 445 height 728
click at [318, 523] on textarea "h1.text--h1 article__title article__title" at bounding box center [470, 528] width 334 height 49
drag, startPoint x: 319, startPoint y: 522, endPoint x: 569, endPoint y: 523, distance: 250.0
click at [569, 523] on textarea "h1.text--h1 article__title article__title" at bounding box center [470, 528] width 334 height 49
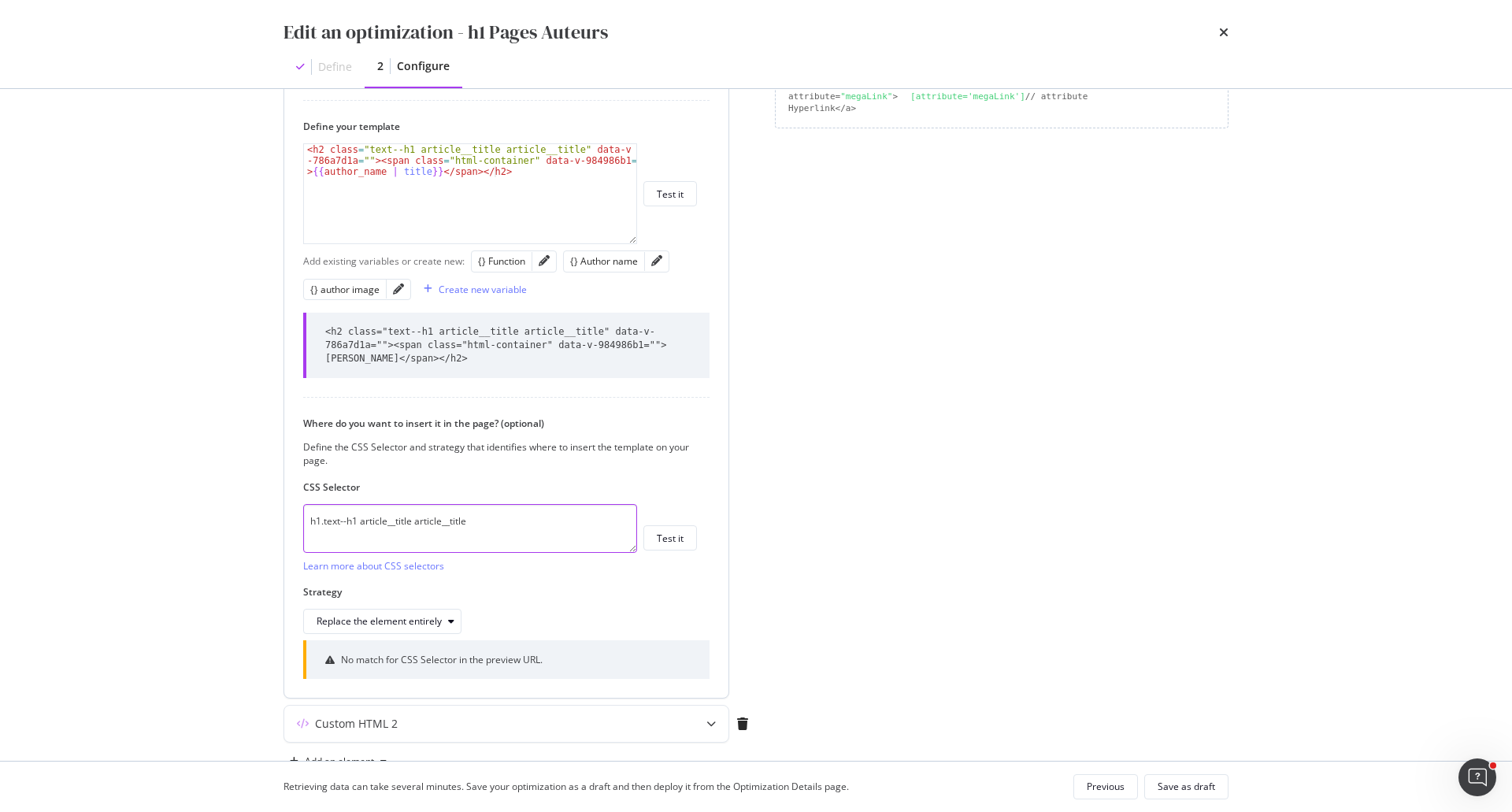
click at [569, 523] on textarea "h1.text--h1 article__title article__title" at bounding box center [470, 528] width 334 height 49
drag, startPoint x: 319, startPoint y: 519, endPoint x: 302, endPoint y: 521, distance: 17.1
click at [302, 521] on div "How do you want to provide the new value? Per URL Enter a specific value for ea…" at bounding box center [506, 333] width 445 height 728
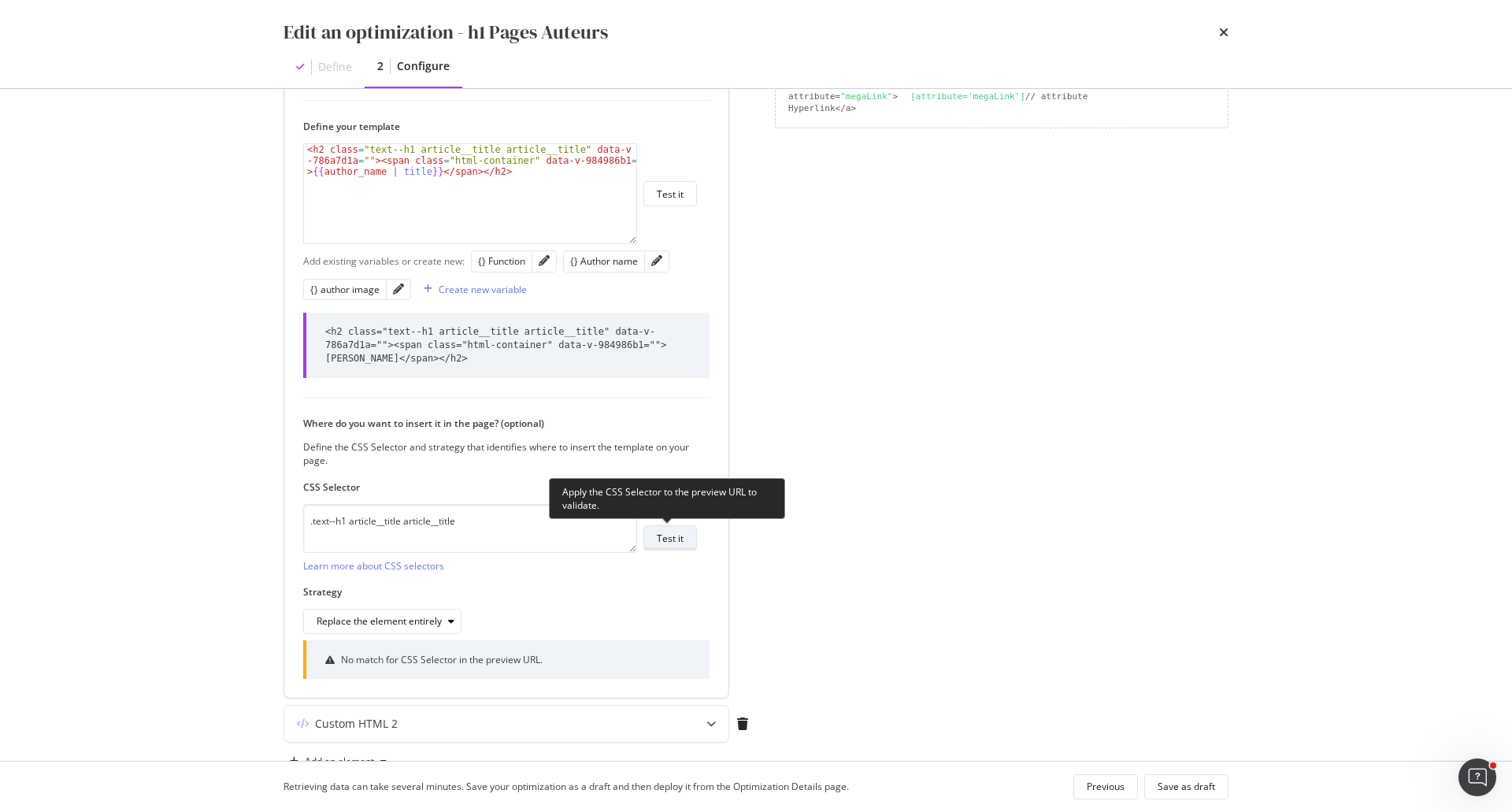
click at [655, 536] on button "Test it" at bounding box center [670, 538] width 53 height 26
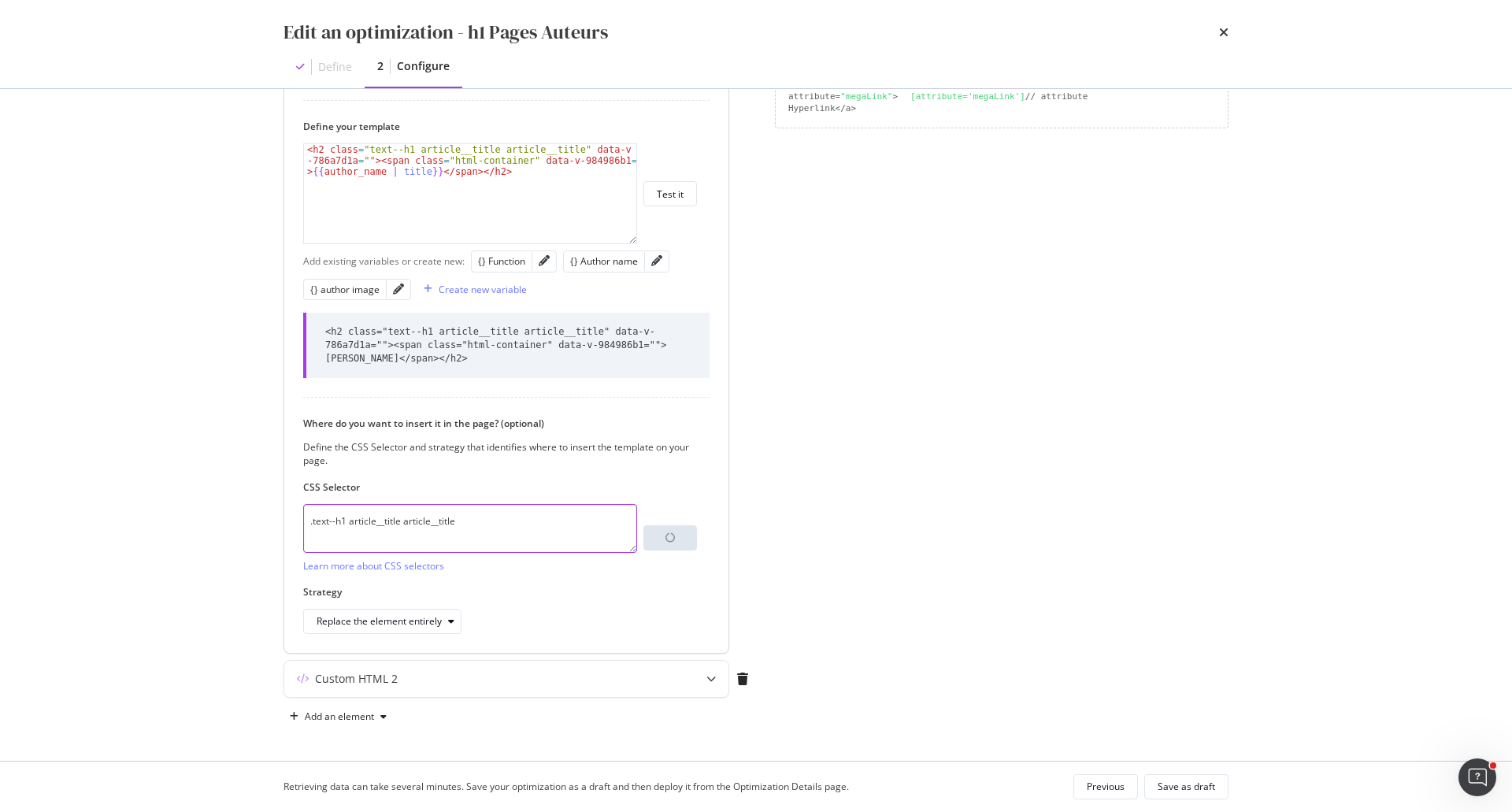
click at [476, 529] on textarea ".text--h1 article__title article__title" at bounding box center [470, 528] width 334 height 49
paste textarea "#__nuxt > div > div > main > div:nth-child(1) > div.v-container.v-locale--is-lt…"
drag, startPoint x: 503, startPoint y: 545, endPoint x: 304, endPoint y: 528, distance: 199.7
click at [304, 528] on textarea ".text--h1 article__title article__title #__nuxt > div > div > main > div:nth-ch…" at bounding box center [470, 528] width 334 height 49
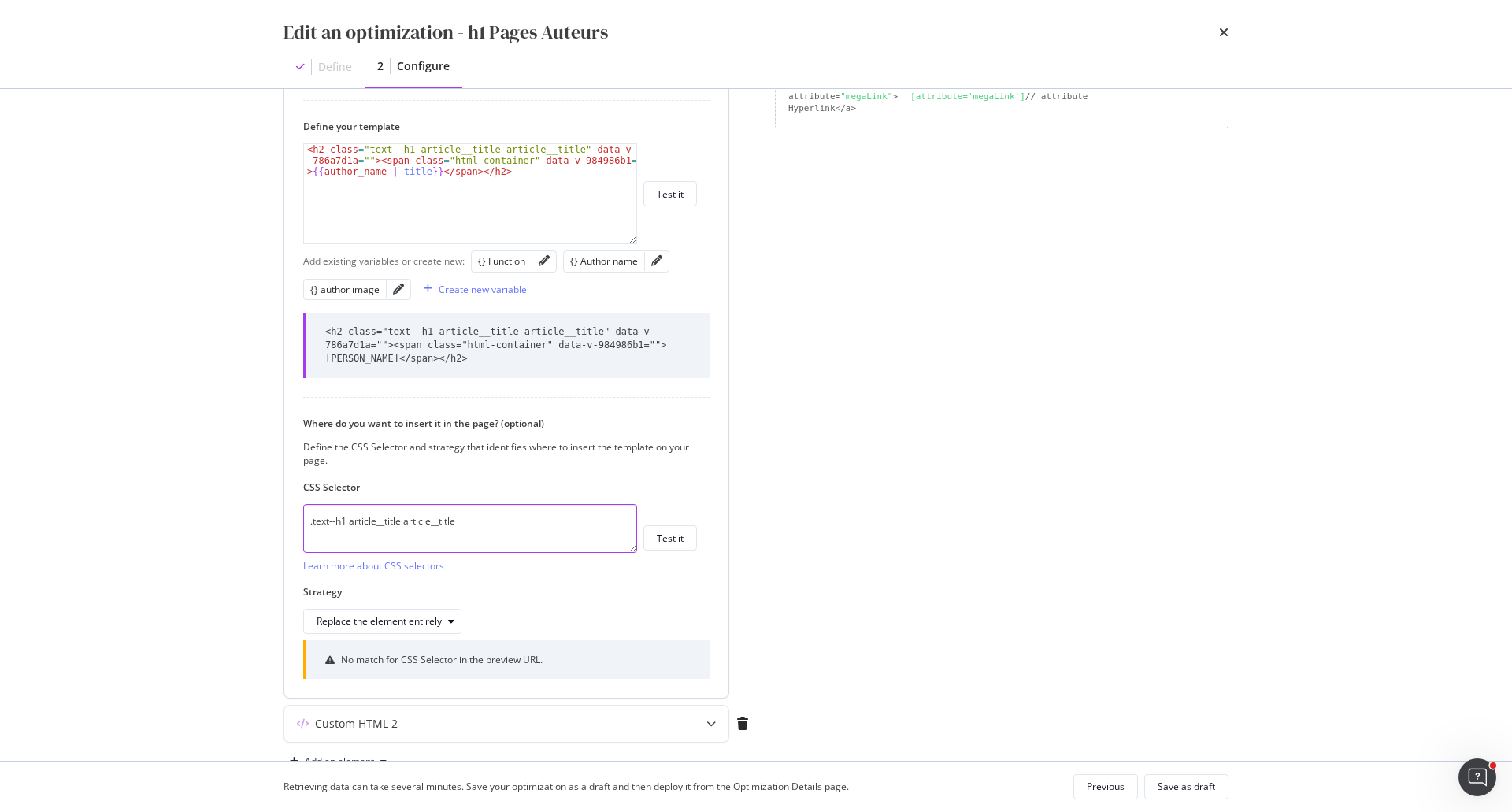
click at [402, 525] on textarea ".text--h1 article__title article__title" at bounding box center [470, 528] width 334 height 49
click at [310, 522] on textarea ".text--h1 article__title article__title" at bounding box center [470, 528] width 334 height 49
drag, startPoint x: 507, startPoint y: 521, endPoint x: 277, endPoint y: 521, distance: 230.0
click at [277, 521] on div "Preview your optimization (optional) This URL will be used to test the CSS Sele…" at bounding box center [756, 425] width 1008 height 672
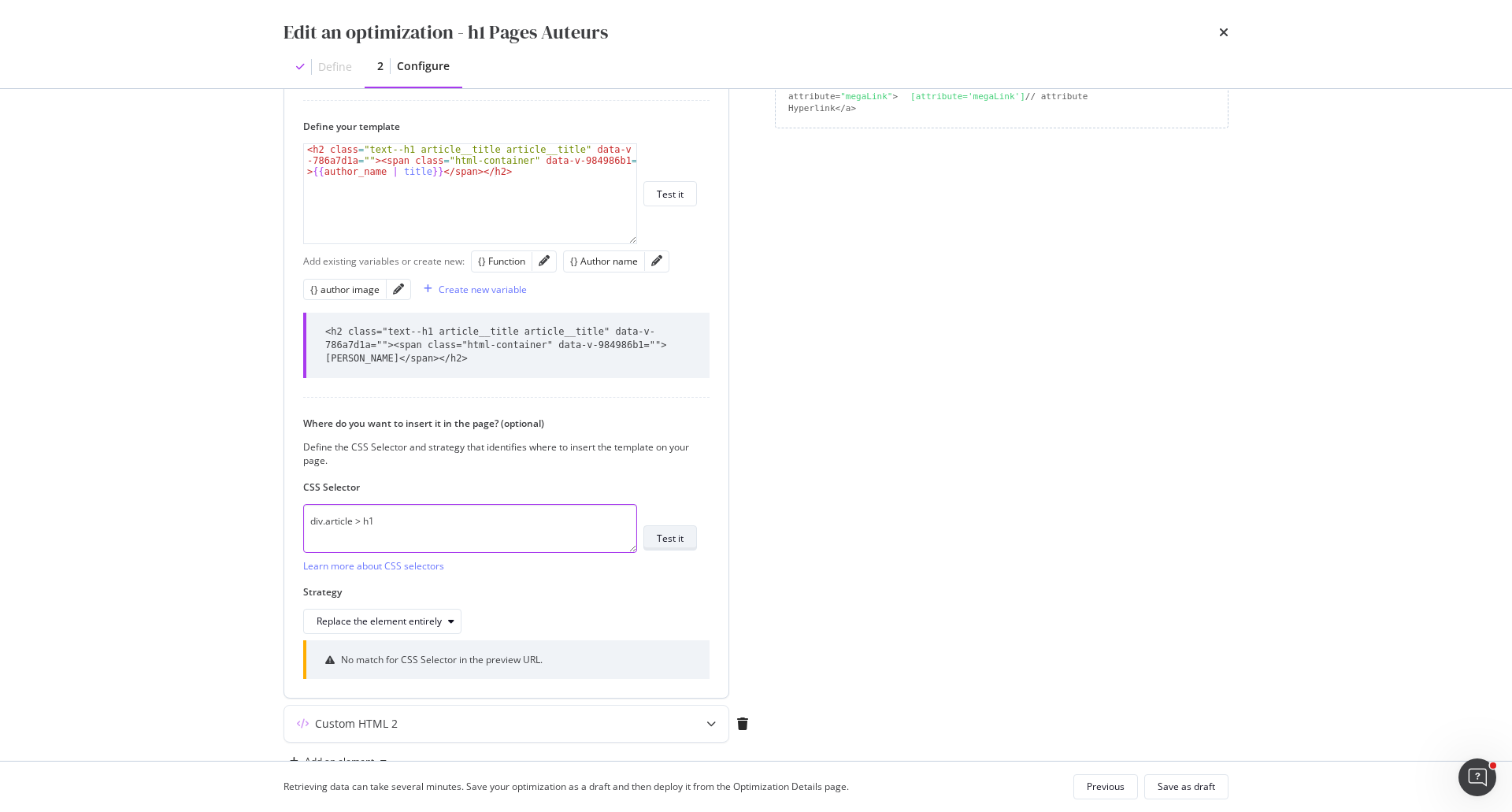
type textarea "div.article > h1"
click at [687, 537] on button "Test it" at bounding box center [670, 538] width 53 height 26
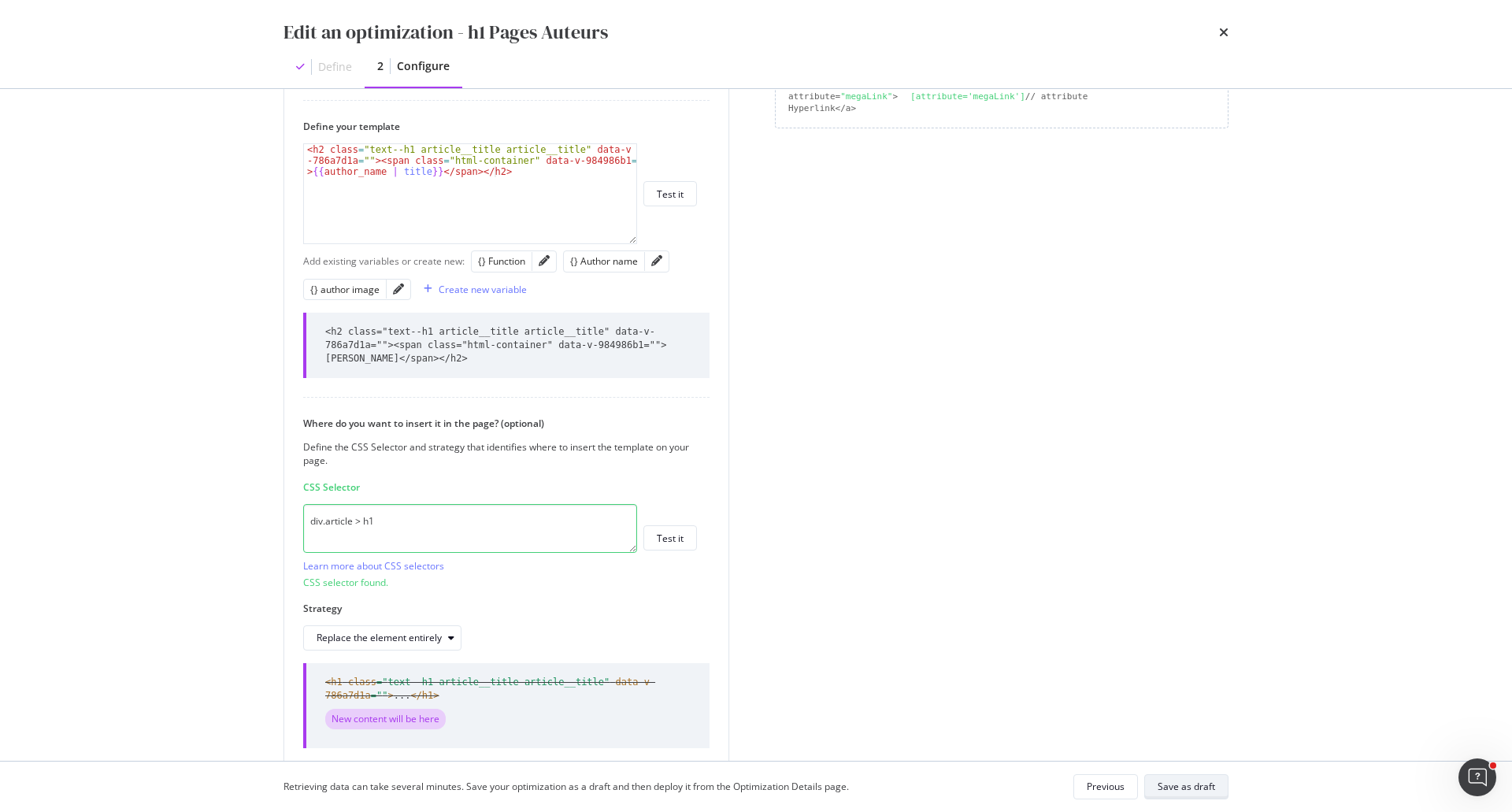
click at [1193, 785] on div "Save as draft" at bounding box center [1187, 786] width 57 height 14
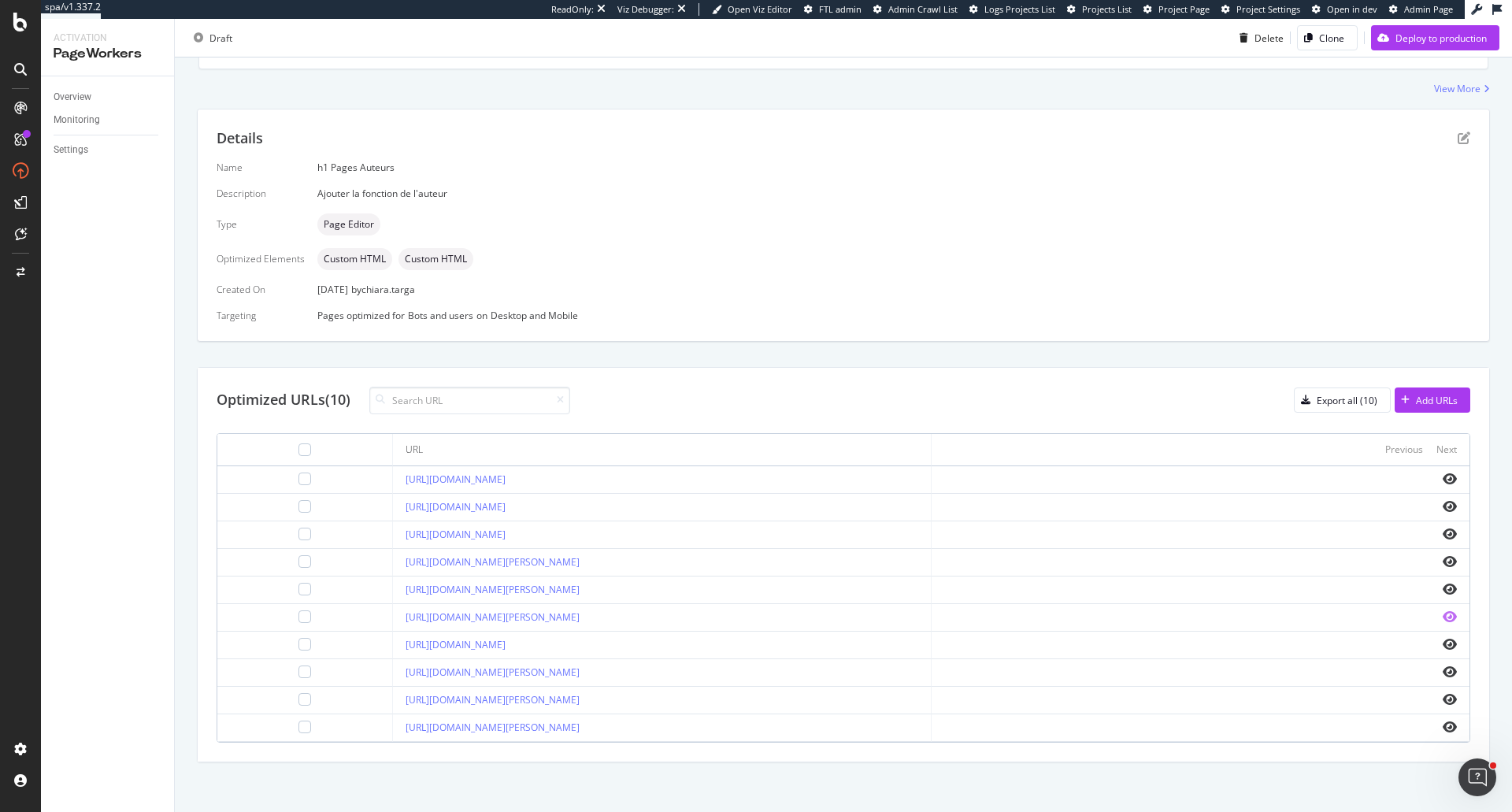
click at [1443, 618] on icon "eye" at bounding box center [1450, 616] width 14 height 13
